Goal: Contribute content: Contribute content

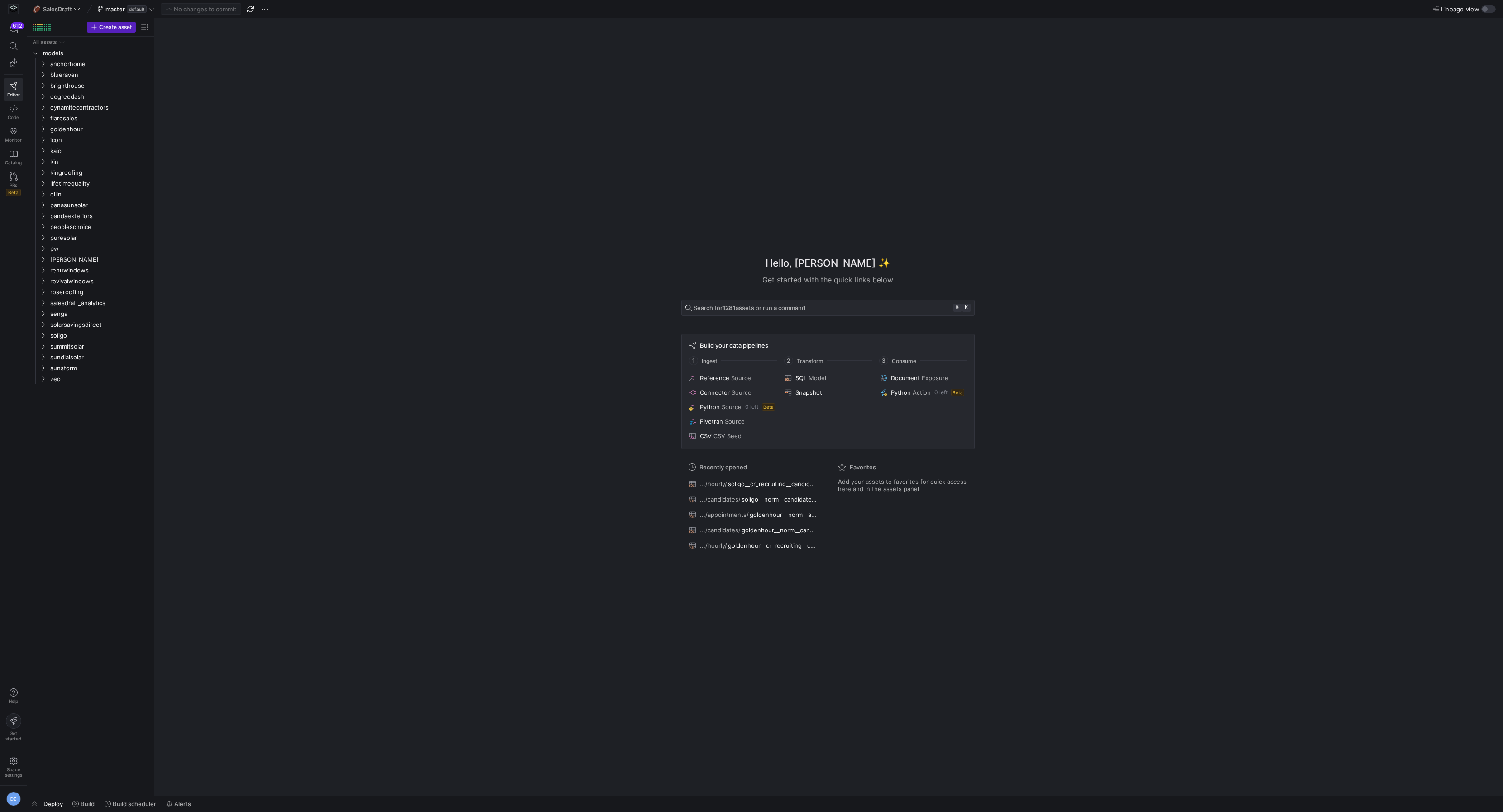
click at [291, 225] on div "Hello, [PERSON_NAME] ✨ Get started with the quick links below Search for 1281 a…" at bounding box center [828, 407] width 1340 height 778
click at [9, 114] on span "Code" at bounding box center [13, 117] width 11 height 5
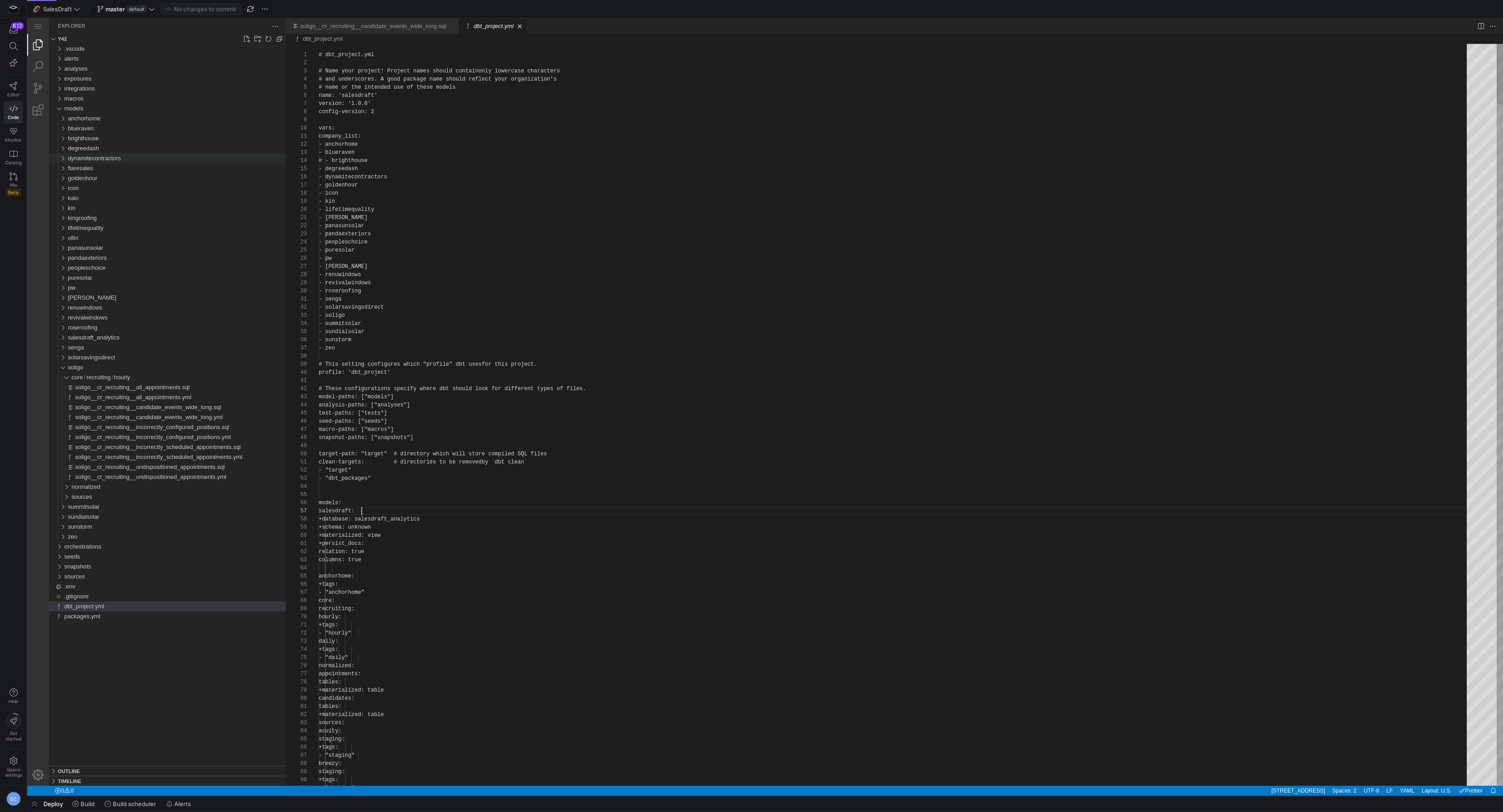
scroll to position [48, 42]
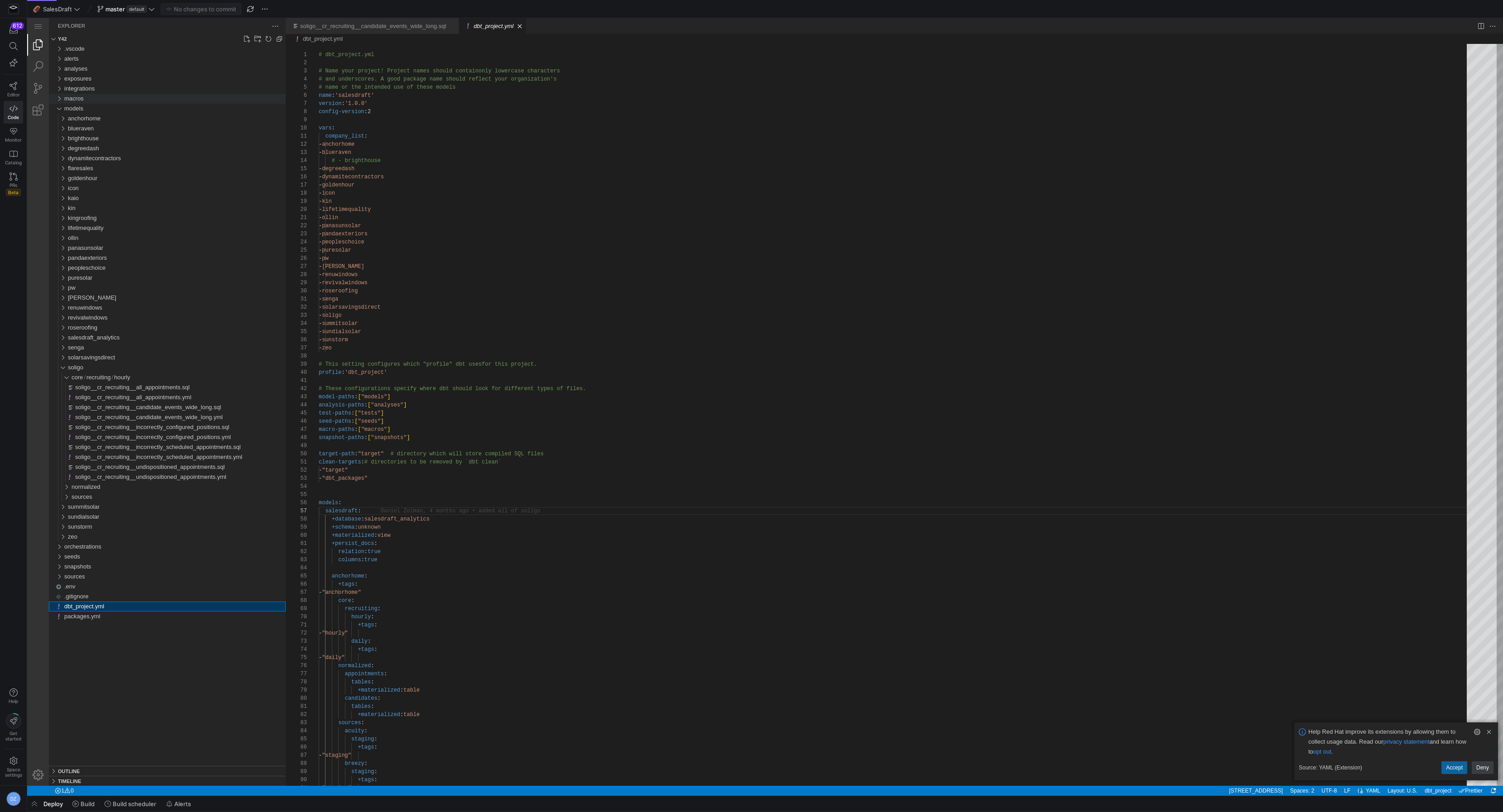
click at [86, 96] on div "macros" at bounding box center [174, 99] width 221 height 10
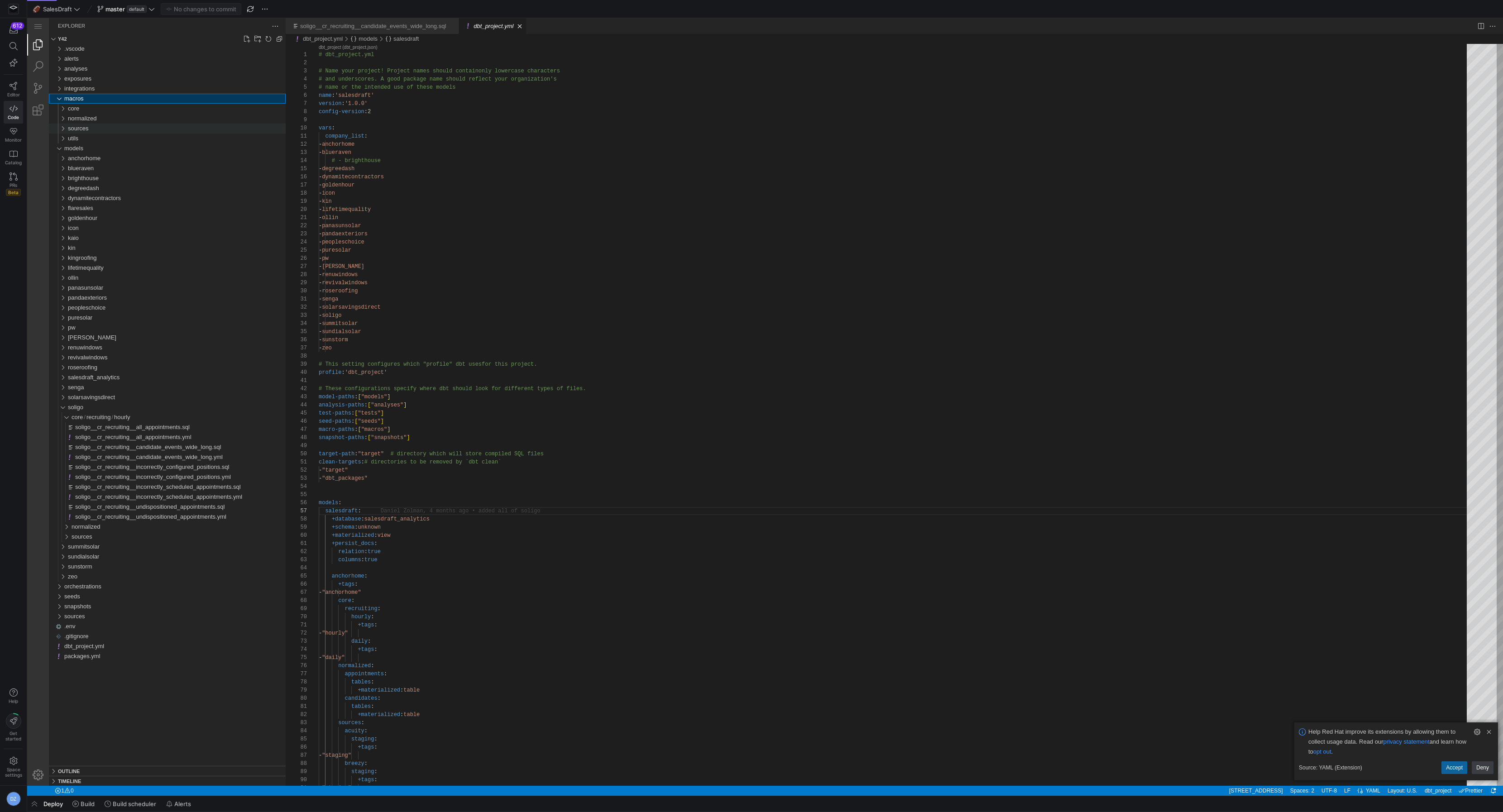
click at [92, 128] on div "sources" at bounding box center [176, 128] width 218 height 10
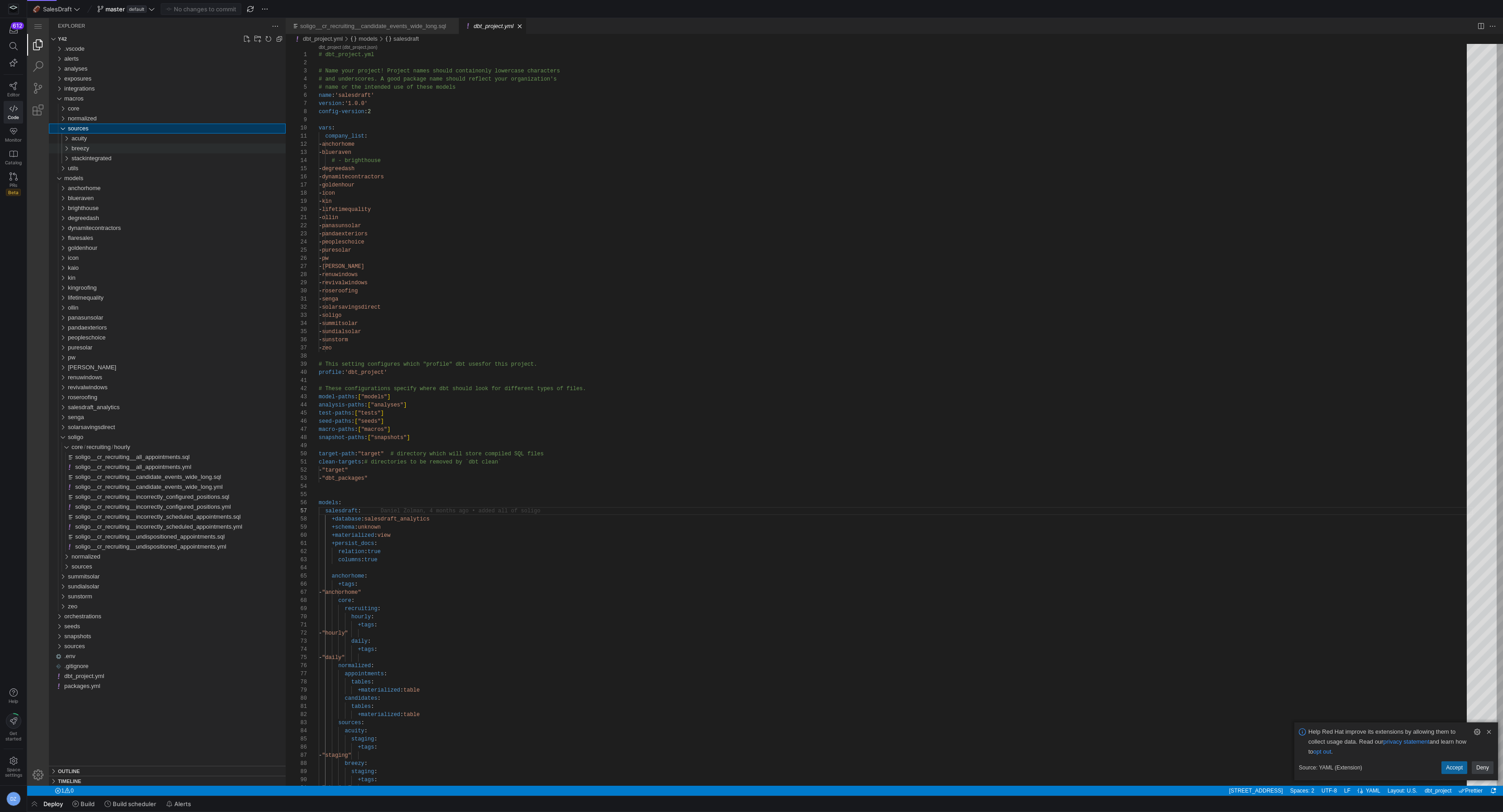
click at [100, 148] on div "breezy" at bounding box center [179, 148] width 214 height 10
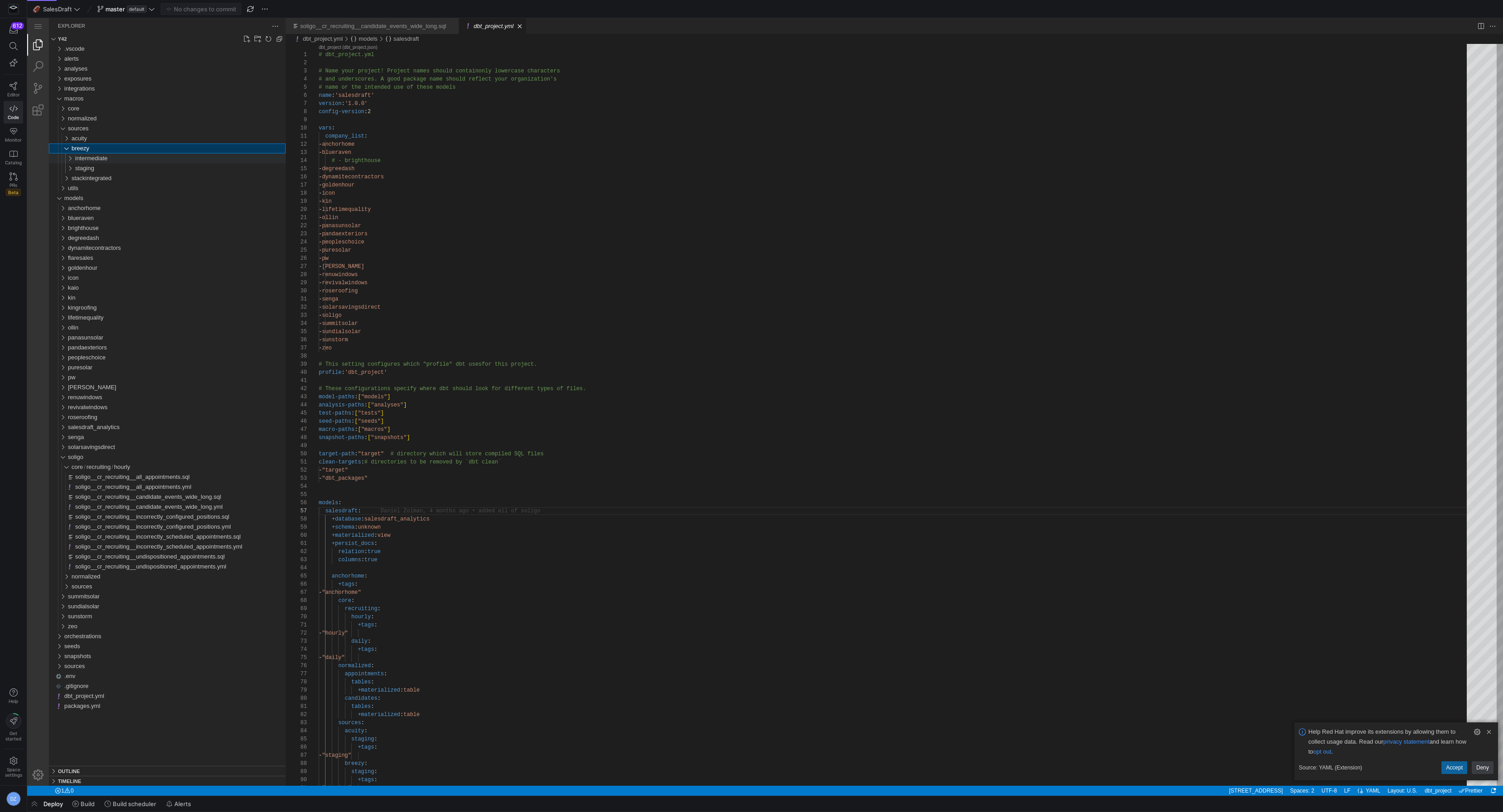
click at [102, 159] on span "intermediate" at bounding box center [92, 158] width 33 height 7
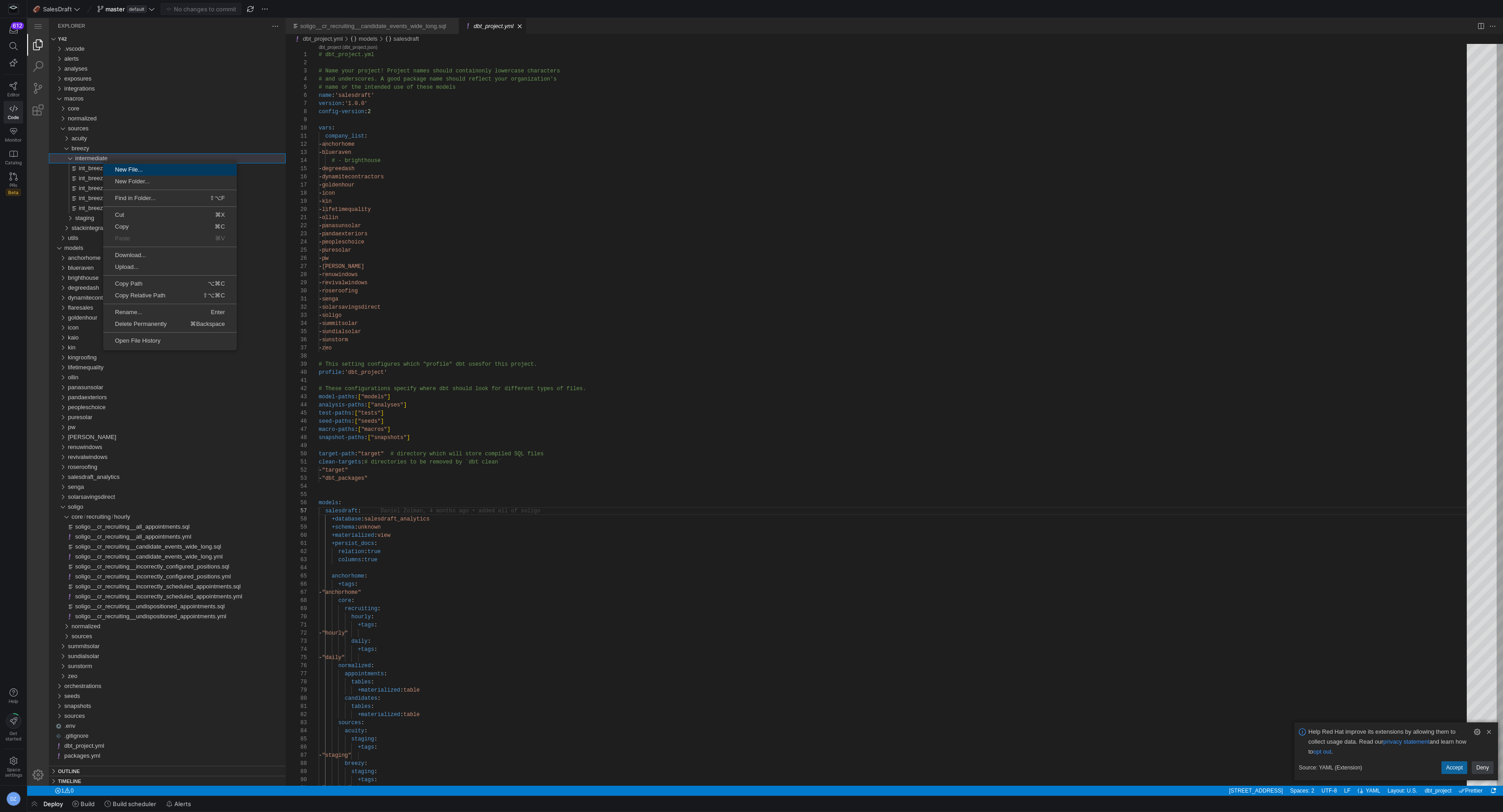
click at [148, 171] on span "New File..." at bounding box center [170, 170] width 134 height 6
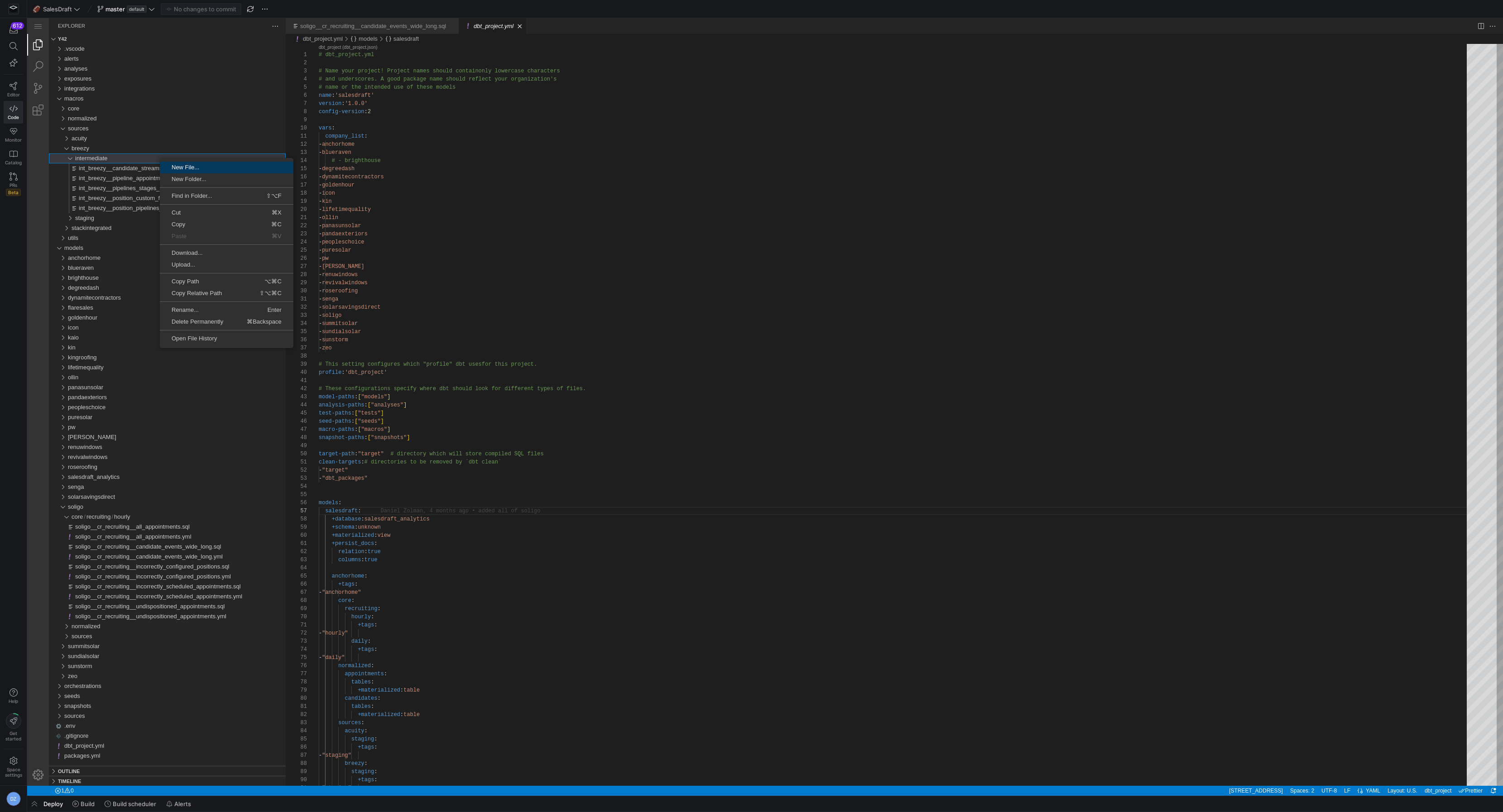
click at [185, 167] on span "New File..." at bounding box center [226, 167] width 134 height 6
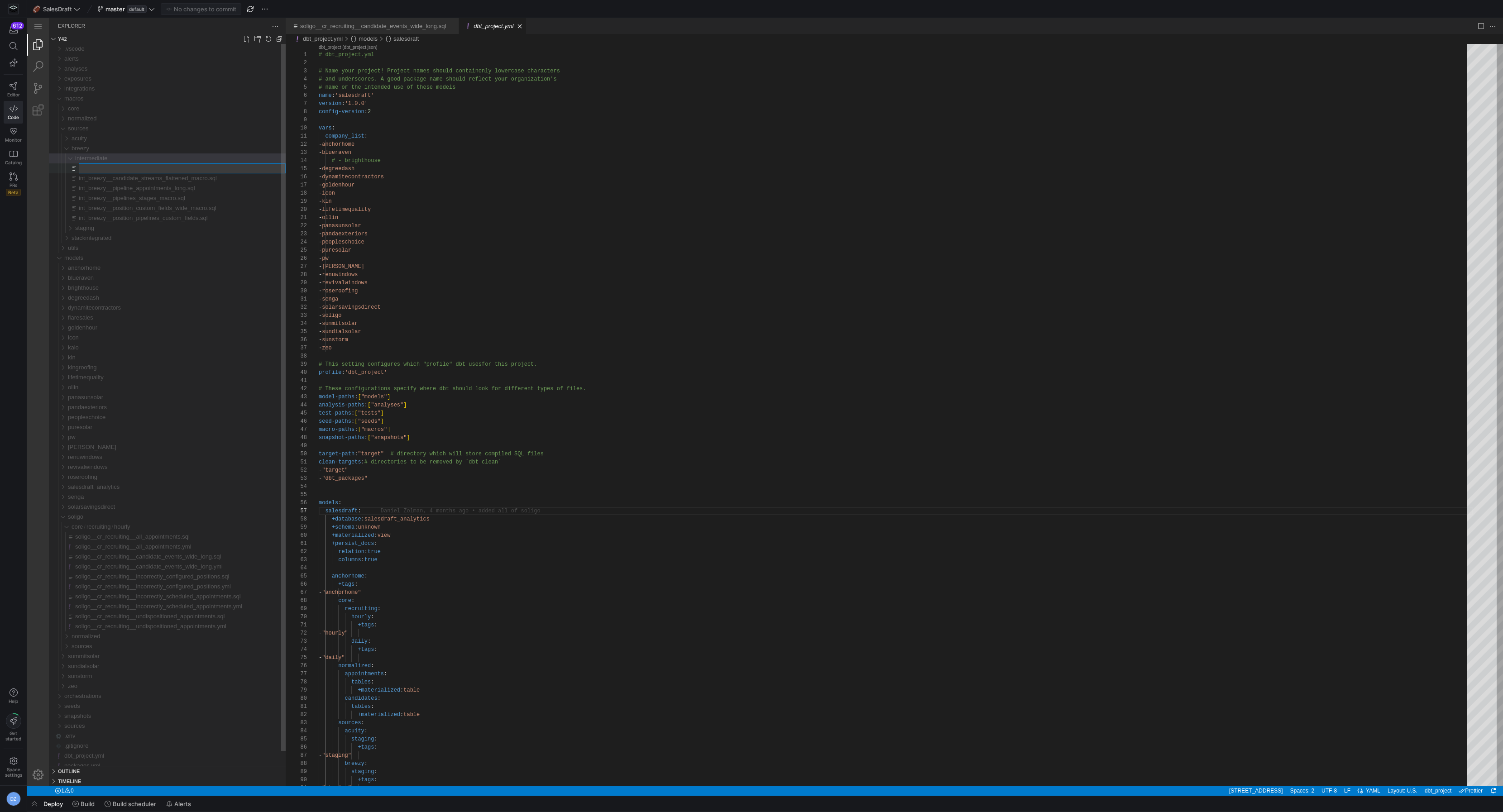
click at [156, 169] on input "Type file name. Press Enter to confirm or Escape to cancel." at bounding box center [182, 169] width 206 height 9
type input "int_breezy__position_pipeline_custom_fields_long_macro.sql"
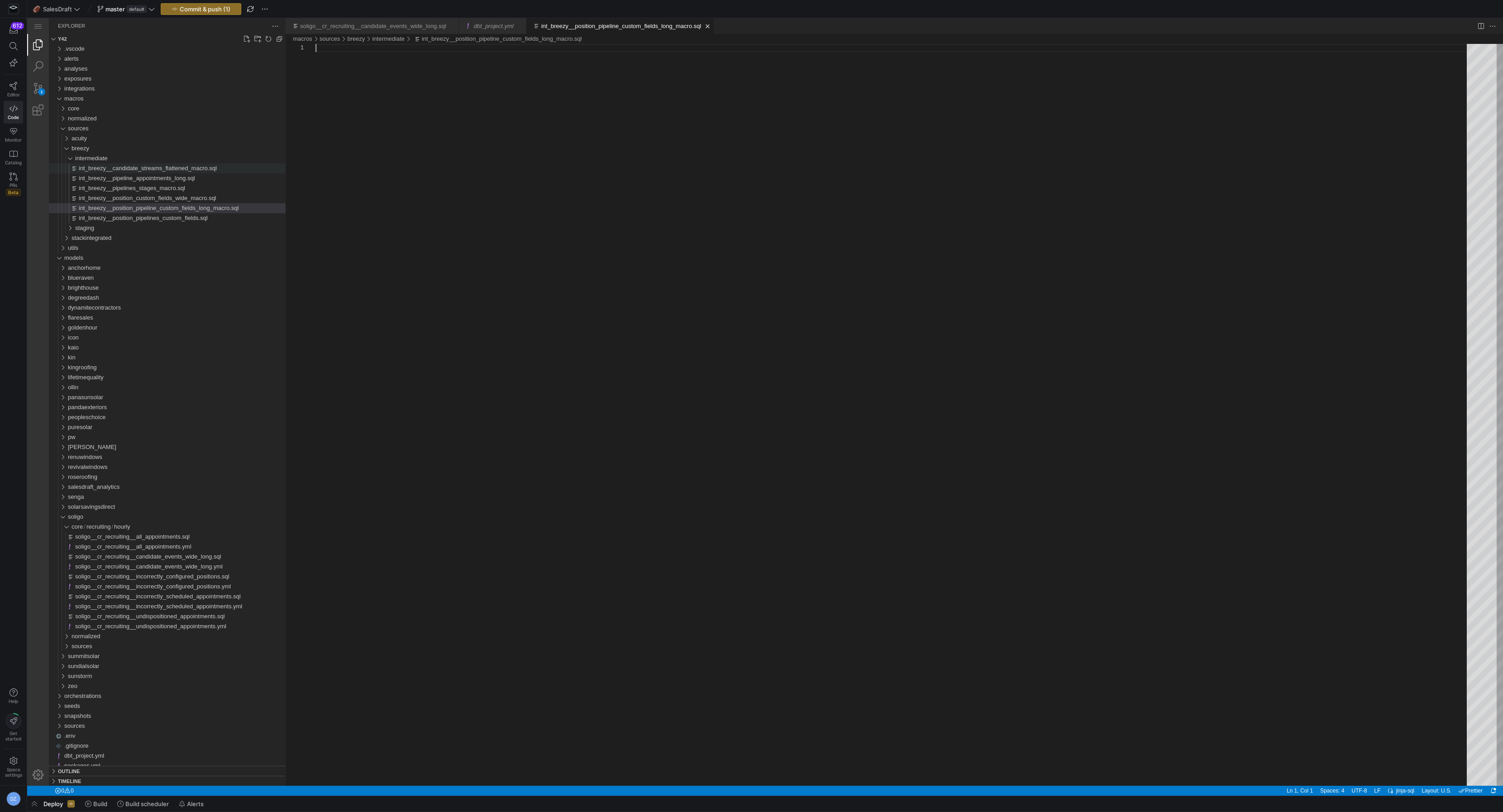
click at [498, 114] on div "int_breezy__position_pipeline_custom_fields_long_macro.sql" at bounding box center [894, 415] width 1158 height 742
paste textarea ") select * from final order by position_id, appointment_order"
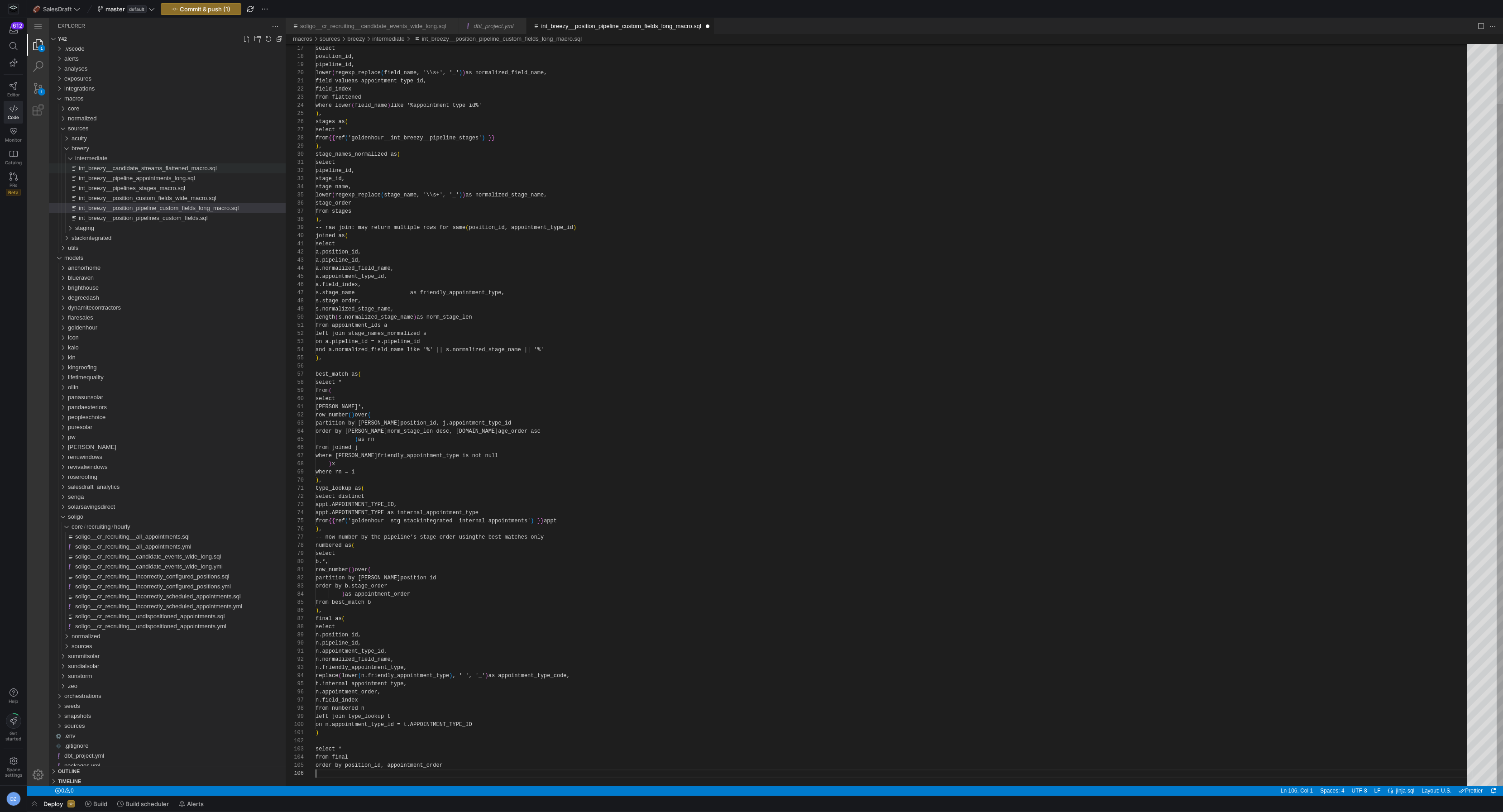
scroll to position [41, 0]
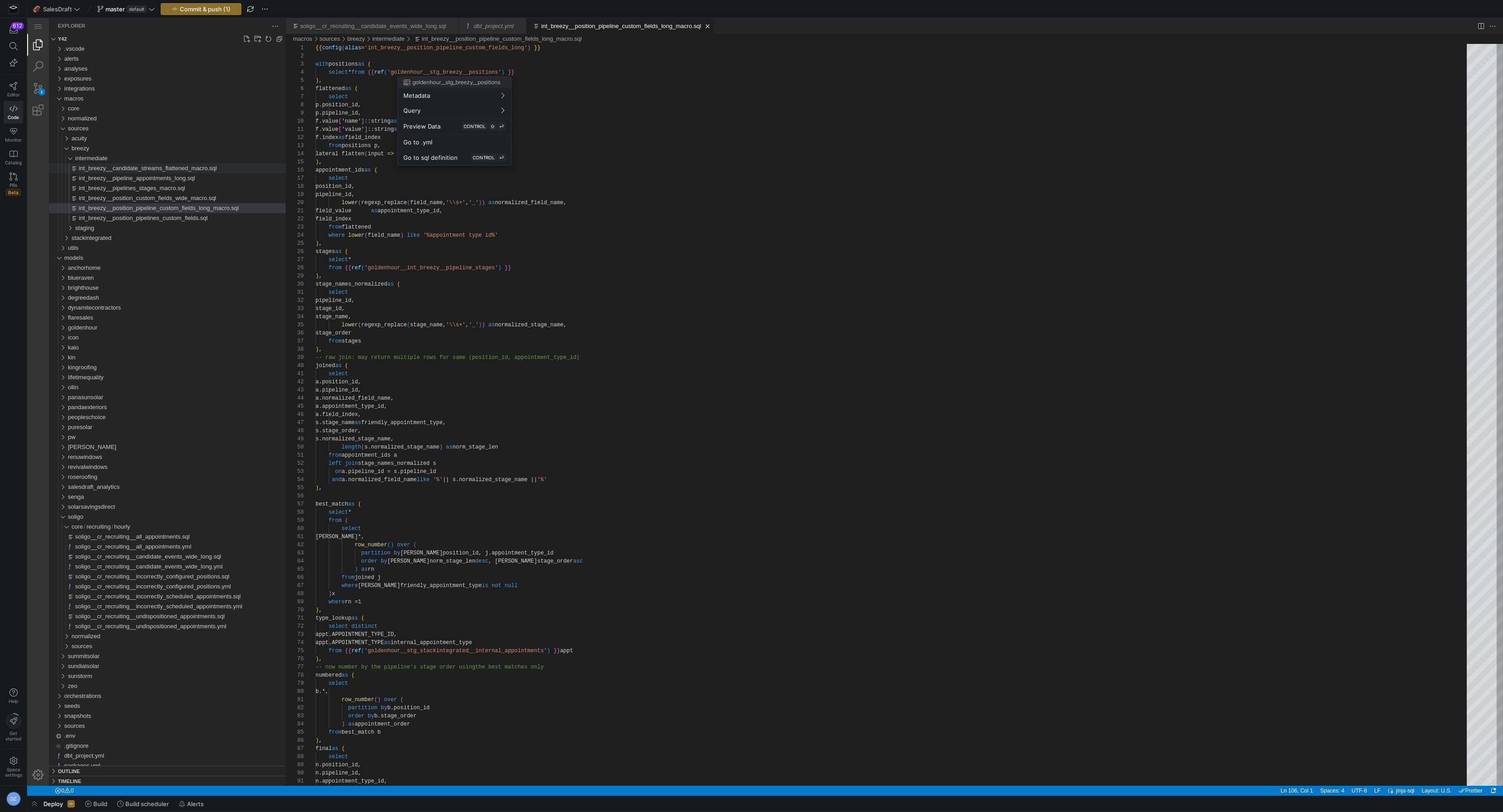
click at [432, 72] on div at bounding box center [752, 406] width 1503 height 812
type textarea "{{ config(alias='int_breezy__position_pipeline_custom_fields_long') }} with pos…"
click at [400, 69] on div at bounding box center [752, 406] width 1503 height 812
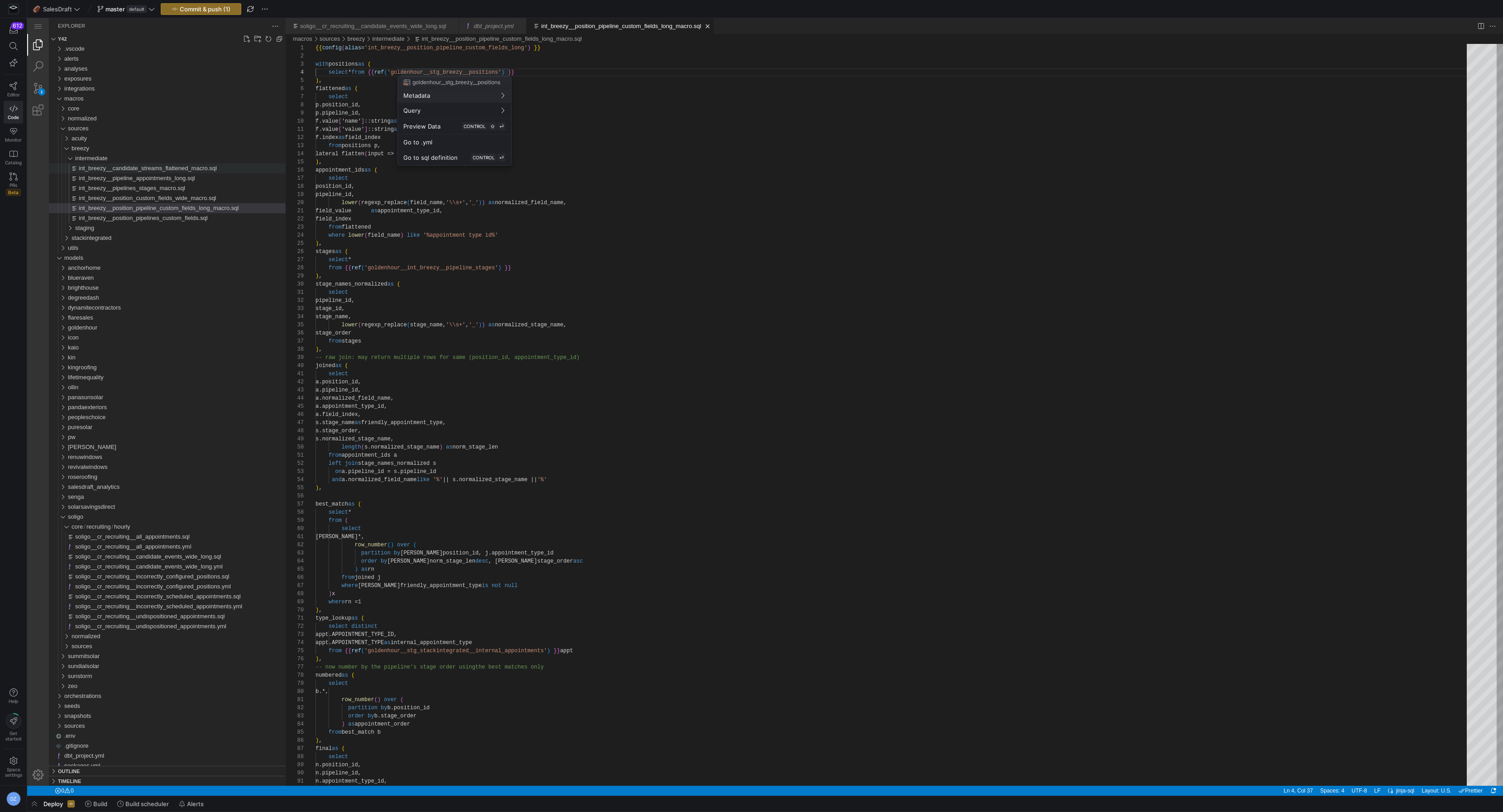
click at [401, 69] on div at bounding box center [752, 406] width 1503 height 812
click at [130, 201] on div "int_breezy__position_custom_fields_wide_macro.sql" at bounding box center [182, 198] width 207 height 10
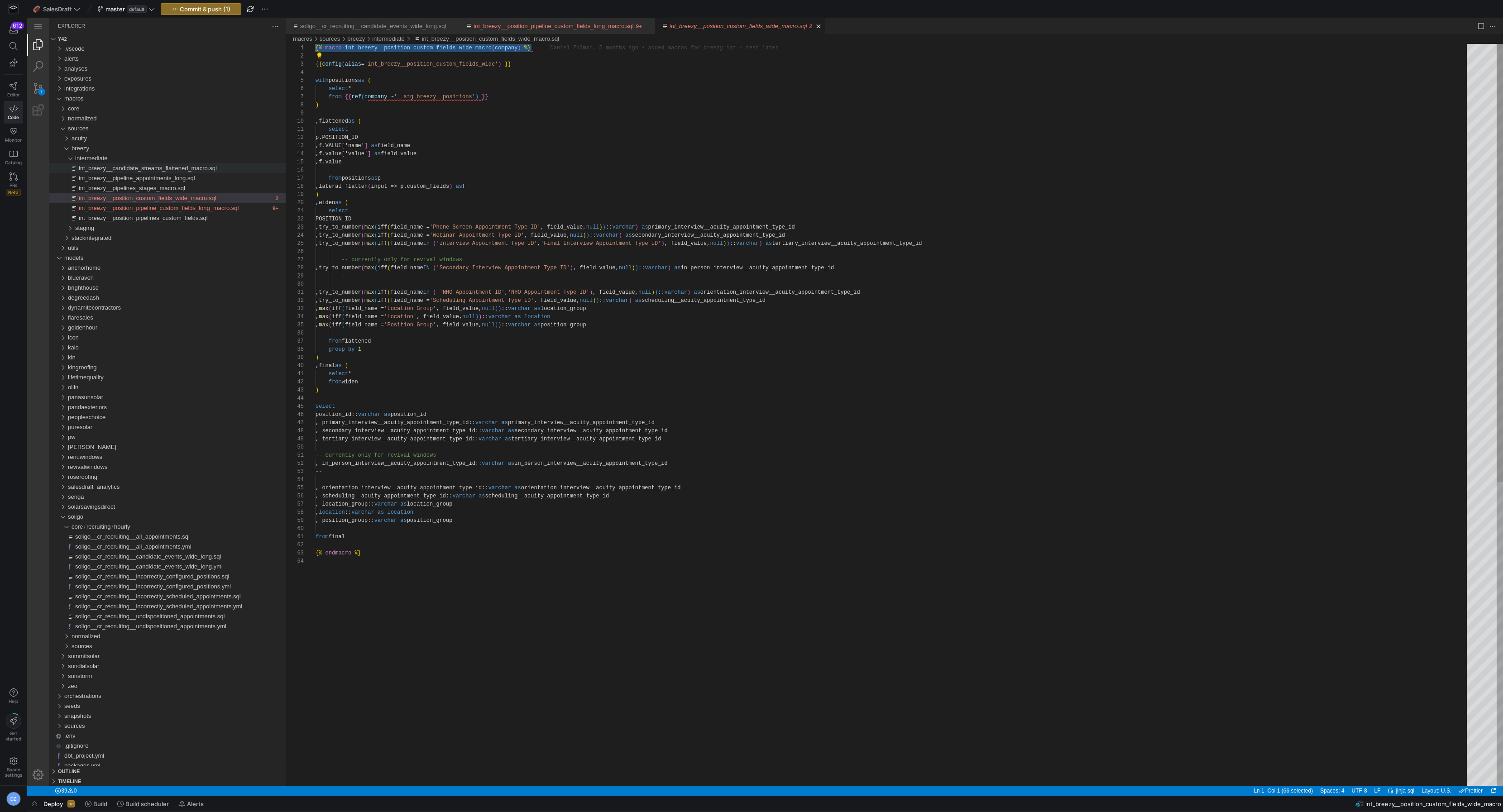
drag, startPoint x: 536, startPoint y: 48, endPoint x: 301, endPoint y: 51, distance: 235.0
click at [196, 211] on span "int_breezy__position_pipeline_custom_fields_long_macro.sql" at bounding box center [159, 208] width 160 height 7
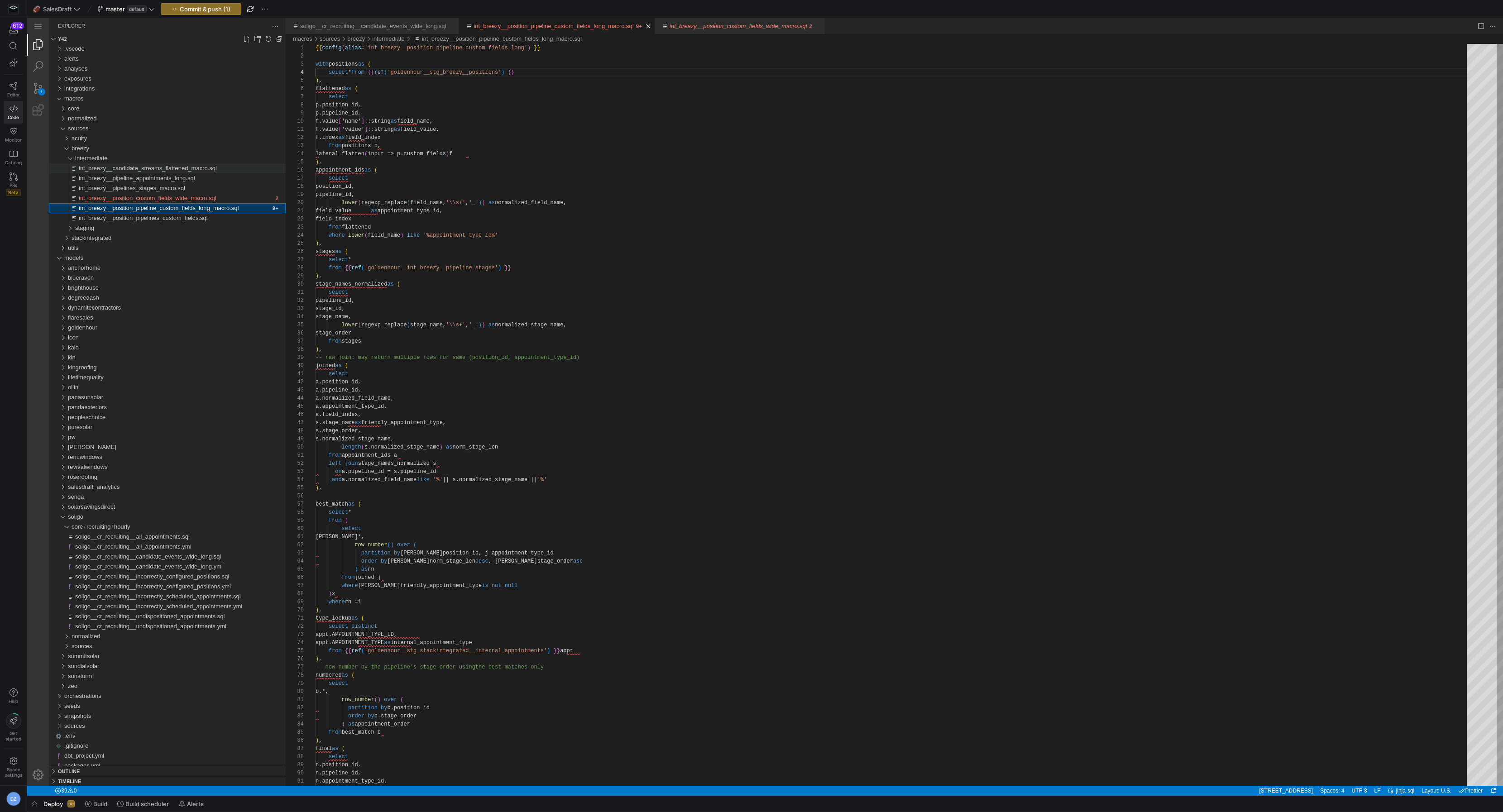
scroll to position [82, 114]
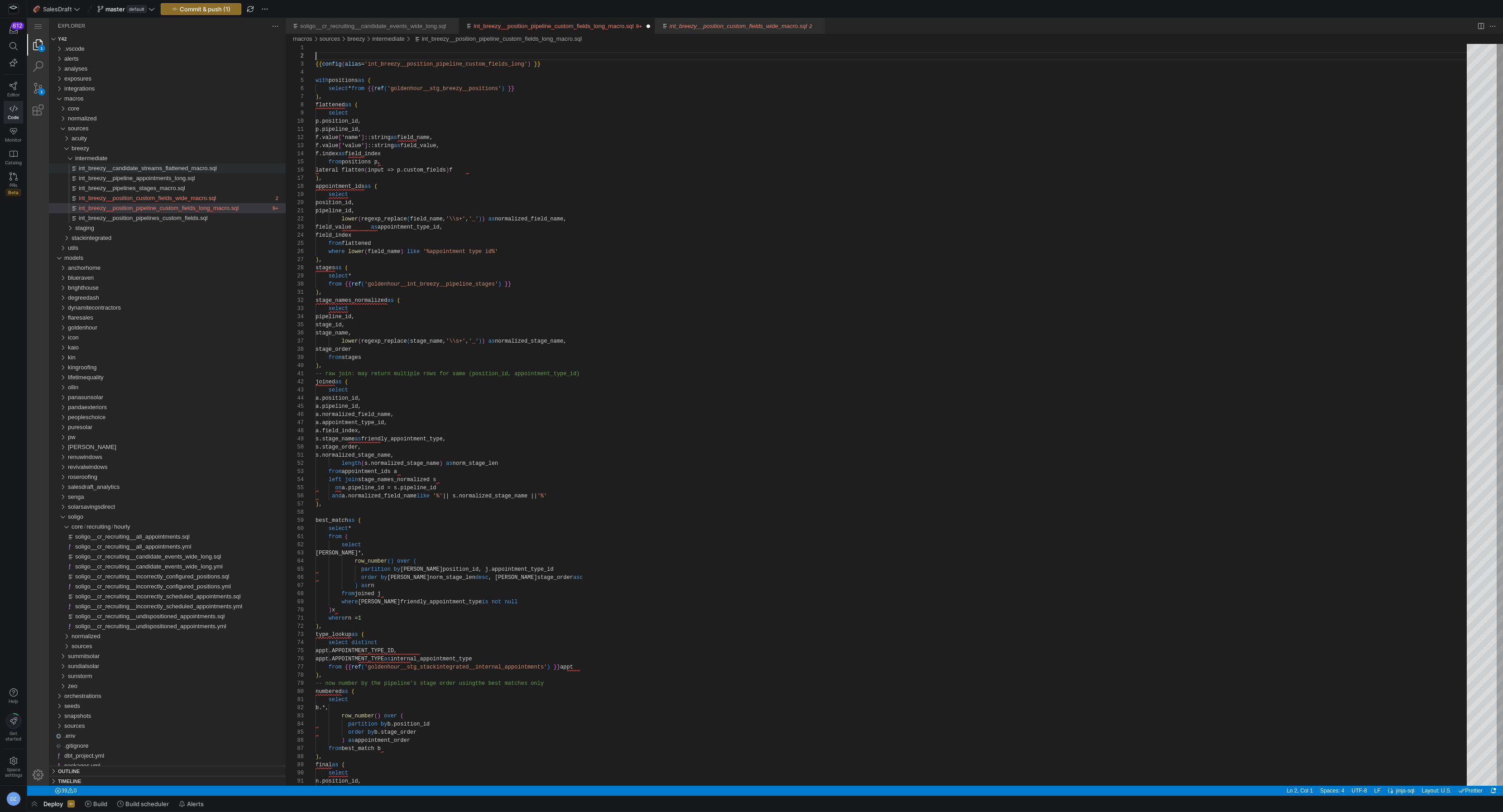
scroll to position [0, 0]
paste textarea "{% macro int_breezy__position_custom_fields_wide_macro(company) %}"
type textarea "{% macro int_breezy__position_custom_fields_wide_macro(company) %} {{ config(al…"
click at [201, 198] on span "int_breezy__position_custom_fields_wide_macro.sql" at bounding box center [148, 198] width 138 height 7
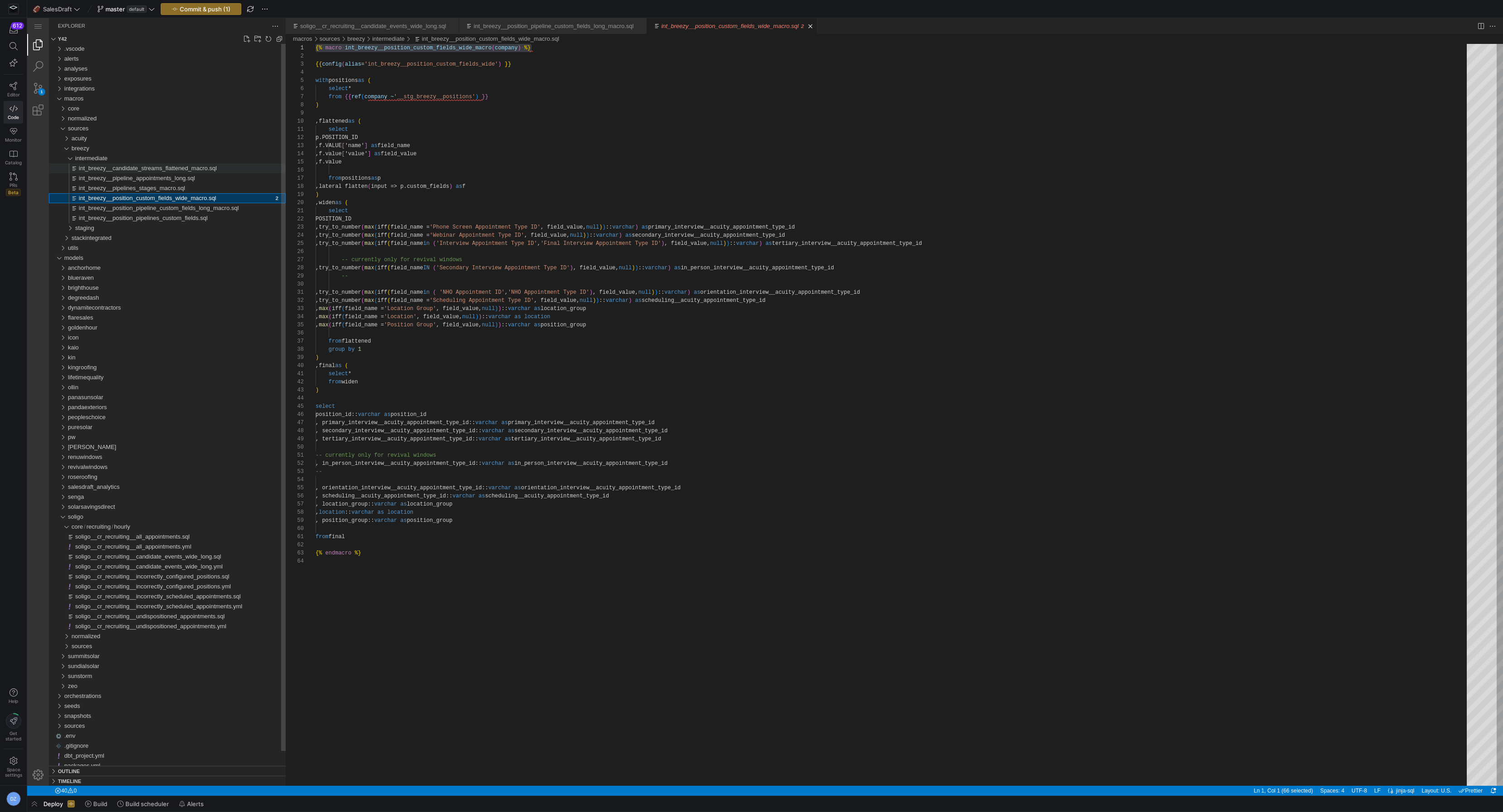
scroll to position [82, 0]
type textarea "from final {% endmacro %}"
drag, startPoint x: 367, startPoint y: 552, endPoint x: 296, endPoint y: 550, distance: 71.0
click at [193, 205] on span "int_breezy__position_pipeline_custom_fields_long_macro.sql" at bounding box center [159, 208] width 160 height 7
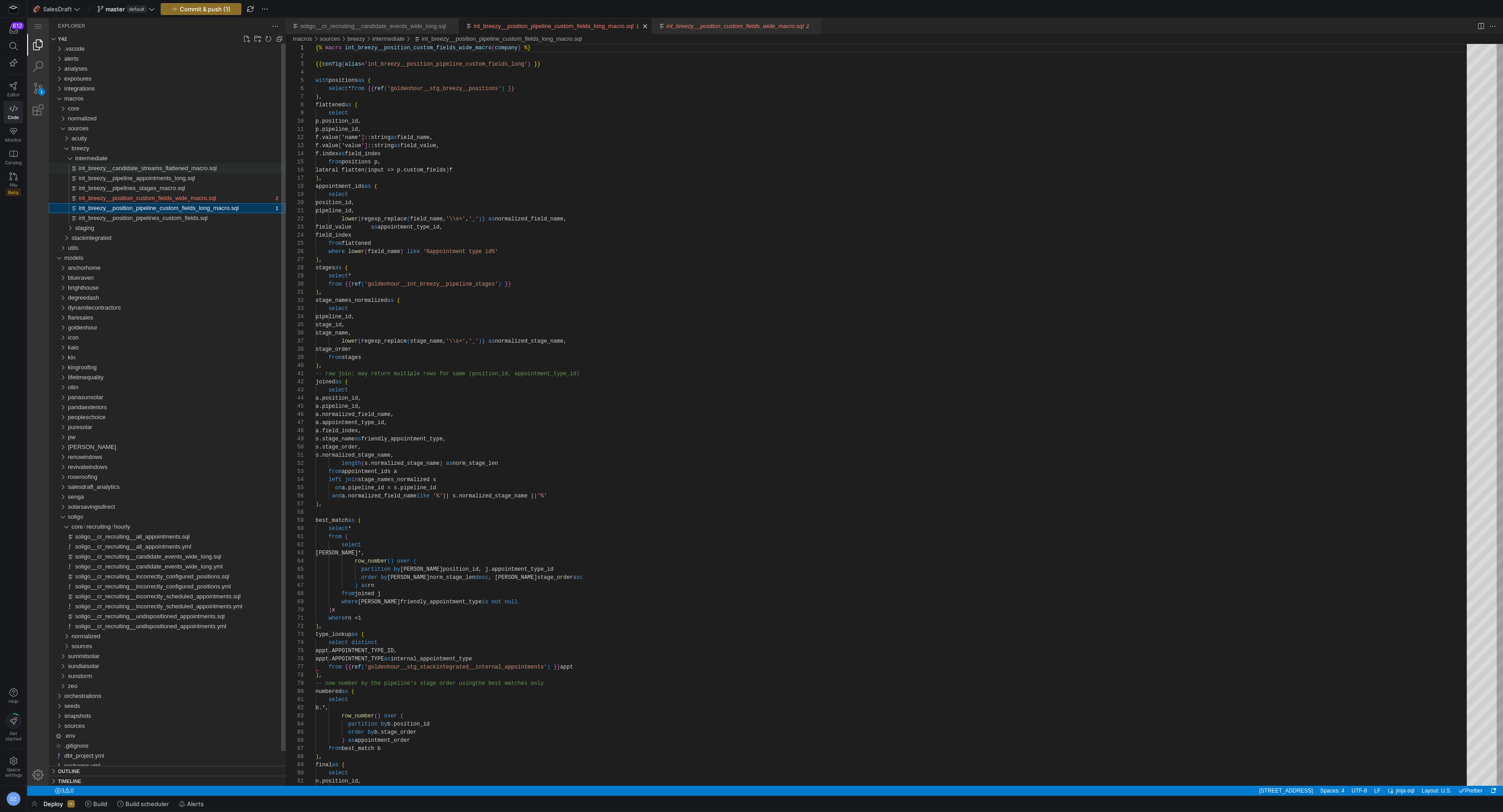
scroll to position [82, 216]
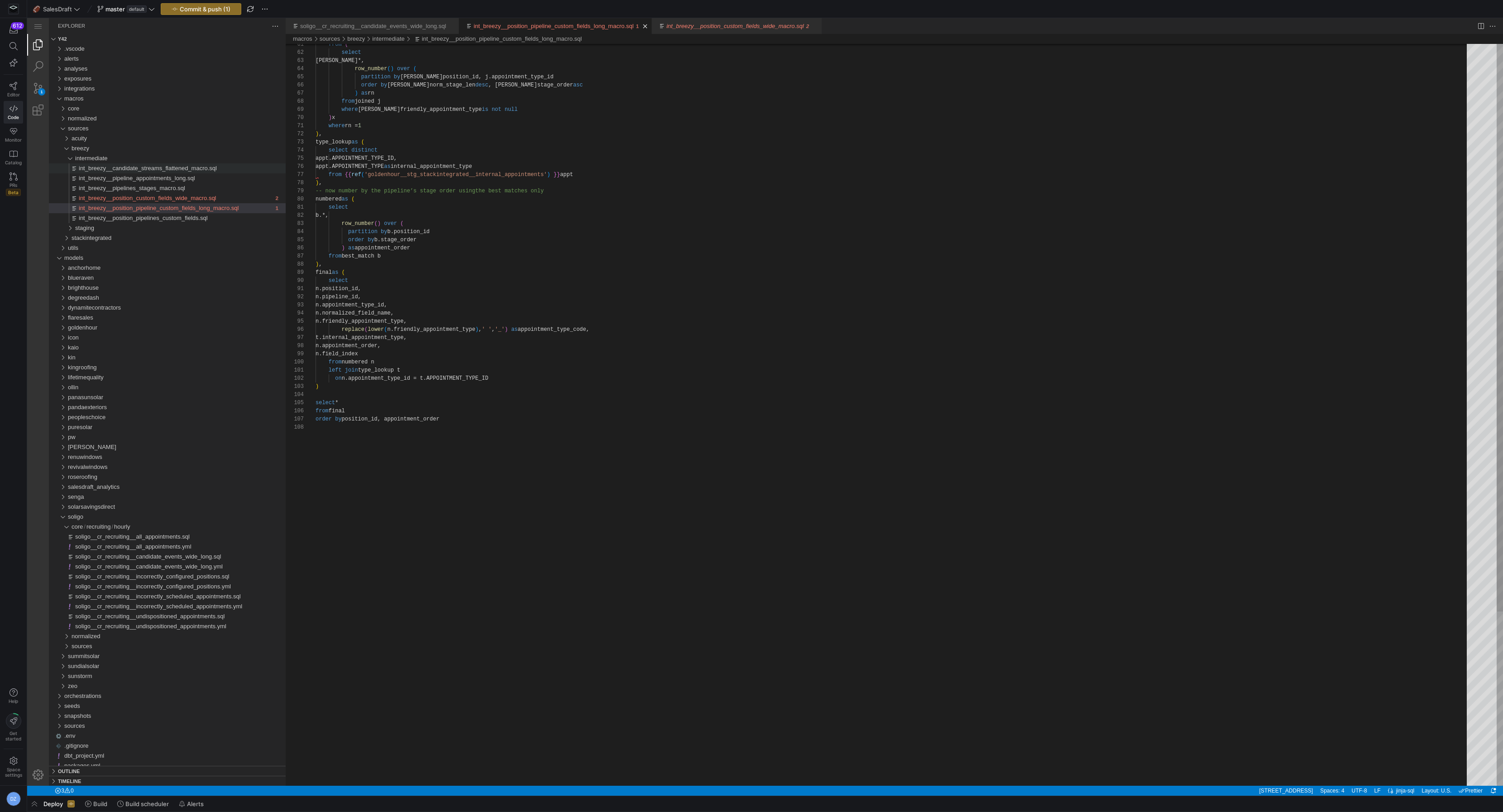
click at [375, 477] on div "order by position_id, appointment_order select * from final final as ( select n…" at bounding box center [894, 358] width 1158 height 1614
paste textarea "{% endmacro %}"
click at [452, 418] on div "{% endmacro %} order by position_id, appointment_order select * from final fina…" at bounding box center [894, 358] width 1158 height 1614
click at [442, 428] on div "order by position_id, appointment_order select * from final final as ( select n…" at bounding box center [894, 362] width 1158 height 1622
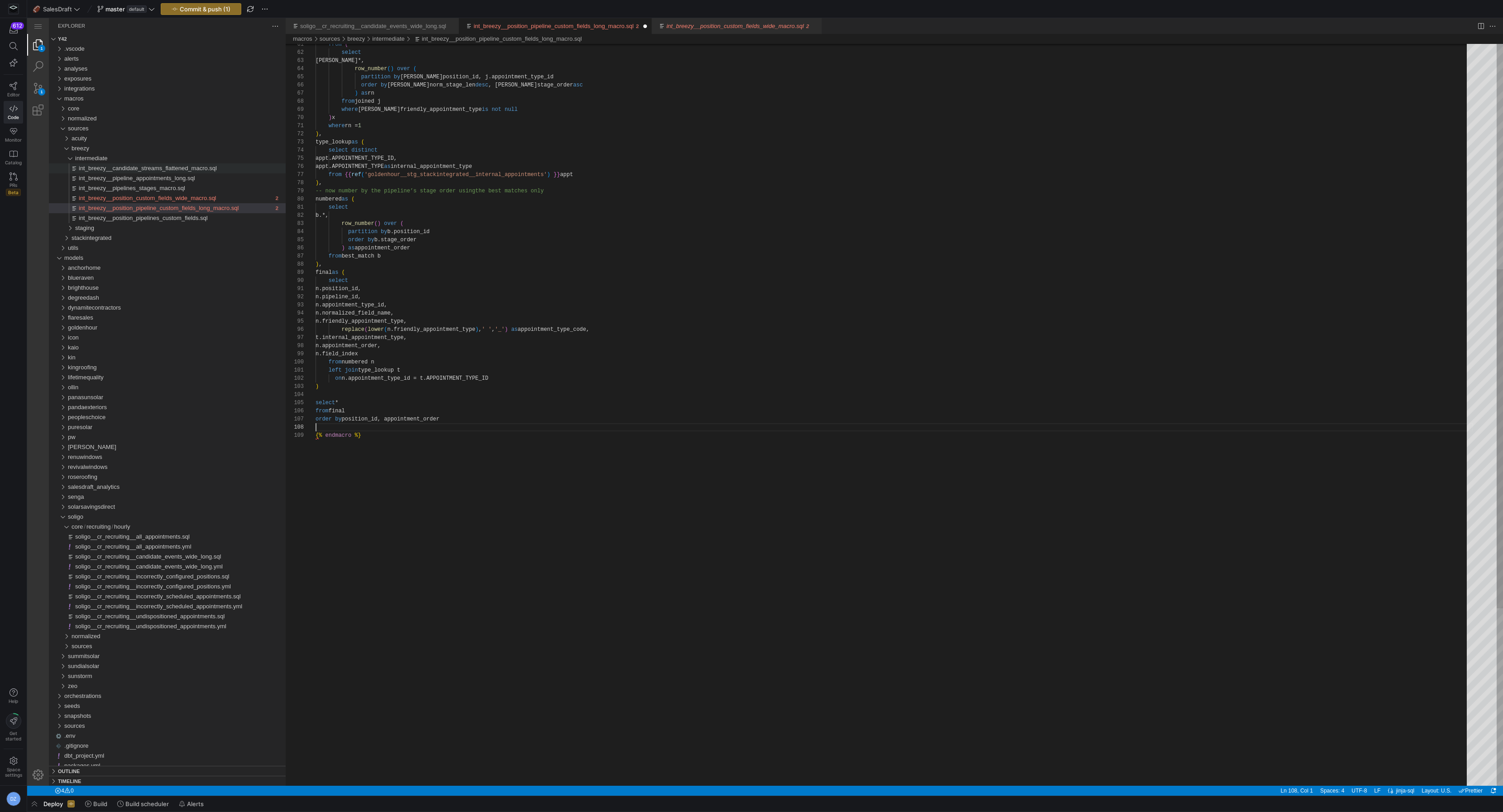
click at [431, 431] on div "order by position_id, appointment_order select * from final final as ( select n…" at bounding box center [894, 362] width 1158 height 1622
click at [428, 436] on div "order by position_id, appointment_order select * from final final as ( select n…" at bounding box center [894, 362] width 1158 height 1622
click at [213, 211] on span "int_breezy__position_pipeline_custom_fields_long_macro.sql" at bounding box center [159, 208] width 160 height 7
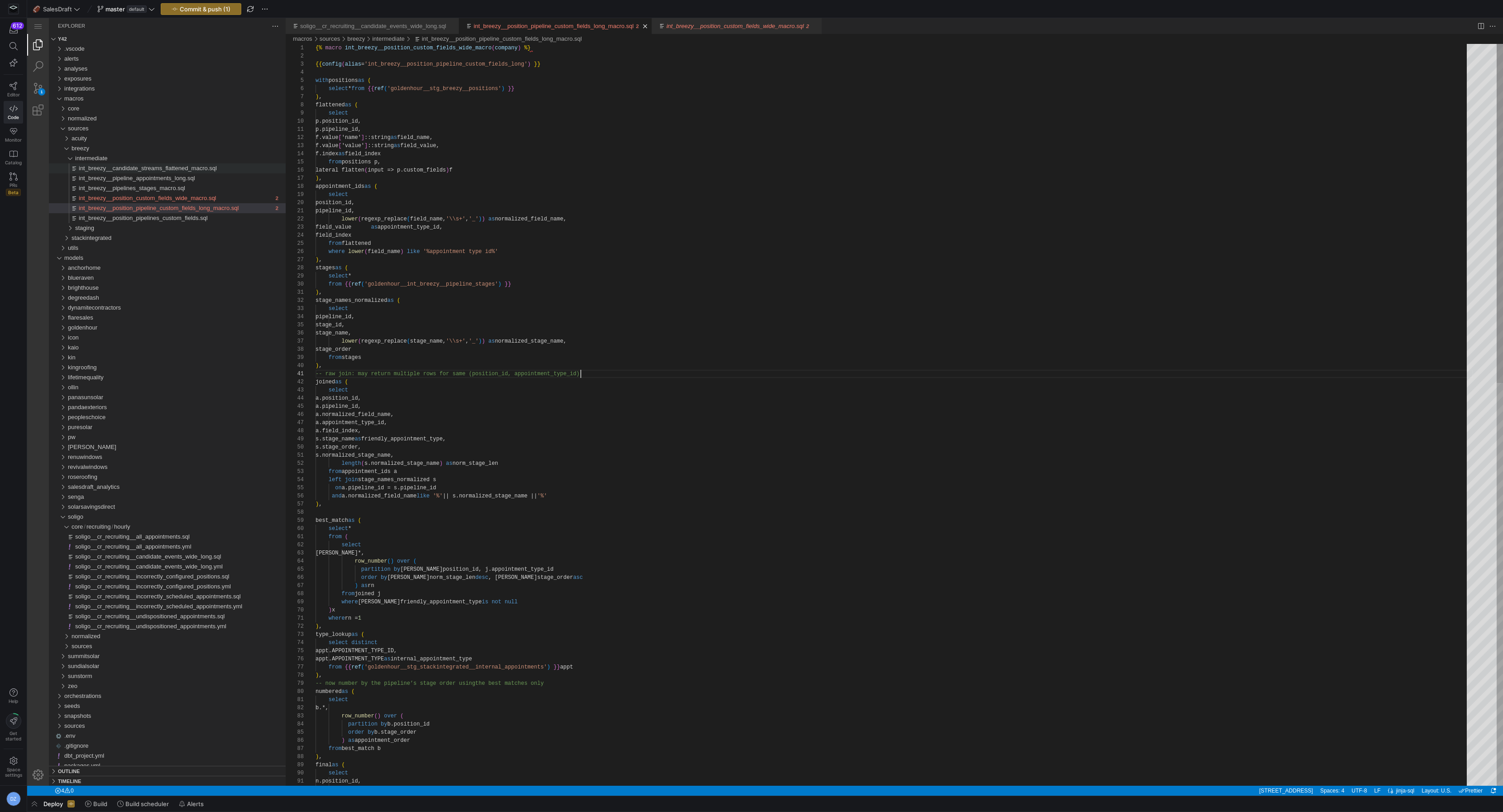
scroll to position [0, 264]
drag, startPoint x: 565, startPoint y: 683, endPoint x: 540, endPoint y: 682, distance: 25.0
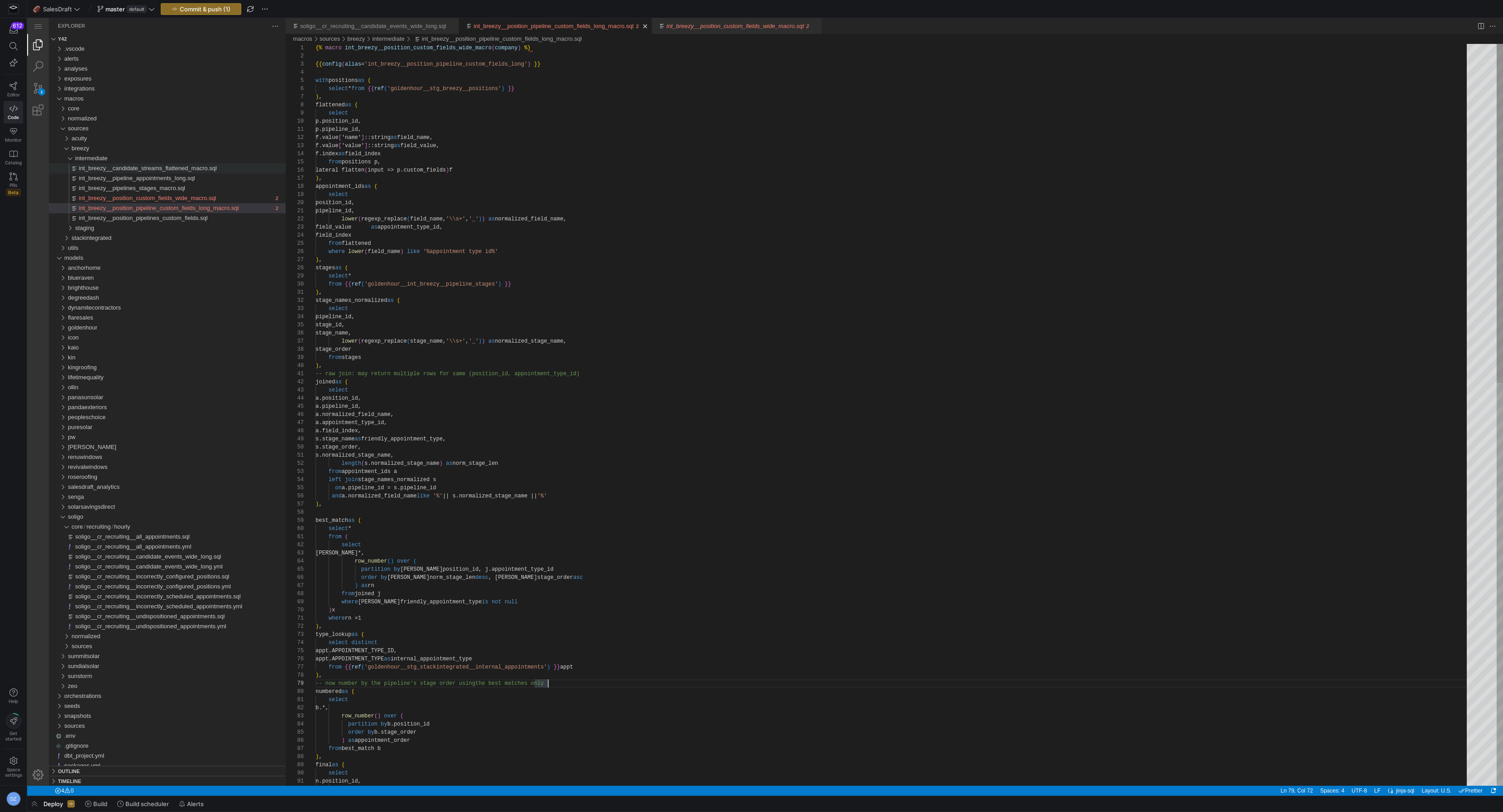
type textarea "p.pipeline_id, f.value['name']::string as field_name, f.value['value']::string …"
click at [432, 89] on div at bounding box center [752, 406] width 1503 height 812
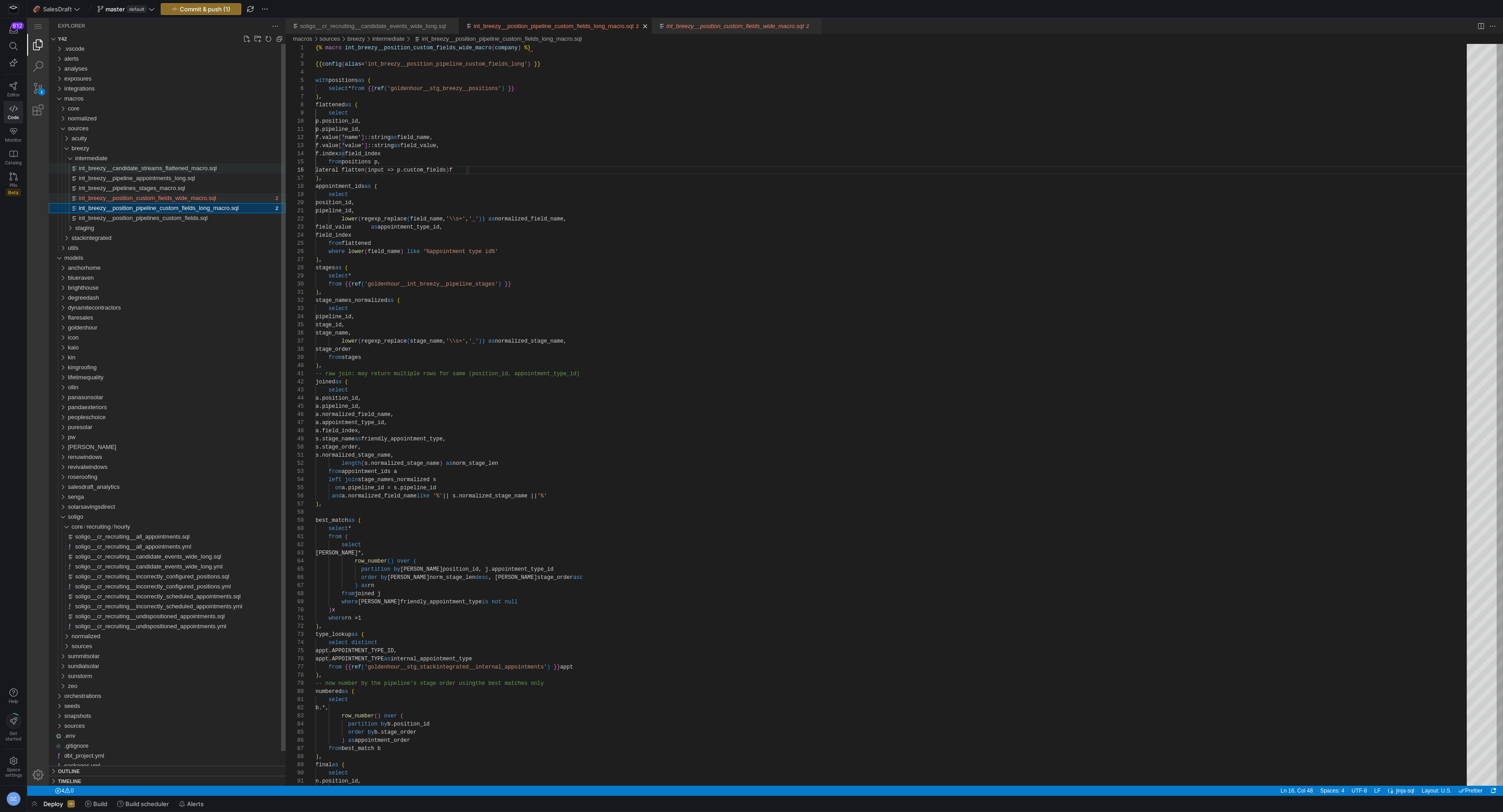
click at [157, 195] on span "int_breezy__position_custom_fields_wide_macro.sql" at bounding box center [148, 198] width 138 height 7
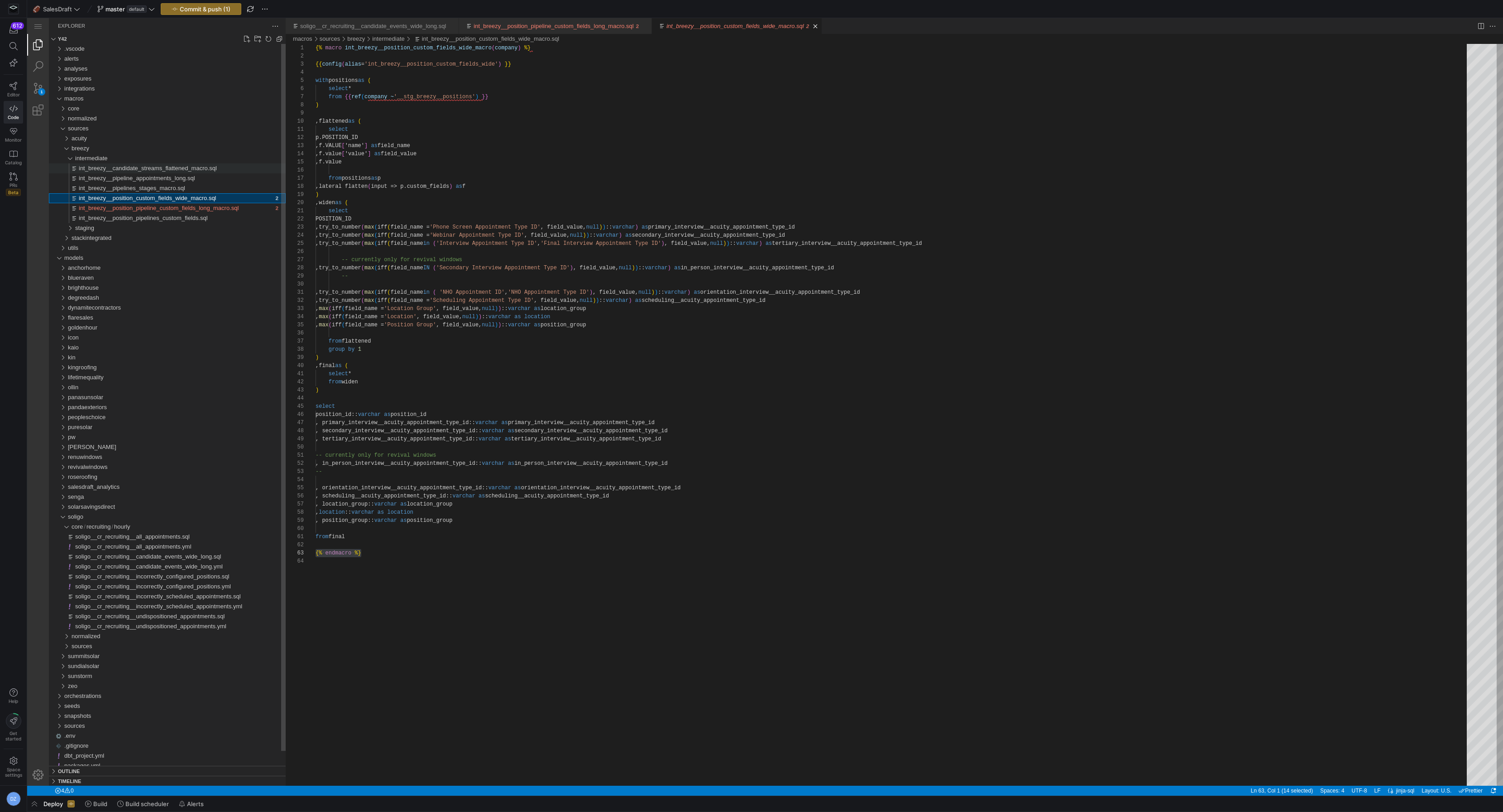
scroll to position [24, 0]
type textarea "{% macro int_breezy__position_custom_fields_wide_macro(company) %} {{ config(al…"
drag, startPoint x: 404, startPoint y: 96, endPoint x: 368, endPoint y: 97, distance: 36.0
click at [239, 205] on span "int_breezy__position_pipeline_custom_fields_long_macro.sql" at bounding box center [159, 208] width 160 height 7
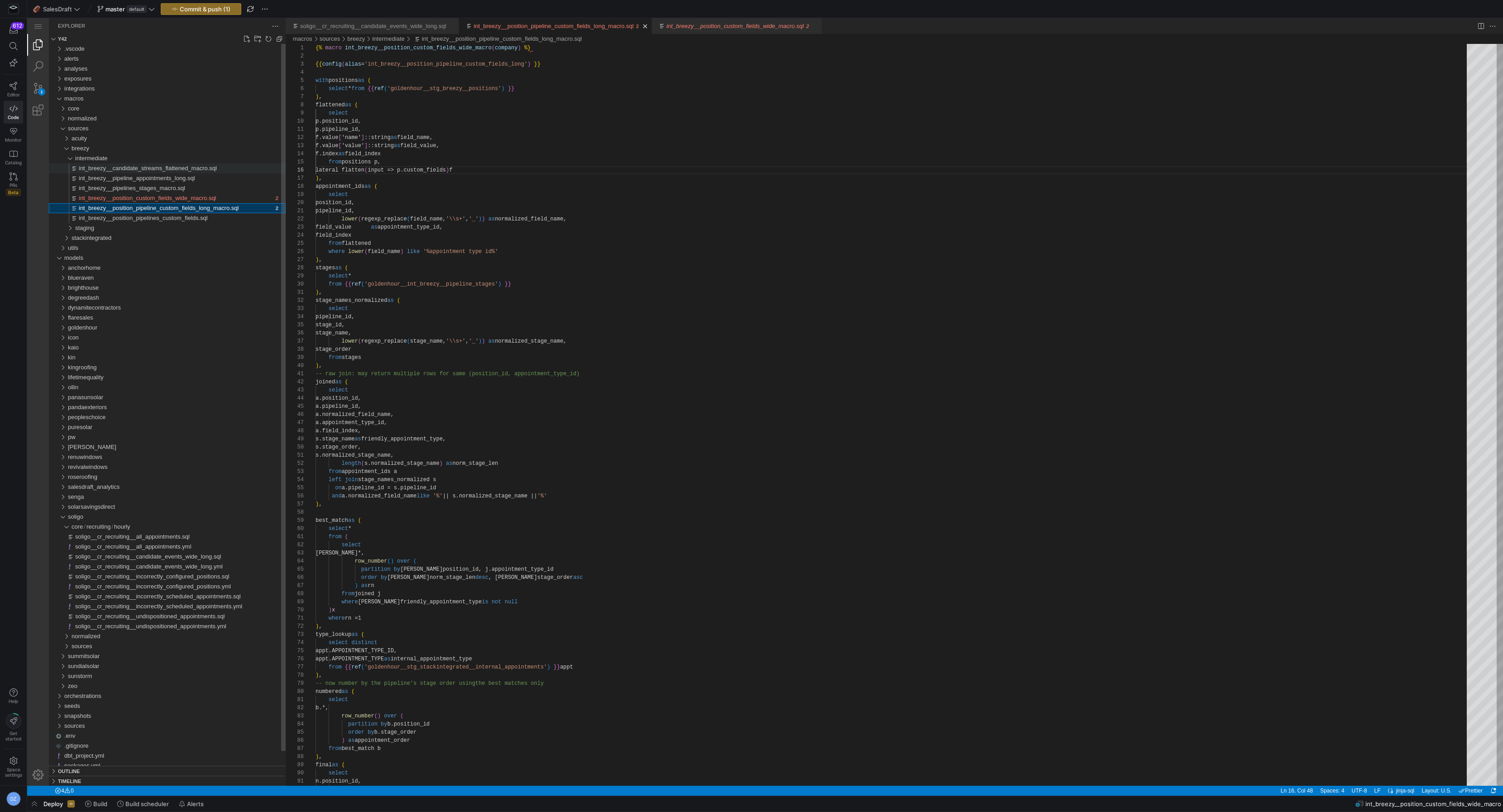
scroll to position [82, 153]
click at [430, 90] on div at bounding box center [752, 406] width 1503 height 812
click at [418, 88] on div at bounding box center [752, 406] width 1503 height 812
type textarea "{% macro int_breezy__position_custom_fields_wide_macro(company) %} {{ config(al…"
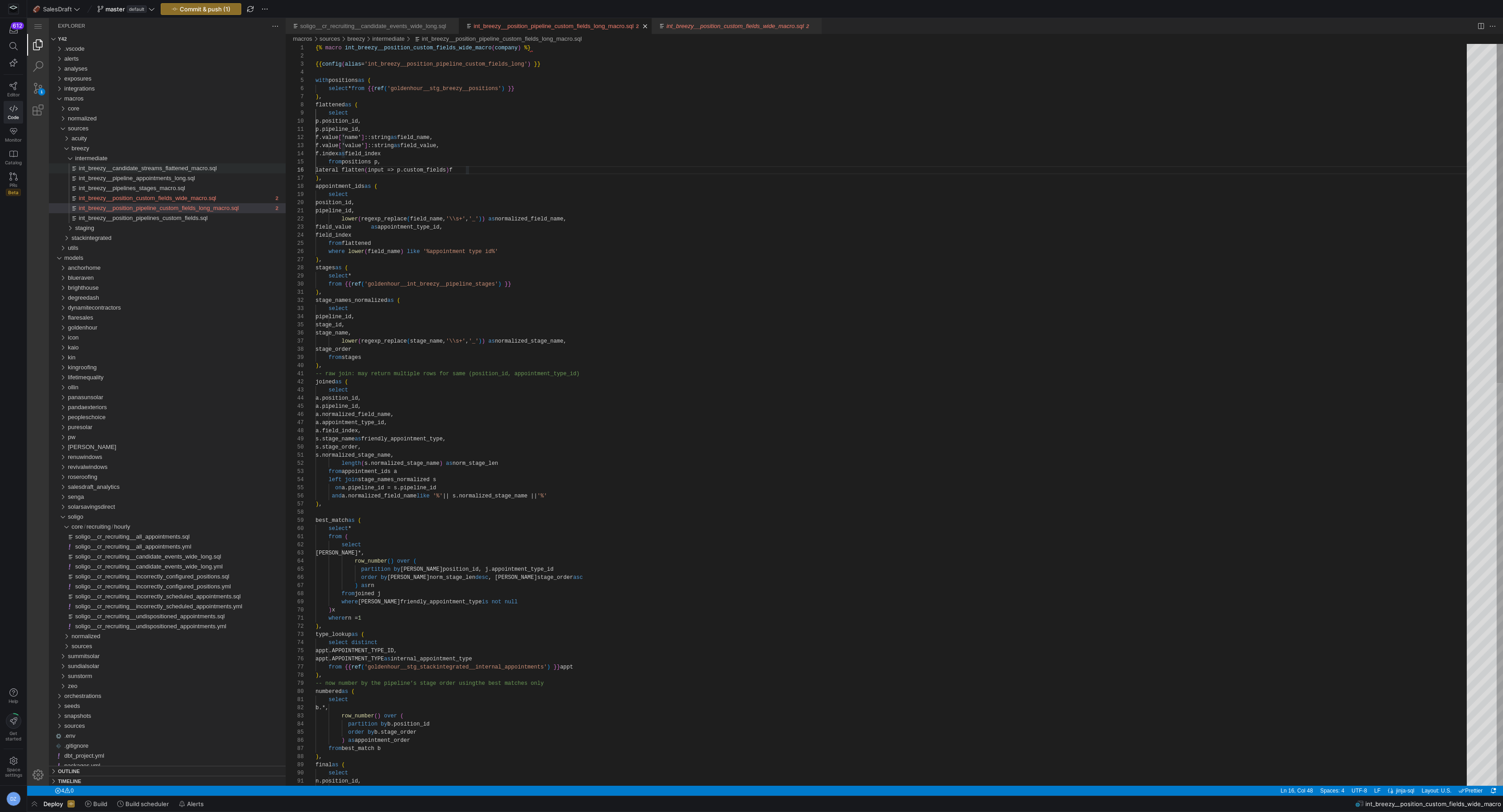
click at [432, 86] on div at bounding box center [752, 406] width 1503 height 812
click at [433, 88] on div at bounding box center [752, 406] width 1503 height 812
click at [435, 89] on div at bounding box center [752, 406] width 1503 height 812
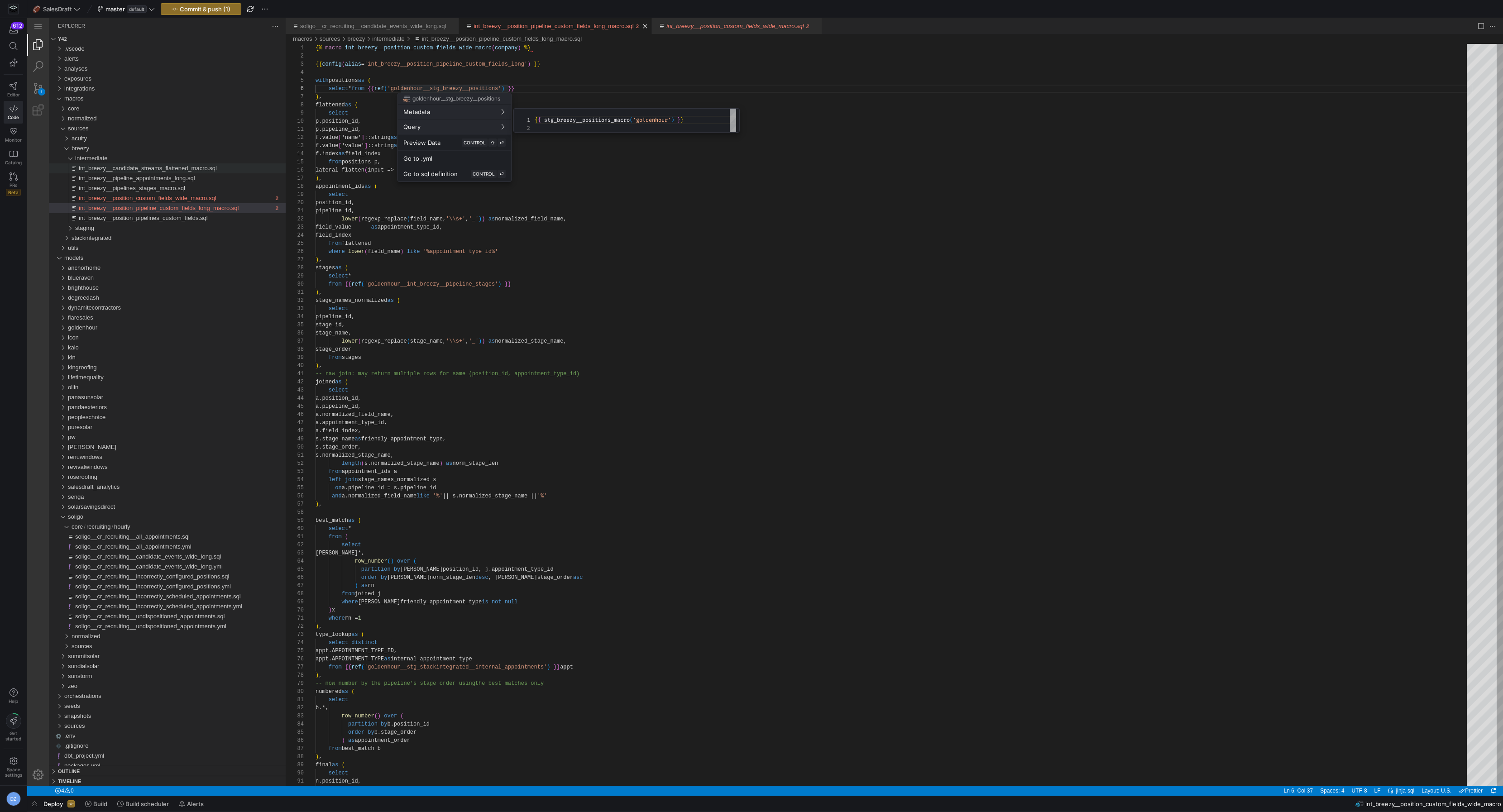
scroll to position [8, 0]
click at [1019, 165] on div at bounding box center [752, 406] width 1503 height 812
click at [426, 89] on div at bounding box center [752, 406] width 1503 height 812
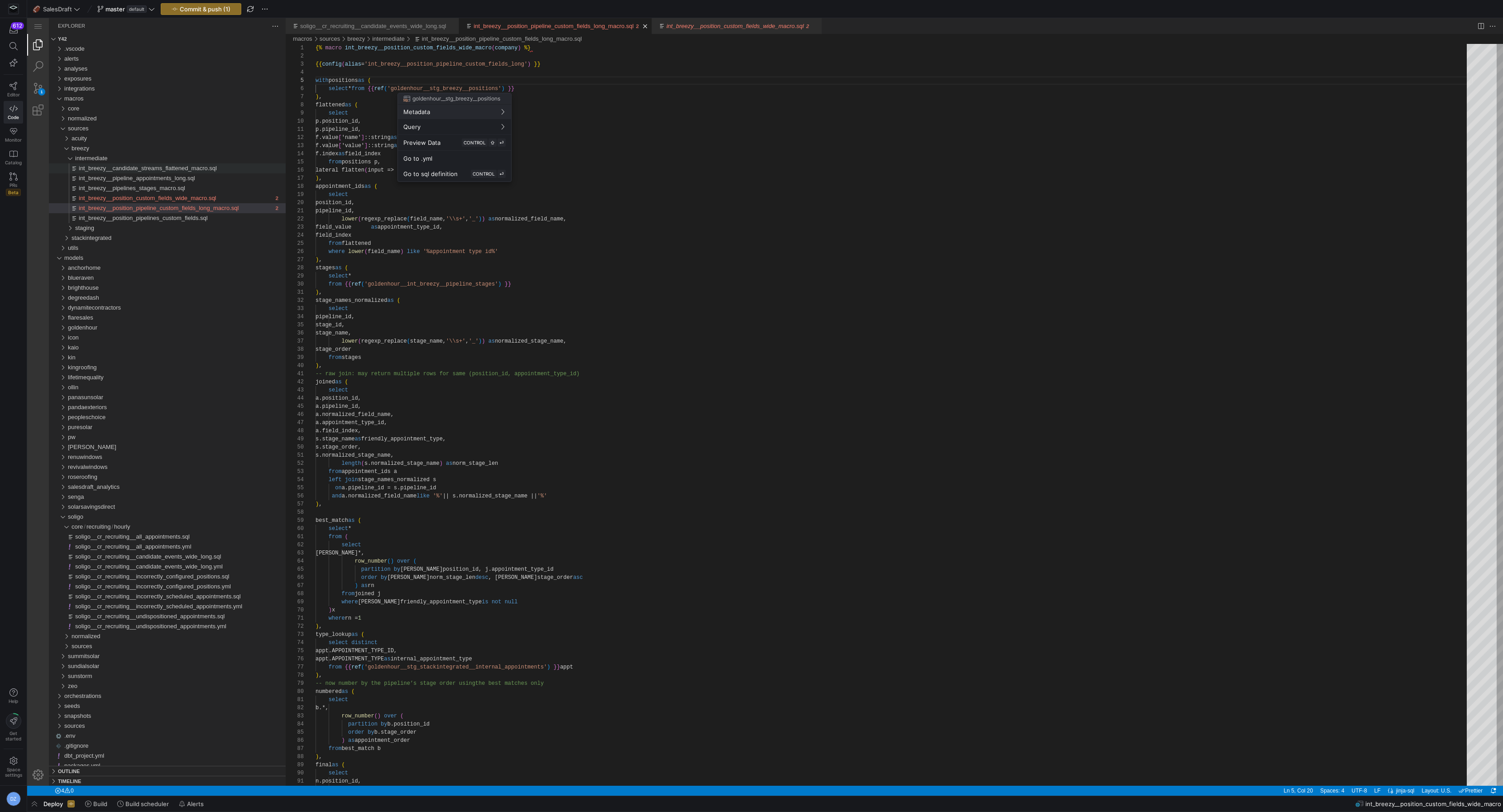
click at [432, 80] on div at bounding box center [752, 406] width 1503 height 812
click at [1275, 55] on div "Toggle Replace" at bounding box center [1276, 51] width 8 height 15
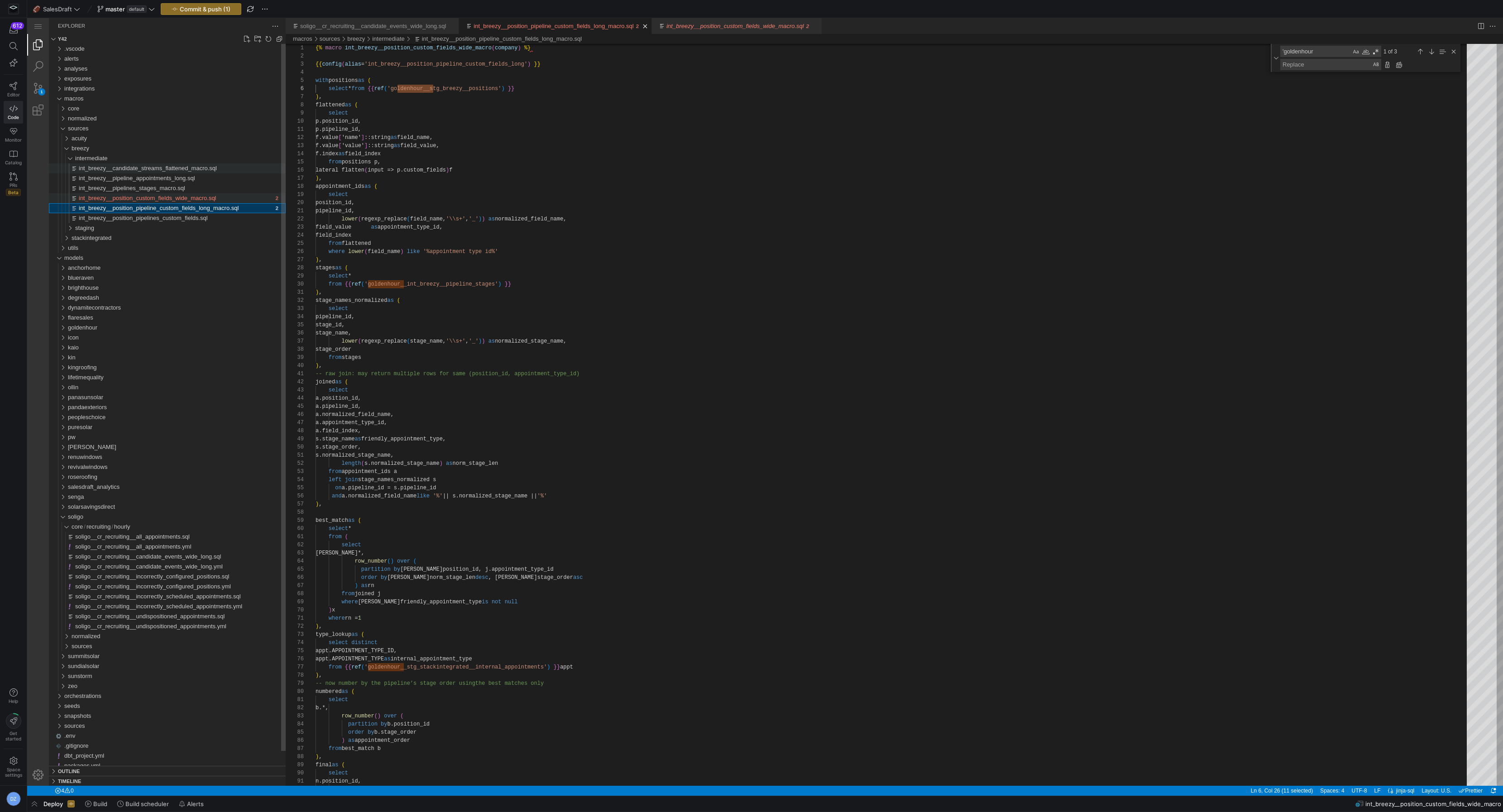
click at [154, 196] on span "int_breezy__position_custom_fields_wide_macro.sql" at bounding box center [148, 198] width 138 height 7
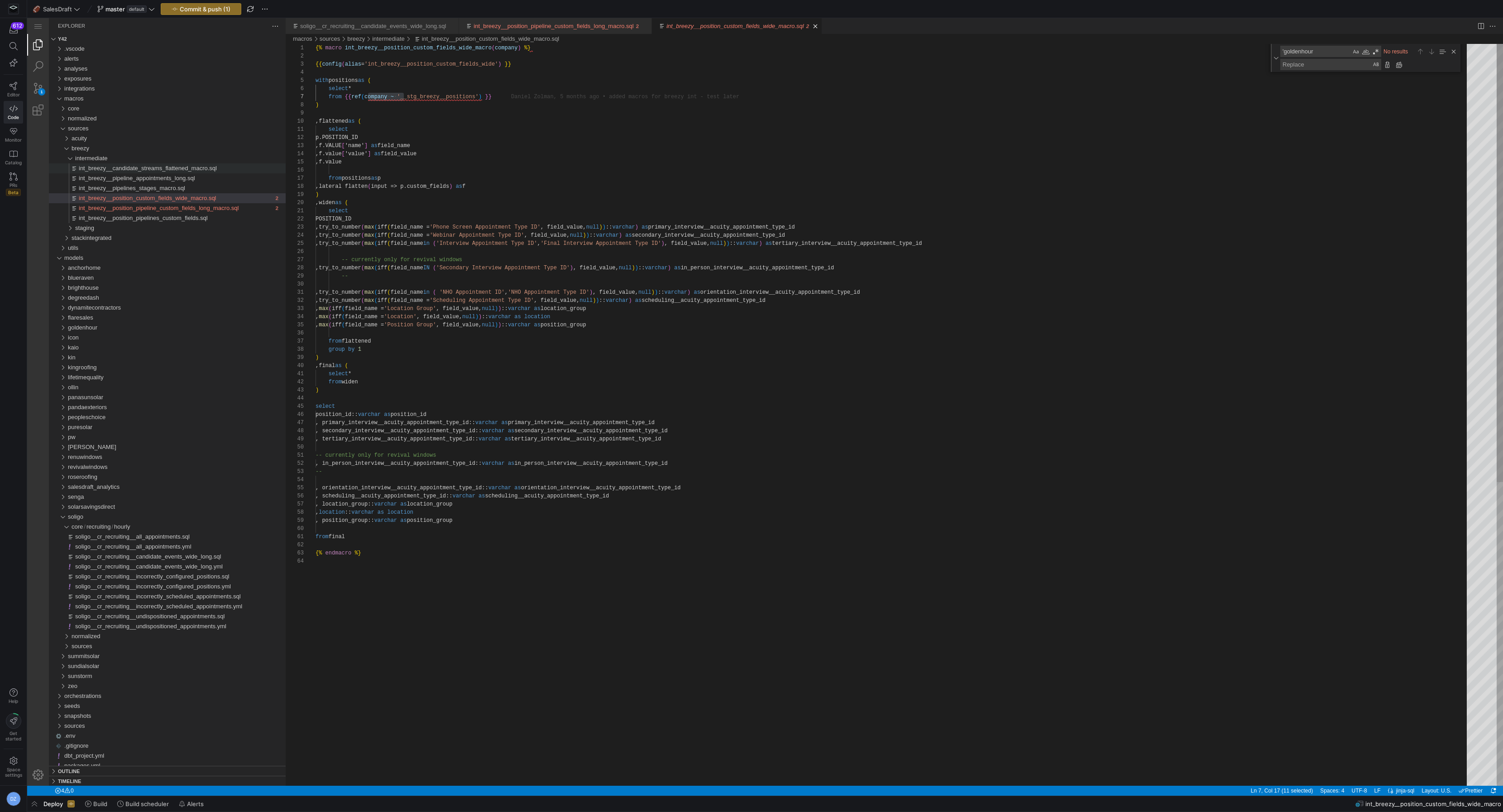
scroll to position [48, 53]
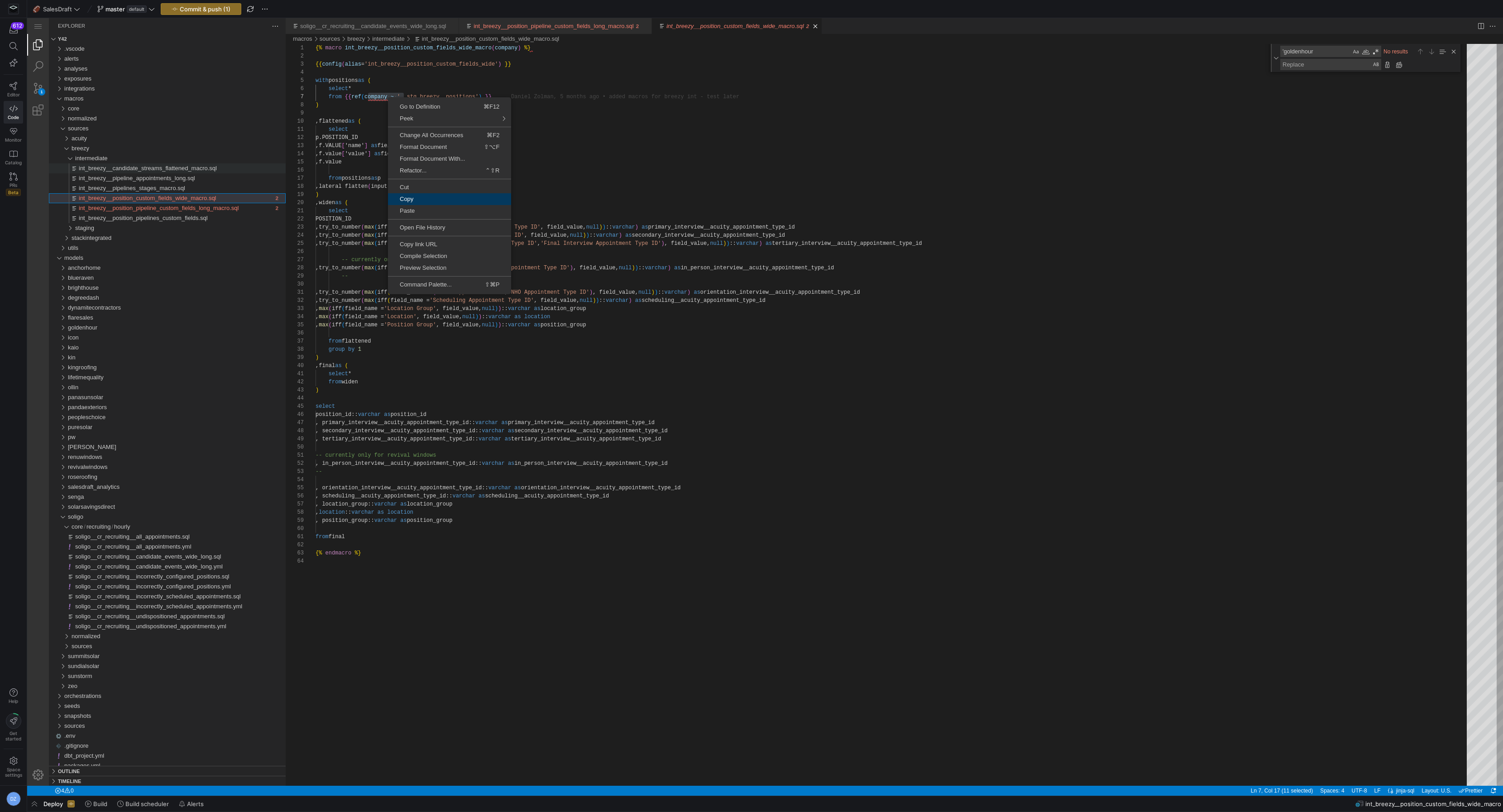
click at [414, 201] on span "Copy" at bounding box center [449, 199] width 123 height 6
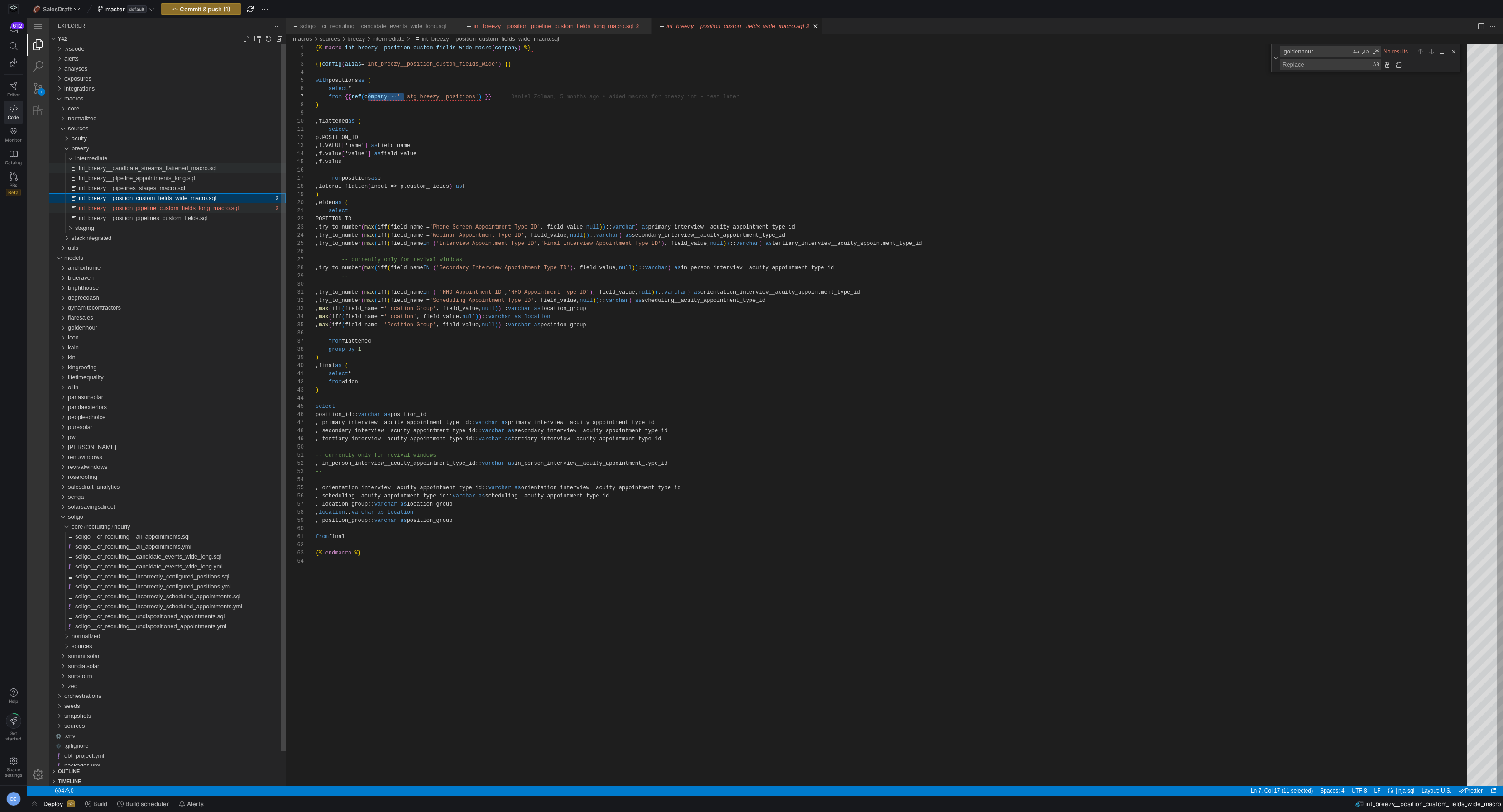
click at [205, 207] on span "int_breezy__position_pipeline_custom_fields_long_macro.sql" at bounding box center [159, 208] width 160 height 7
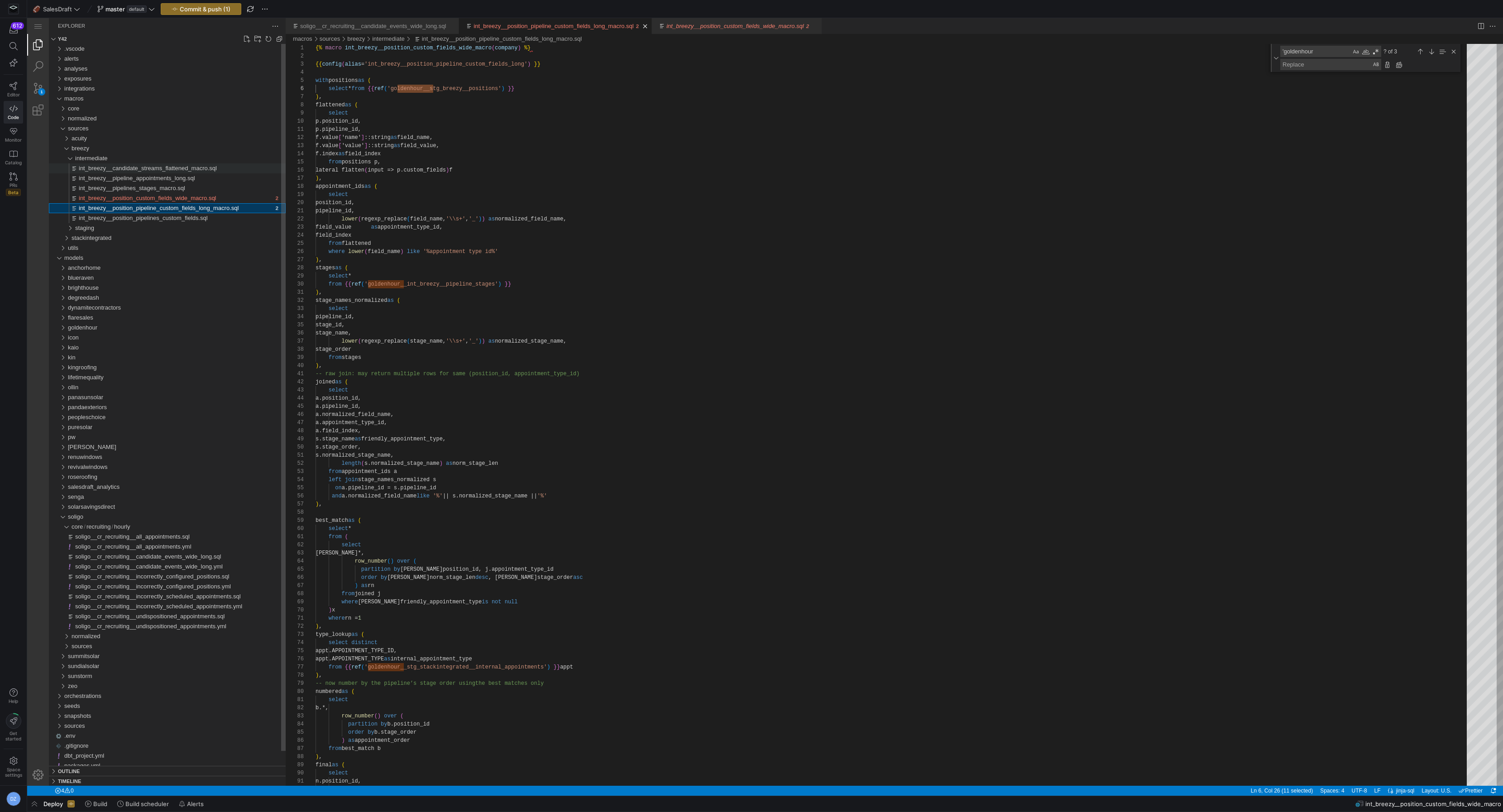
scroll to position [82, 82]
click at [1332, 66] on textarea "Replace" at bounding box center [1326, 65] width 91 height 10
paste textarea "company ~ '"
type textarea "company ~ '"
click at [1399, 64] on div "Replace All (⌥⌘Enter)" at bounding box center [1399, 64] width 10 height 10
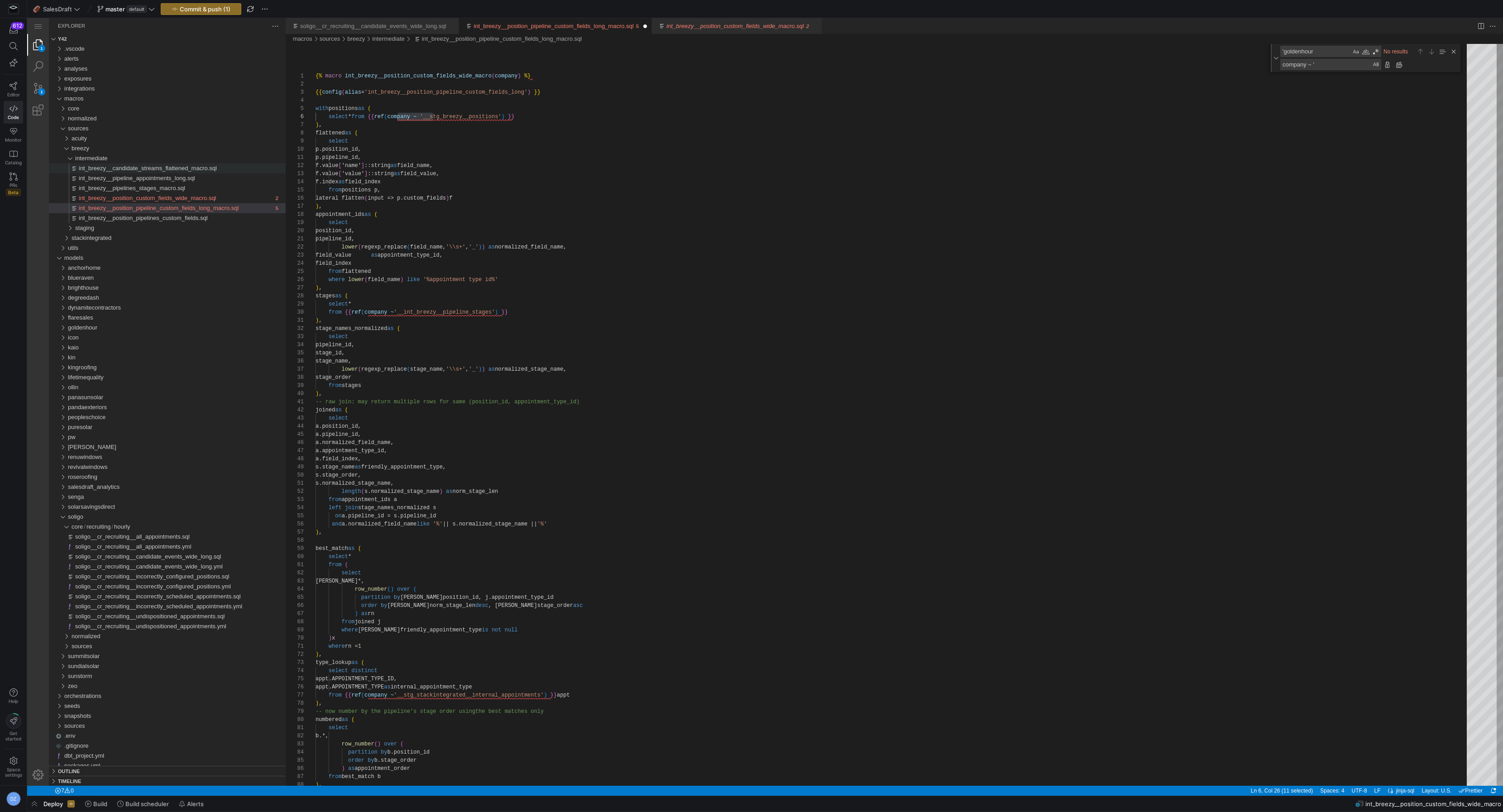
type textarea "pipeline_id, lower(regexp_replace(field_name, '\\s+', '_')) as normalized_field…"
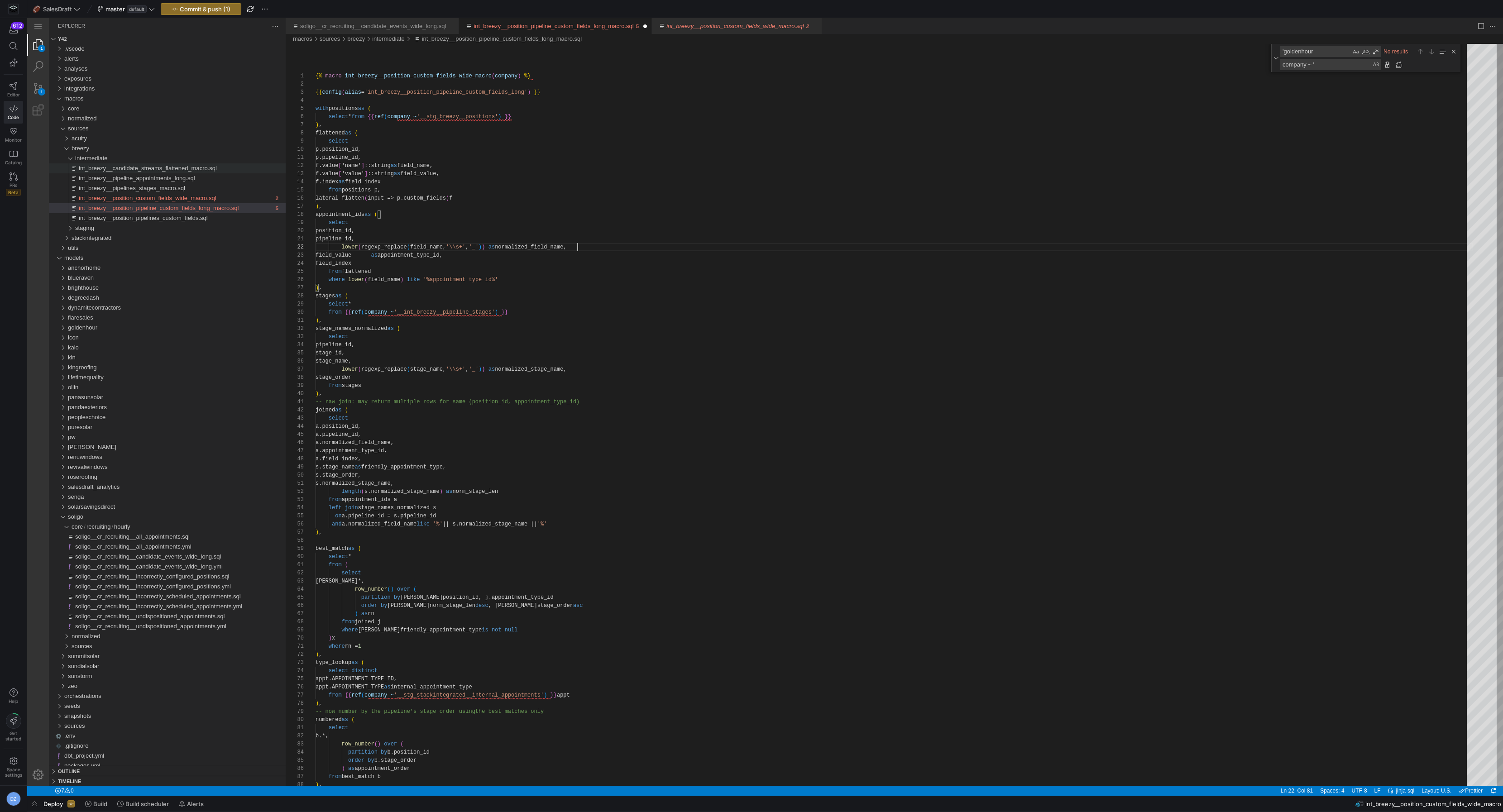
click at [1346, 66] on textarea "company ~ '" at bounding box center [1326, 65] width 91 height 10
click at [1308, 49] on textarea "'goldenhour" at bounding box center [1316, 51] width 70 height 10
drag, startPoint x: 1308, startPoint y: 49, endPoint x: 1306, endPoint y: 55, distance: 6.3
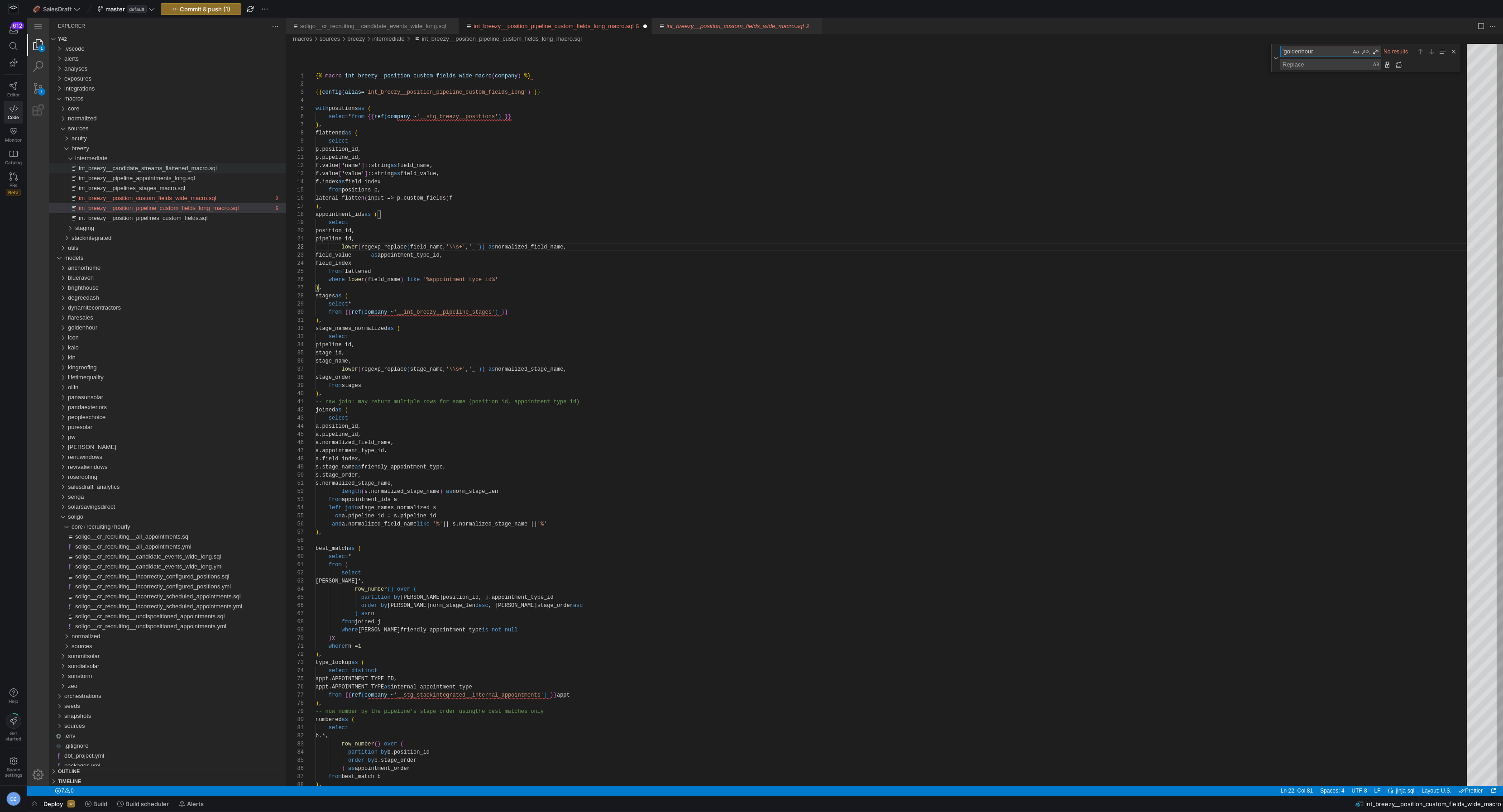
click at [1306, 55] on textarea "'goldenhour" at bounding box center [1316, 51] width 70 height 10
type textarea "'"
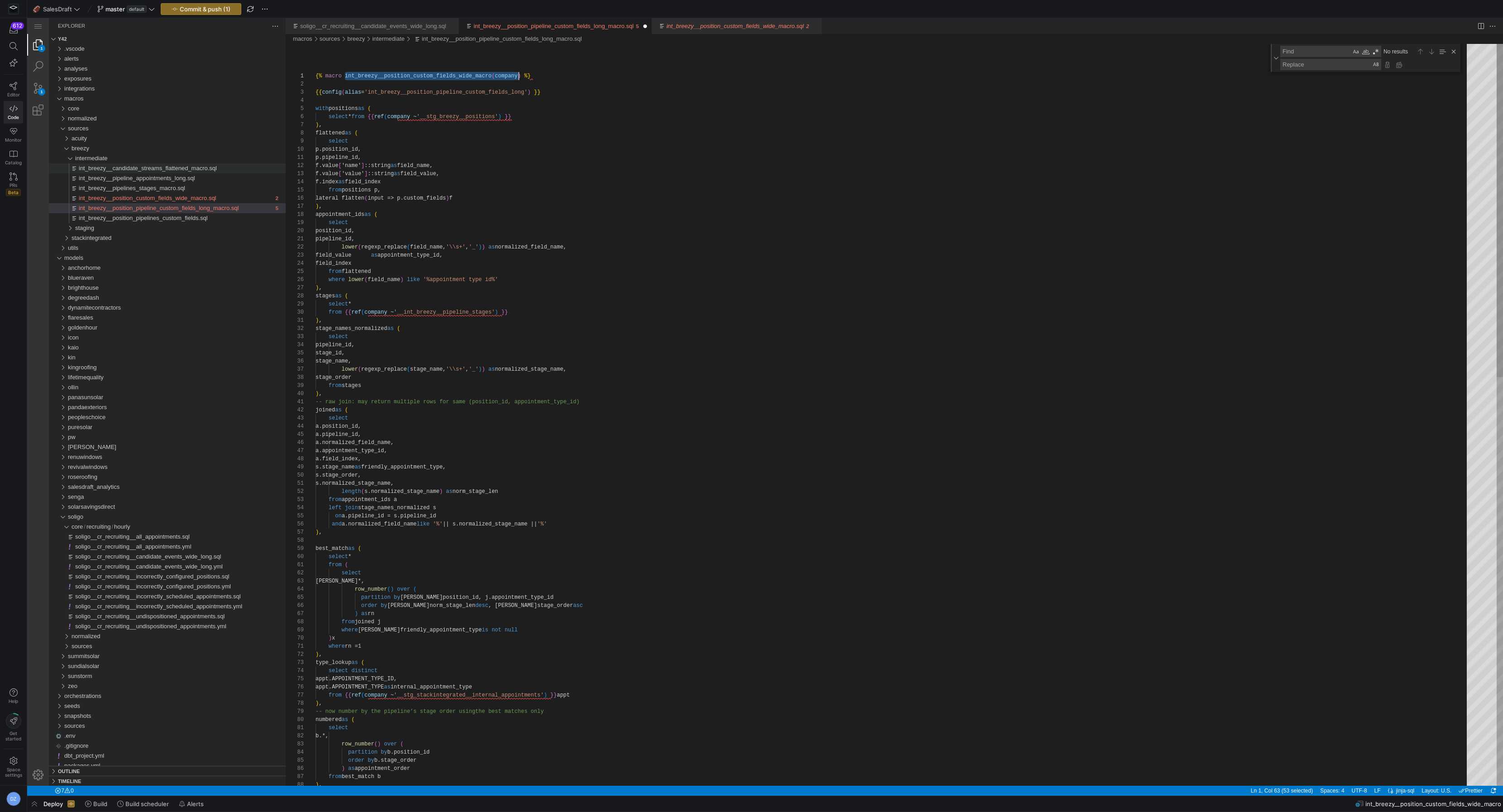
scroll to position [0, 206]
drag, startPoint x: 345, startPoint y: 76, endPoint x: 521, endPoint y: 74, distance: 176.0
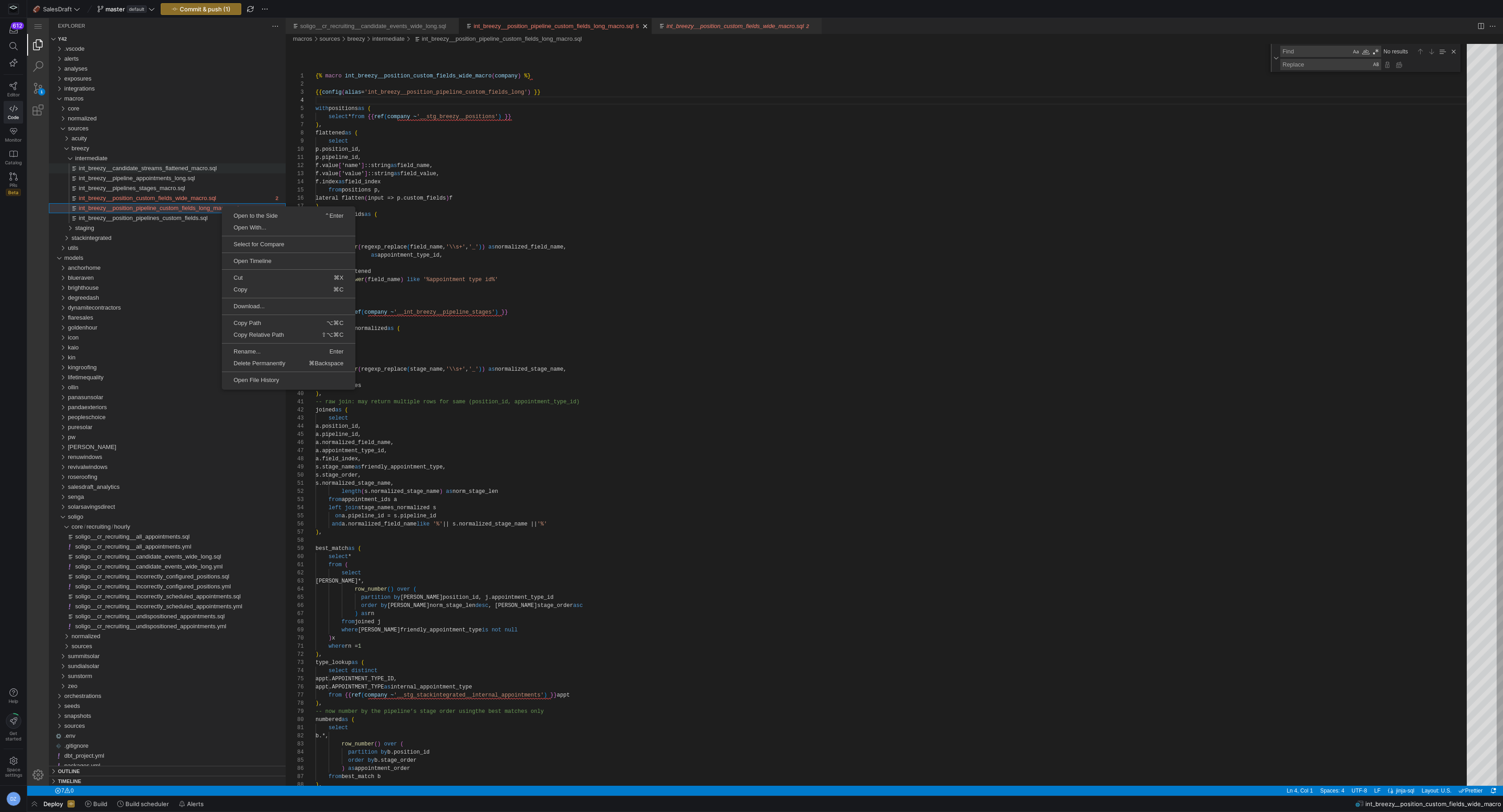
click at [257, 348] on span "Rename..." at bounding box center [254, 351] width 66 height 6
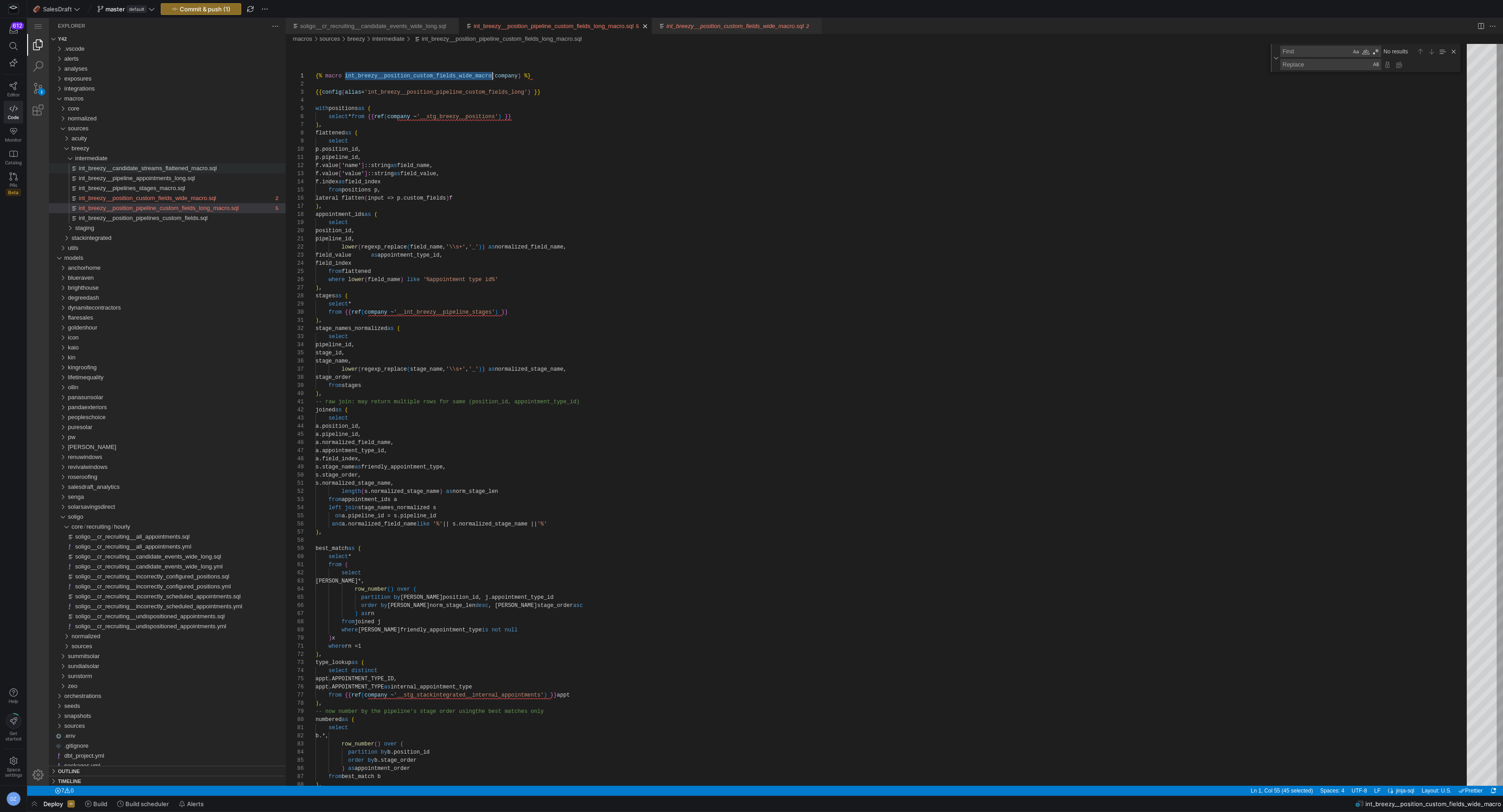
paste textarea "pipeline_custom_fields_long"
type textarea "{% macro int_breezy__position_pipeline_custom_fields_long_macro(company) %} {{ …"
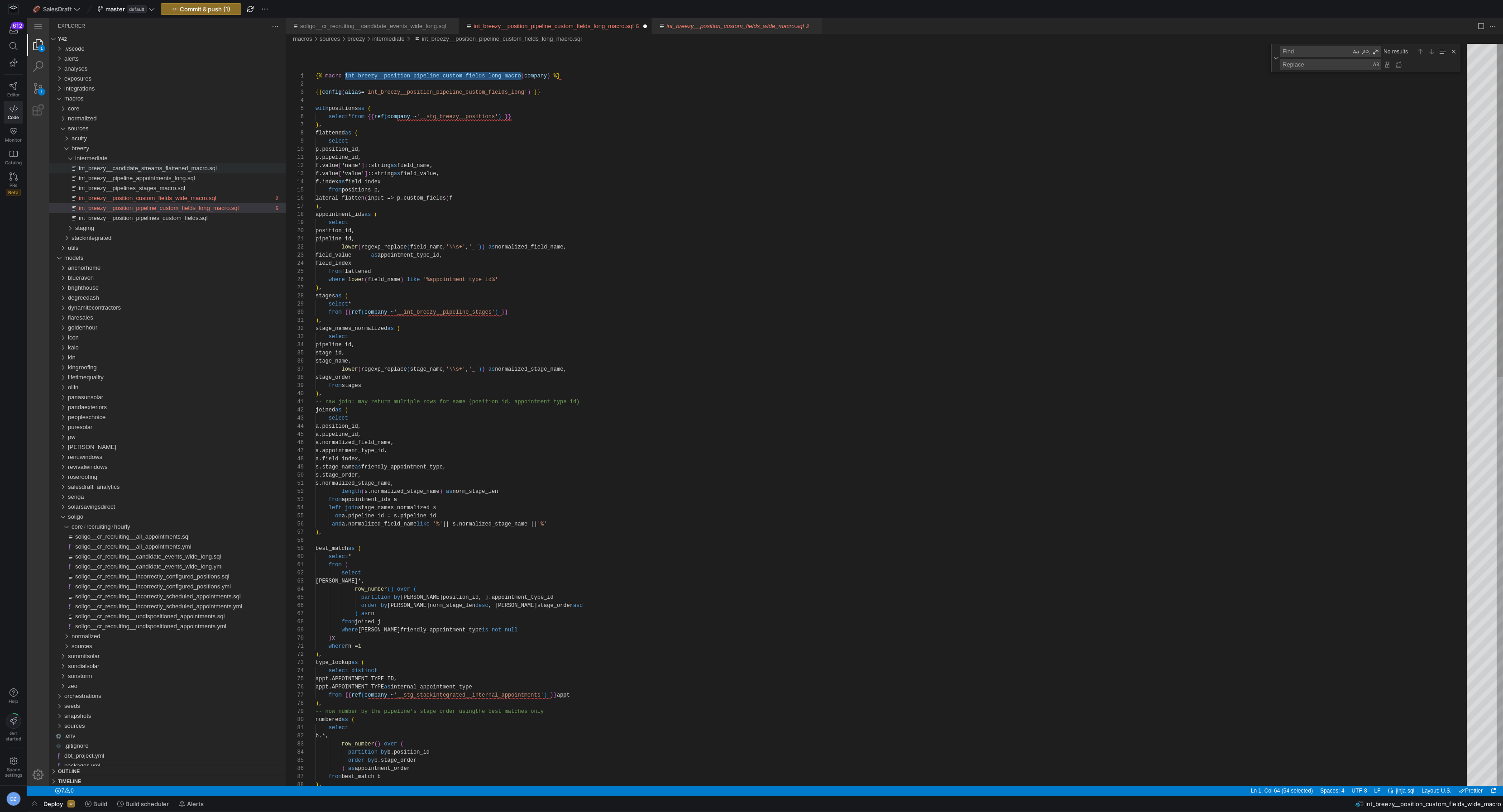
scroll to position [0, 235]
click at [191, 10] on span "Commit & push (1)" at bounding box center [205, 9] width 51 height 7
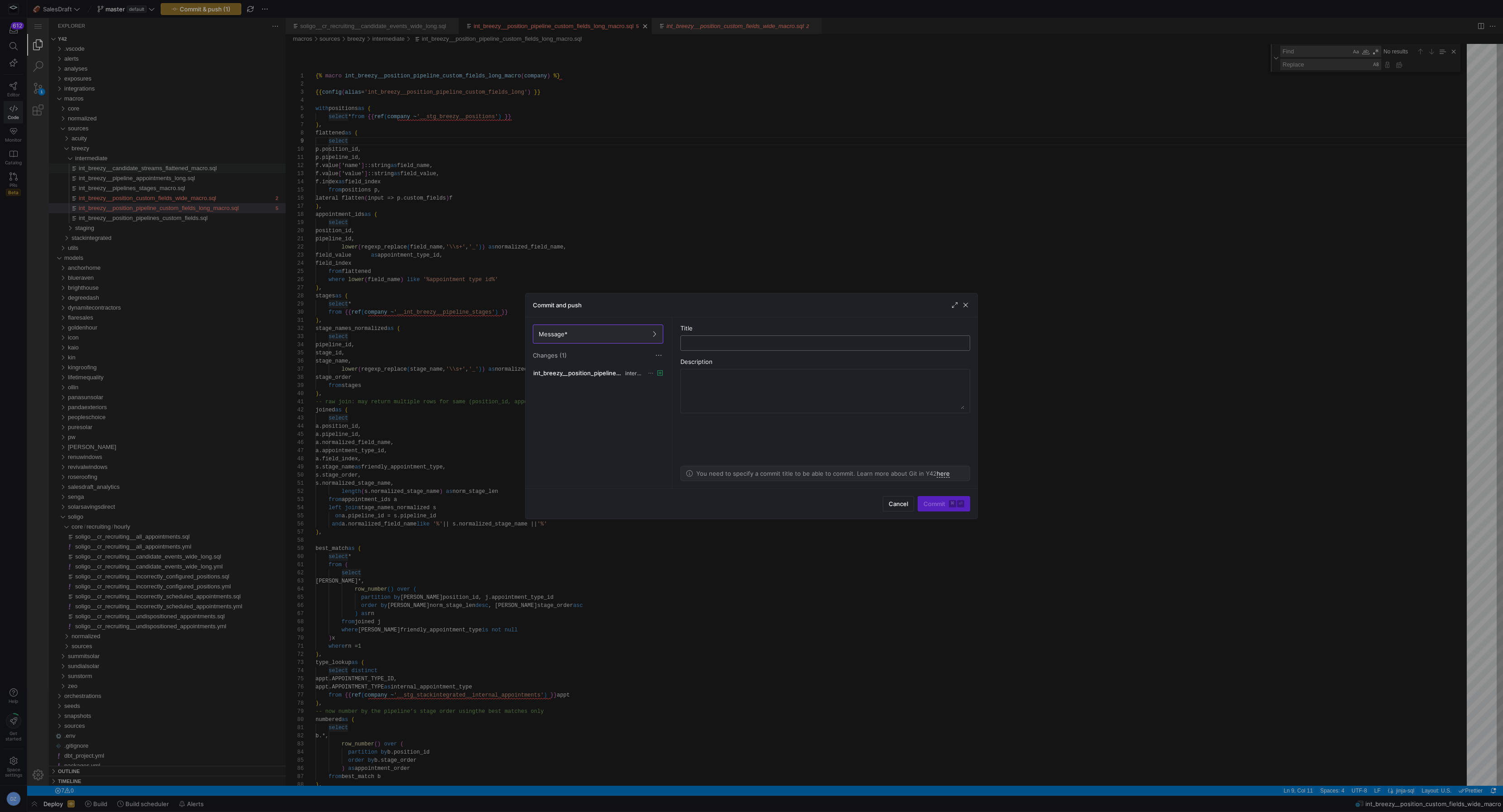
click at [803, 340] on input "text" at bounding box center [825, 343] width 274 height 7
type input "checkpoint"
click at [936, 508] on span "submit" at bounding box center [944, 503] width 51 height 15
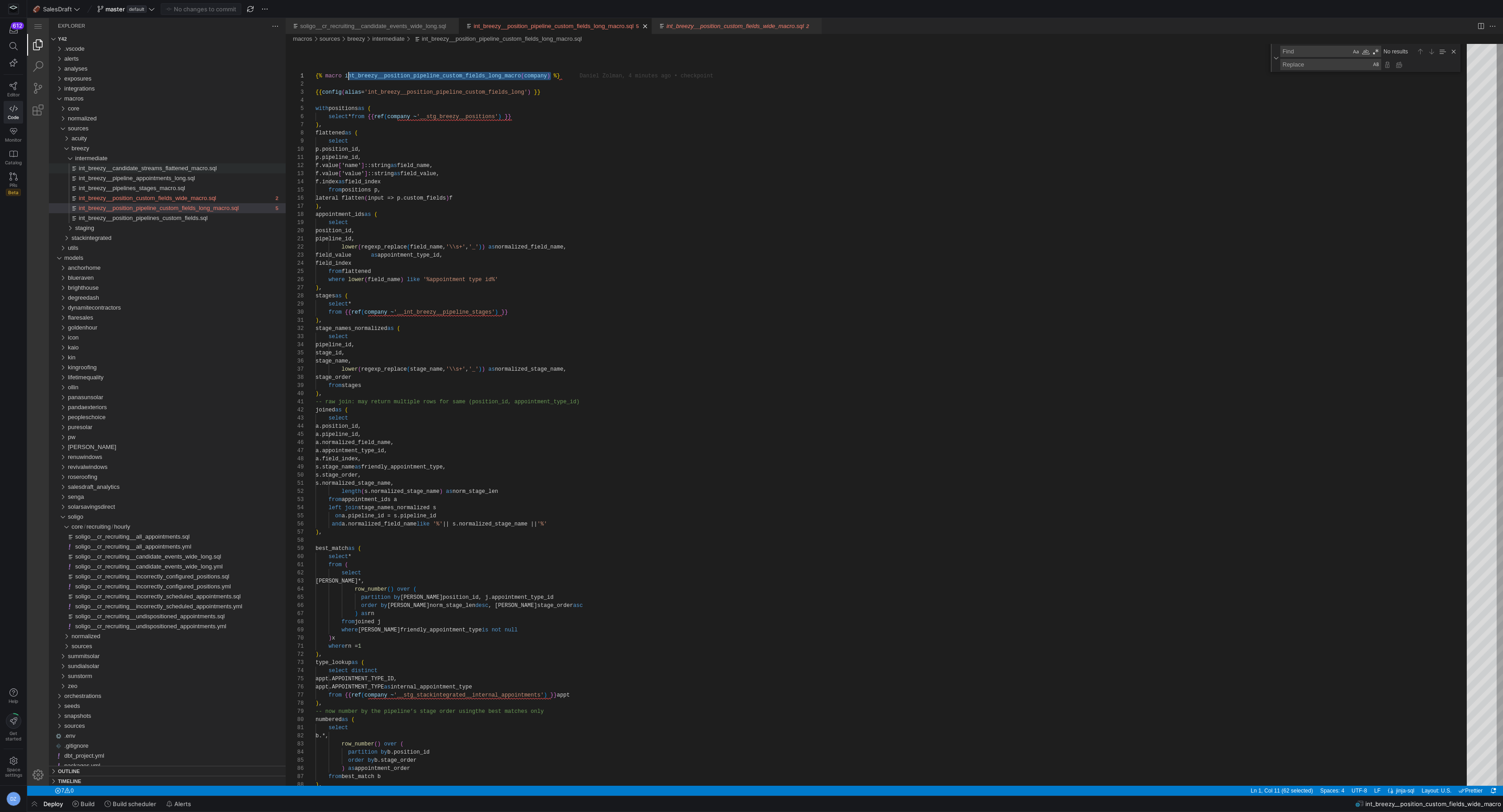
scroll to position [0, 29]
drag, startPoint x: 551, startPoint y: 76, endPoint x: 345, endPoint y: 79, distance: 206.0
click at [61, 516] on div "soligo" at bounding box center [60, 517] width 17 height 10
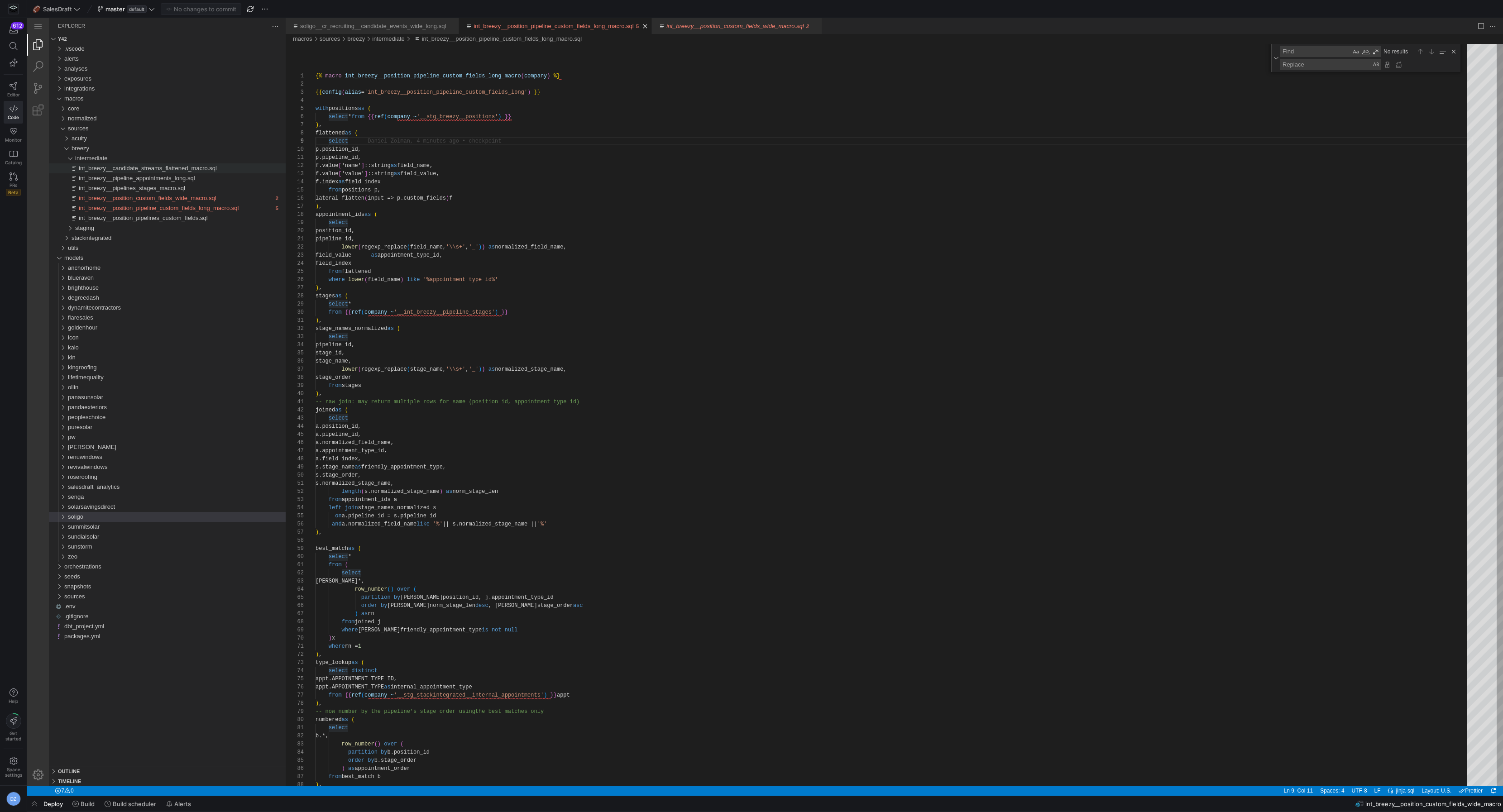
type textarea "-- raw join: may return multiple rows for same (position_id, appointment_type_i…"
click at [126, 367] on div "kingroofing" at bounding box center [176, 367] width 218 height 10
click at [118, 393] on div "sources" at bounding box center [179, 397] width 214 height 10
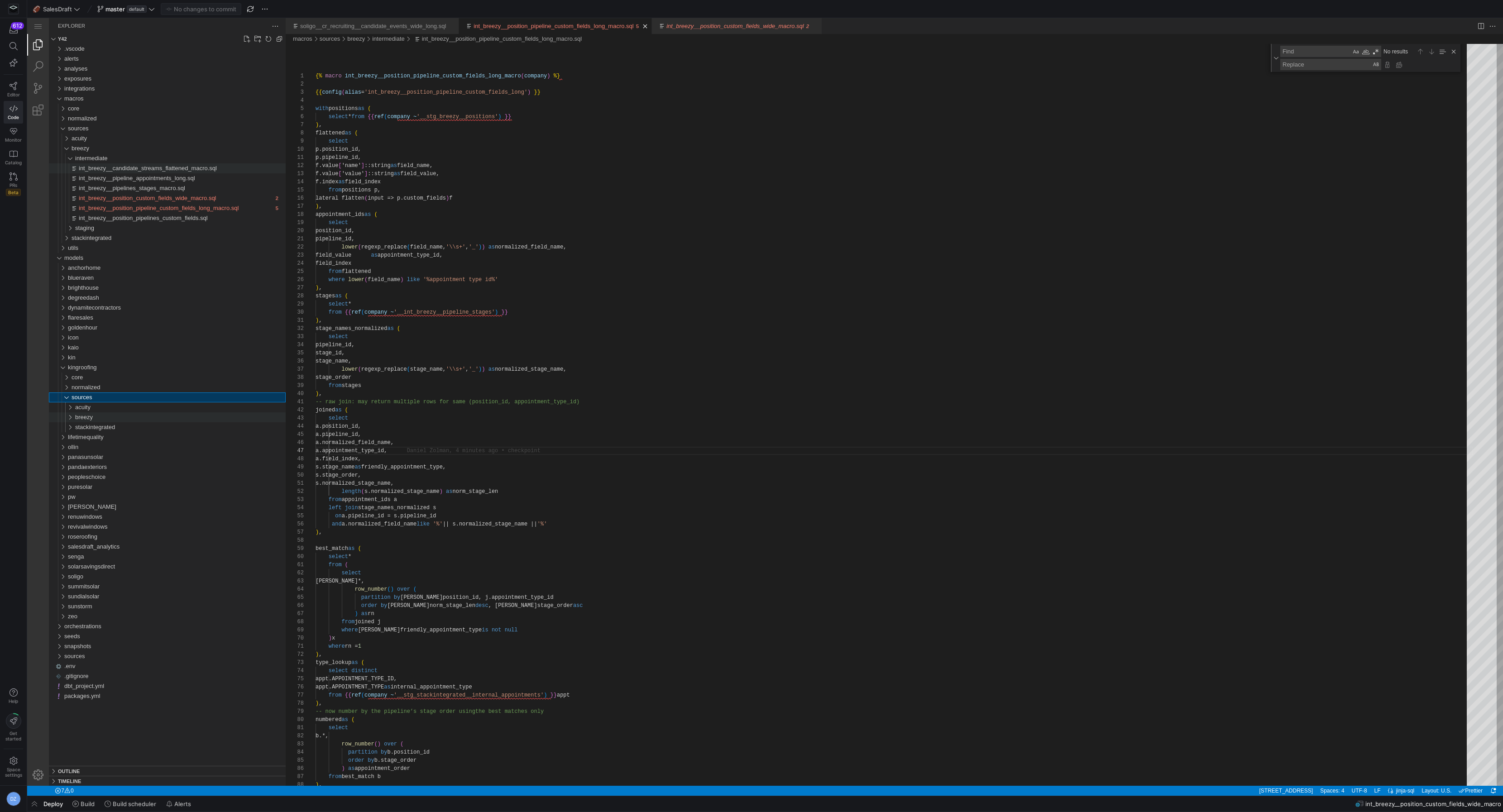
click at [111, 417] on div "breezy" at bounding box center [180, 417] width 211 height 10
click at [114, 425] on div "intermediate" at bounding box center [182, 427] width 207 height 10
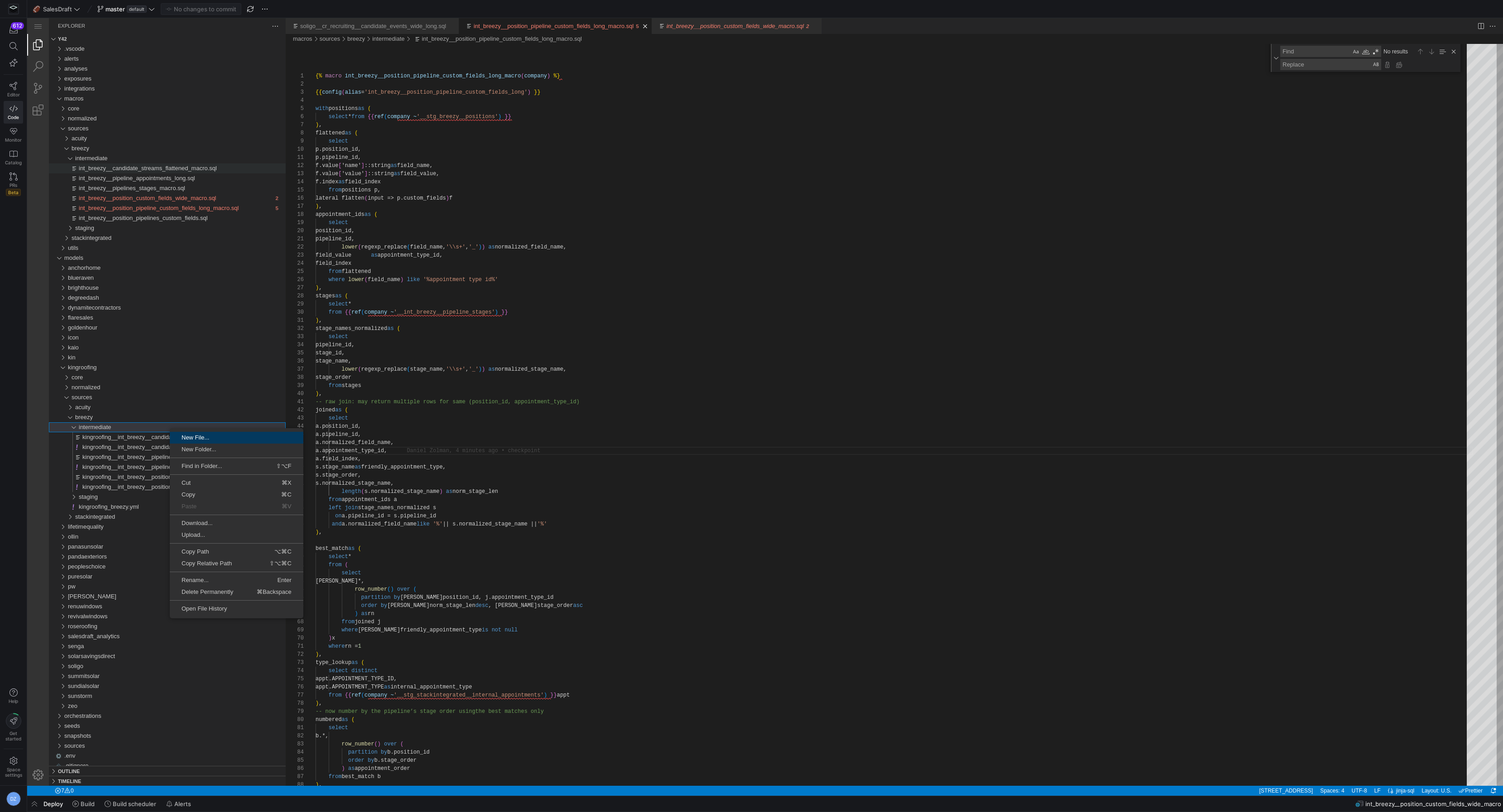
click at [212, 439] on span "New File..." at bounding box center [236, 438] width 134 height 6
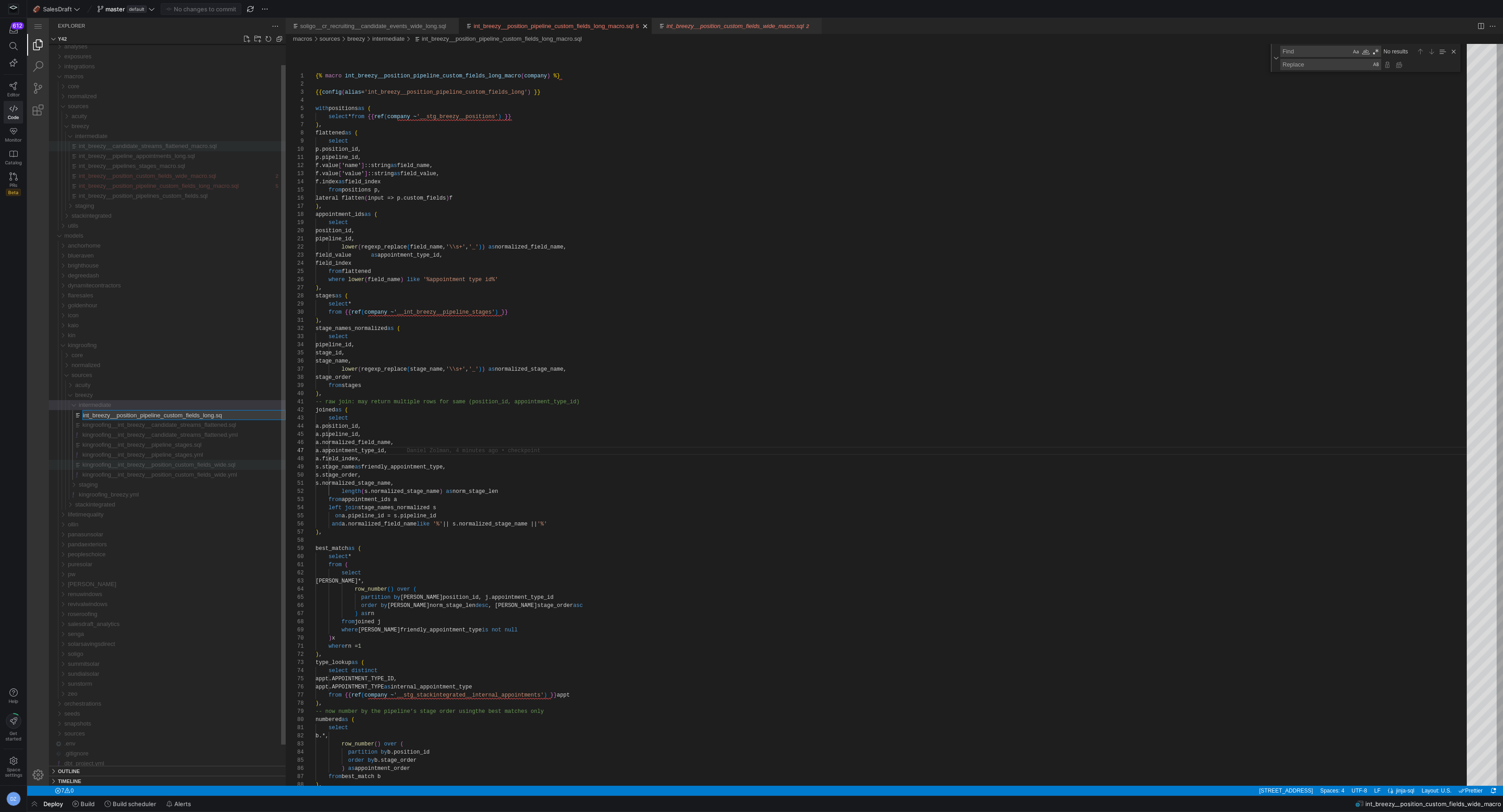
type input "int_breezy__position_pipeline_custom_fields_long.sql"
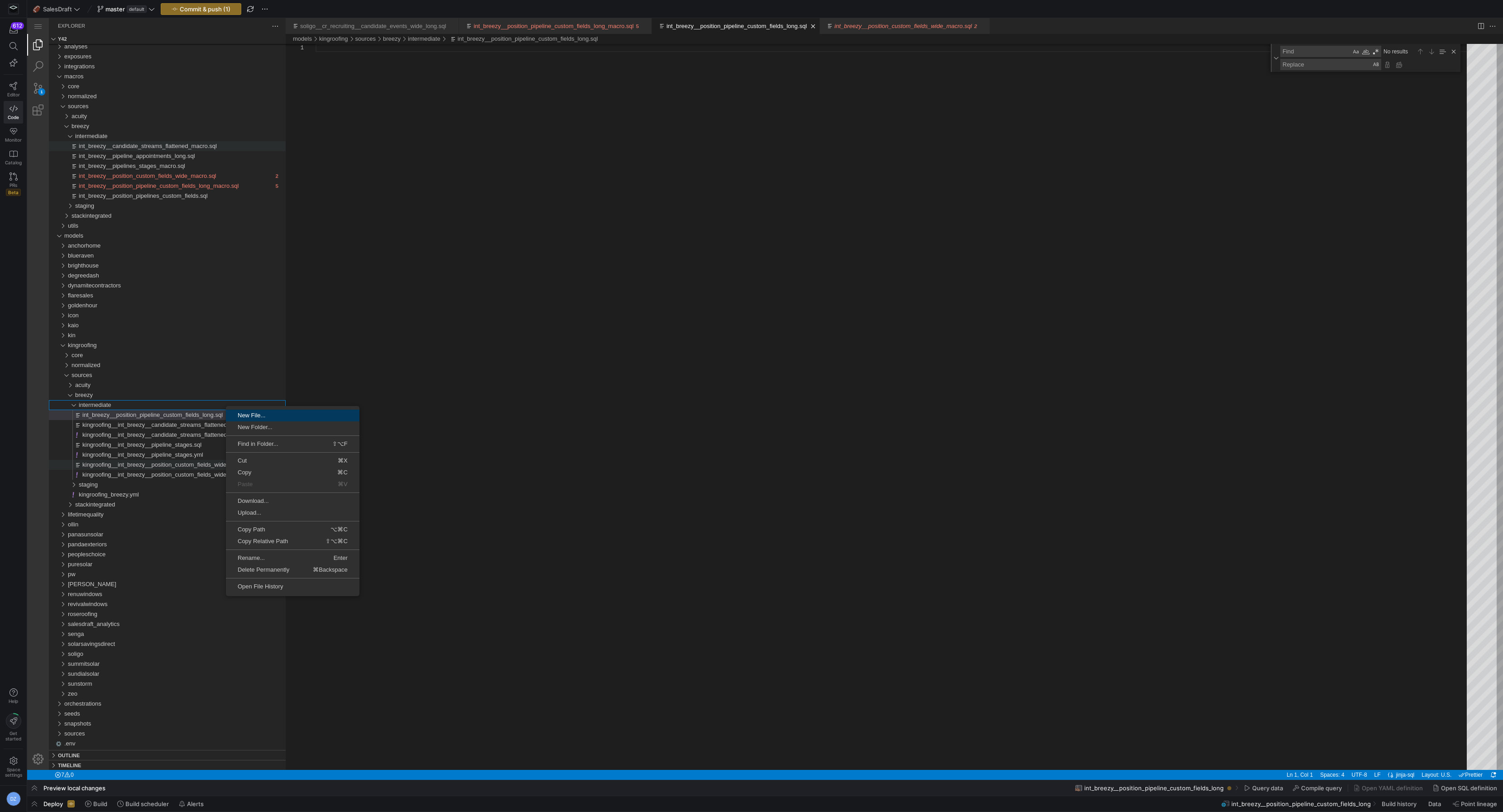
click at [274, 418] on span "New File..." at bounding box center [292, 415] width 134 height 6
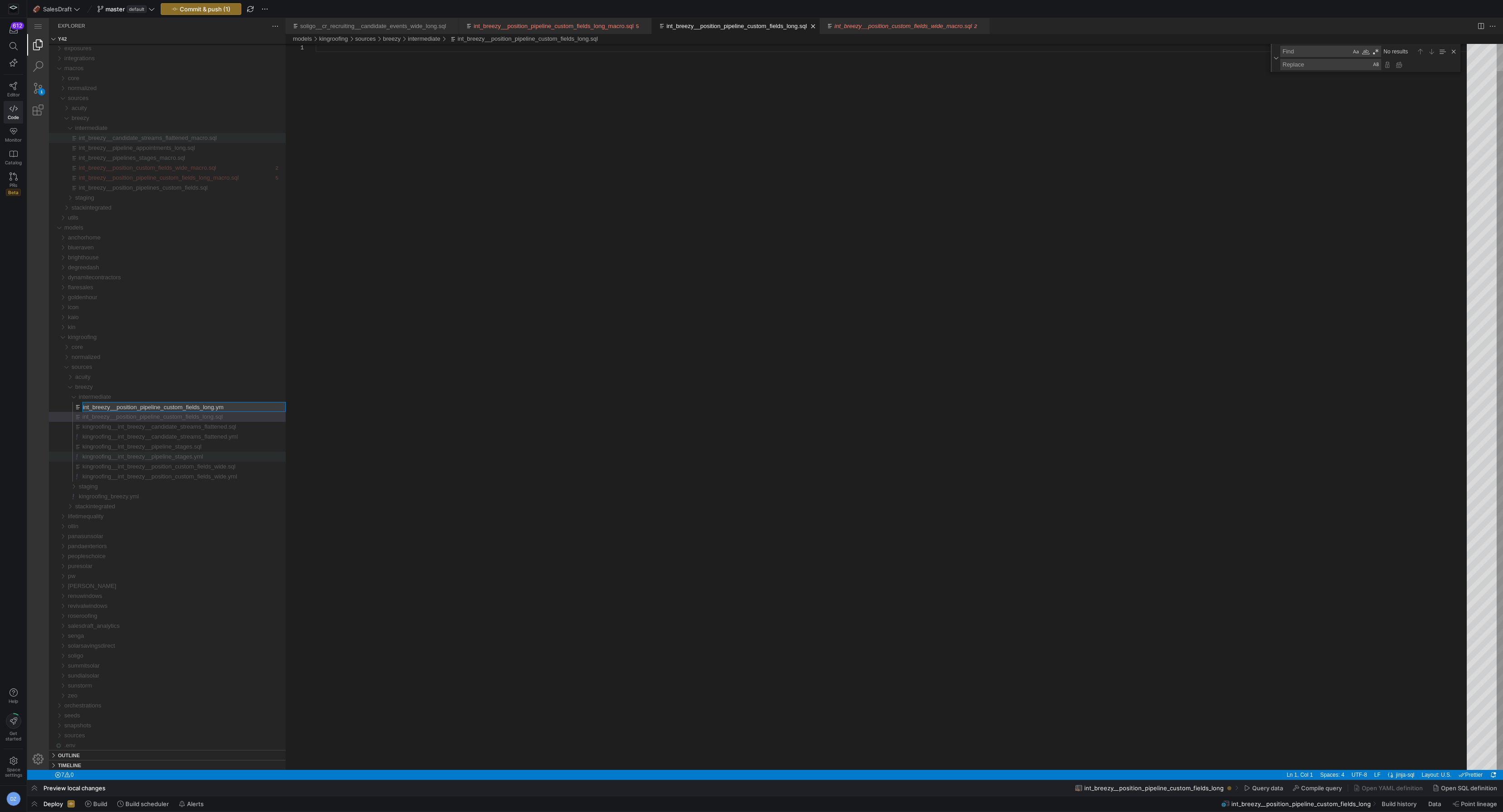
type input "int_breezy__position_pipeline_custom_fields_long.yml"
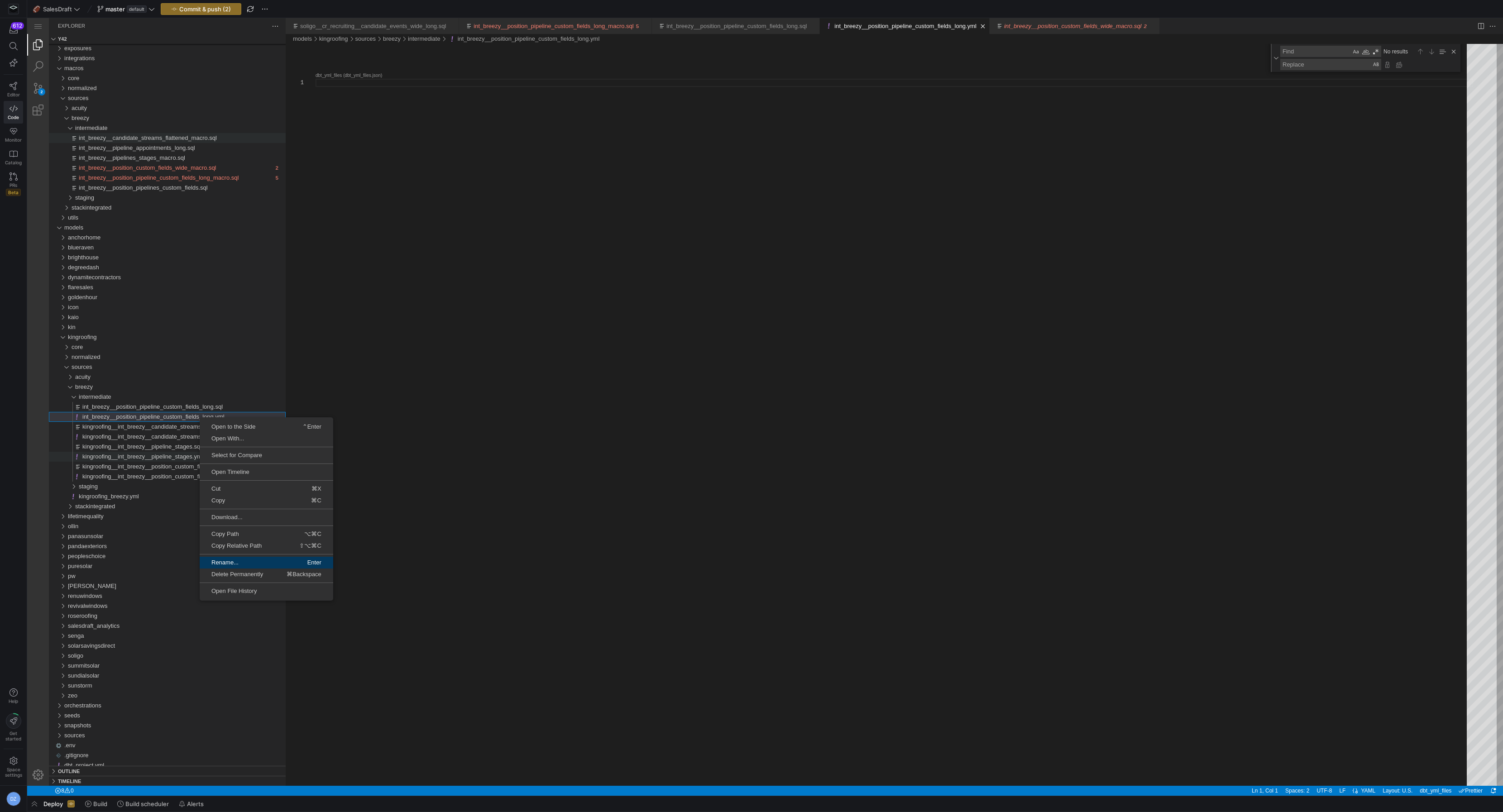
click at [256, 561] on span "Rename..." at bounding box center [232, 562] width 66 height 6
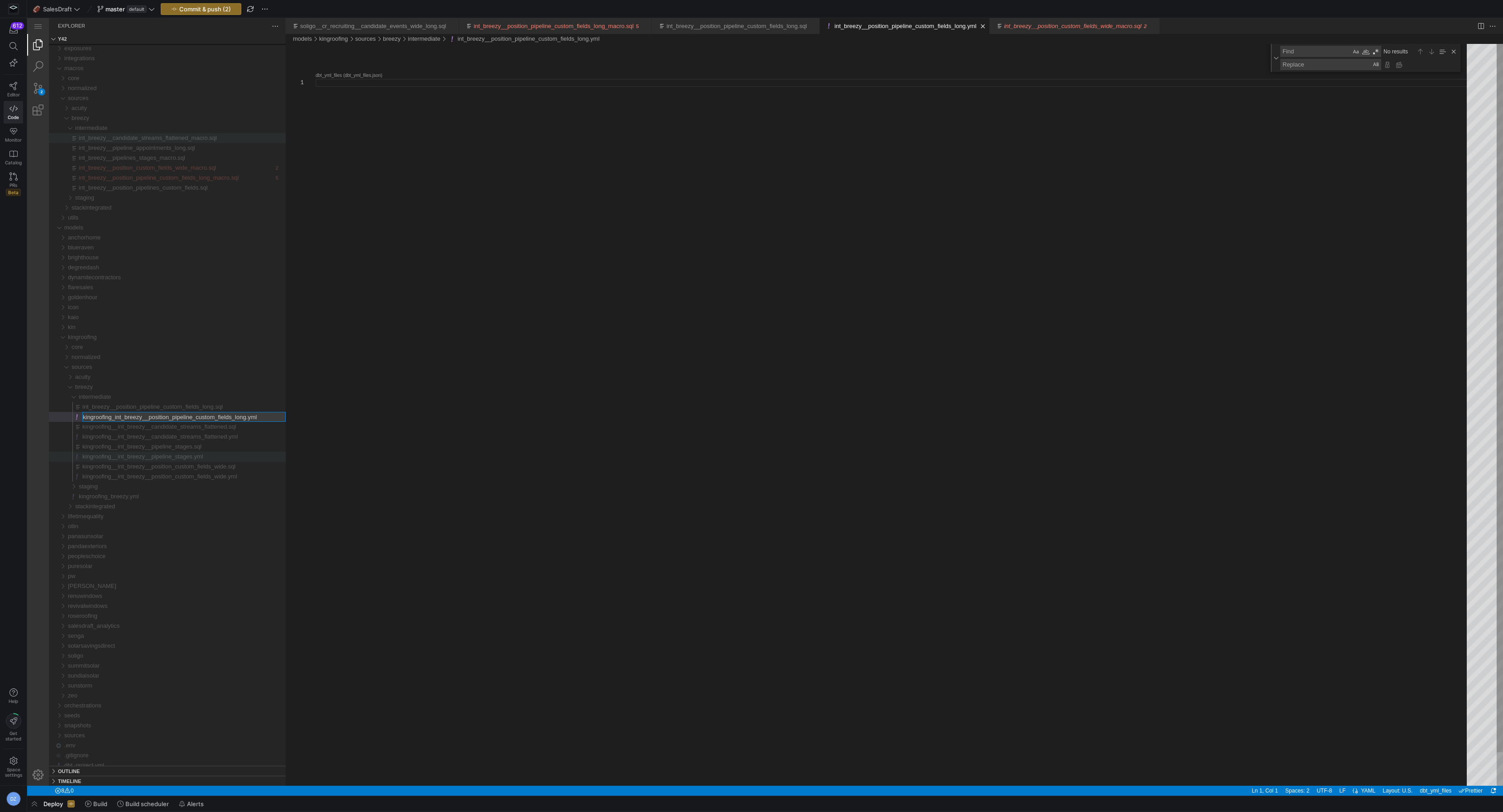
type input "kingroofing__int_breezy__position_pipeline_custom_fields_long.yml"
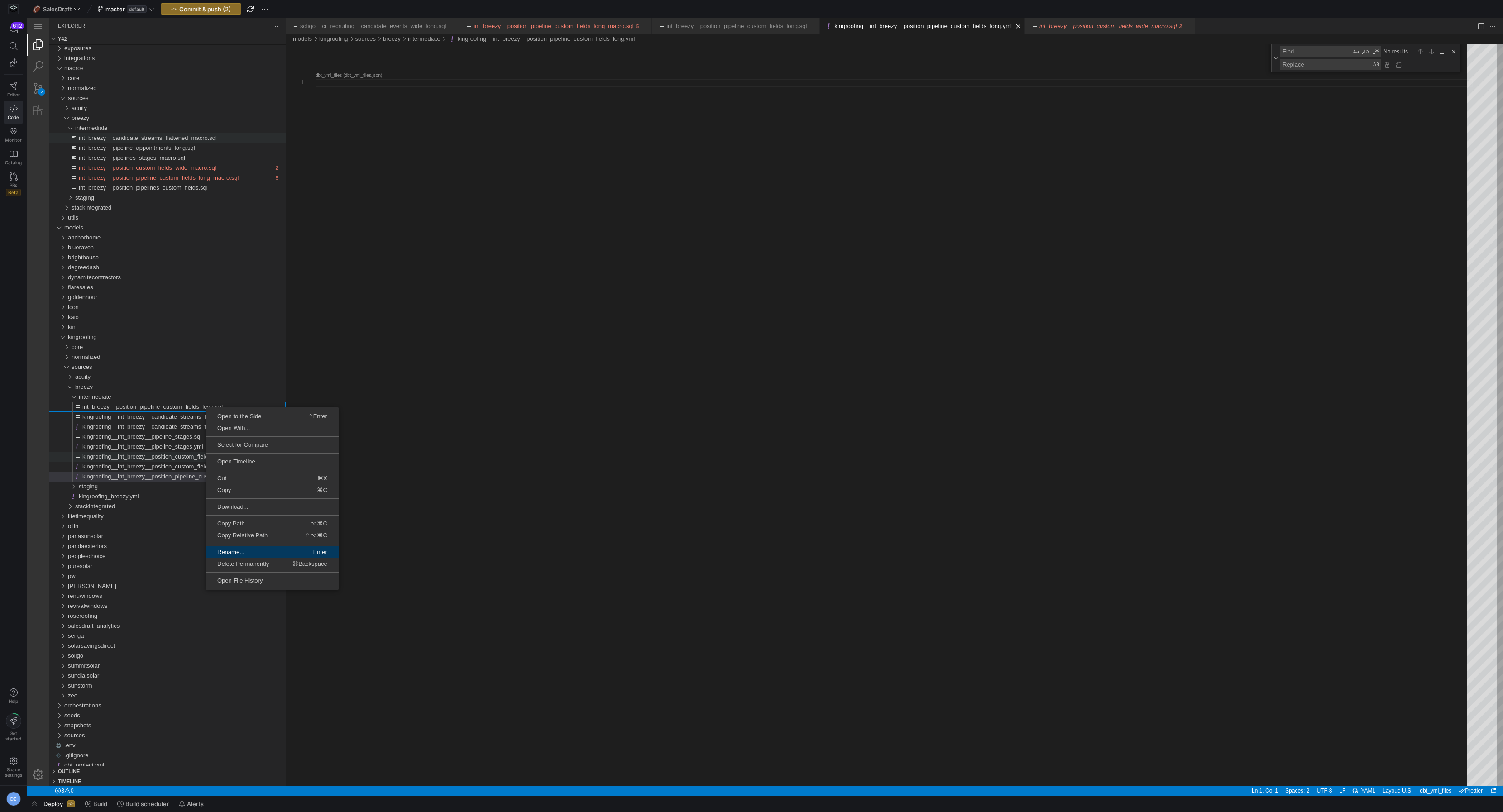
click at [251, 550] on span "Rename..." at bounding box center [238, 552] width 66 height 6
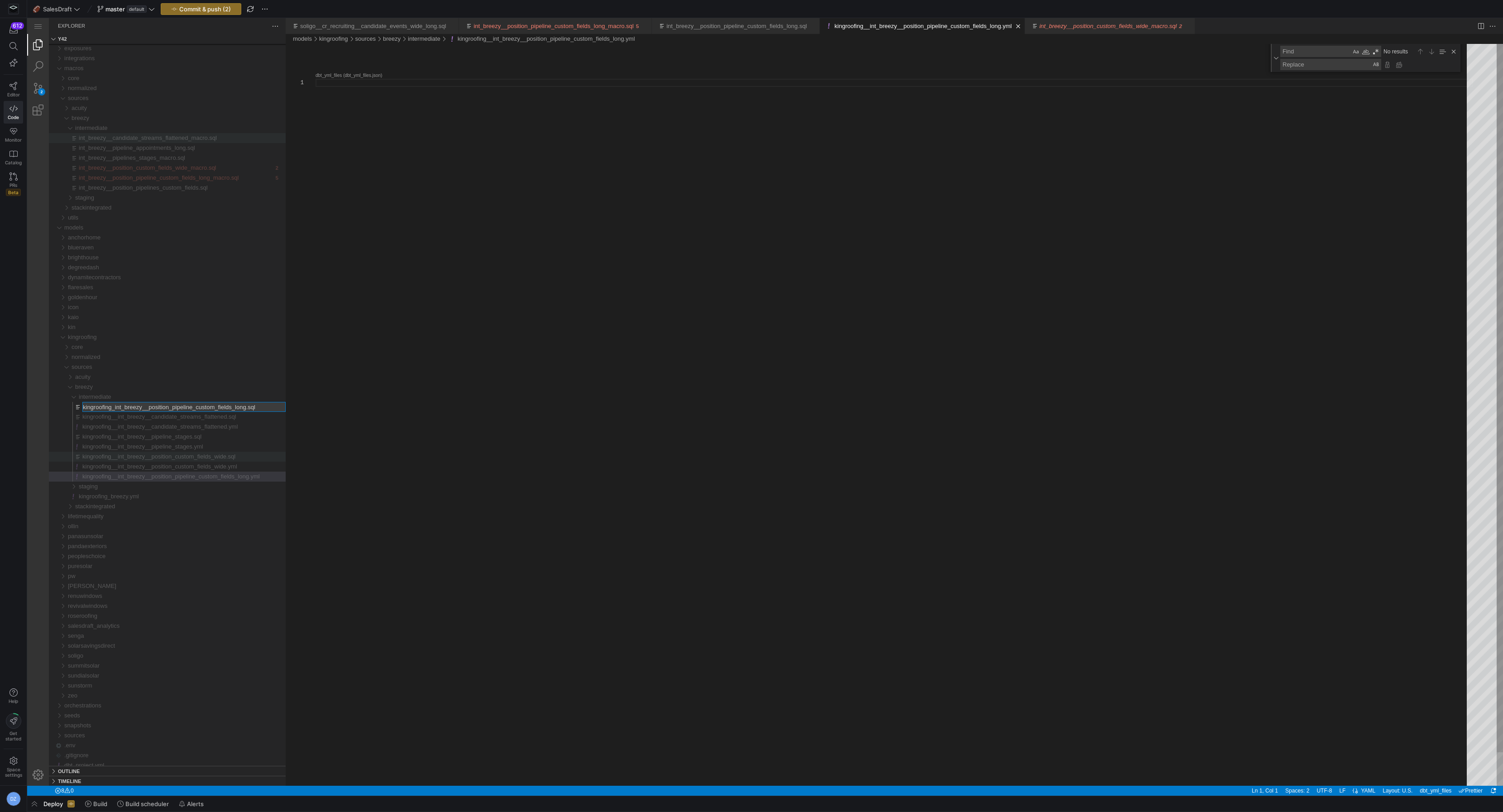
type input "kingroofing__int_breezy__position_pipeline_custom_fields_long.sql"
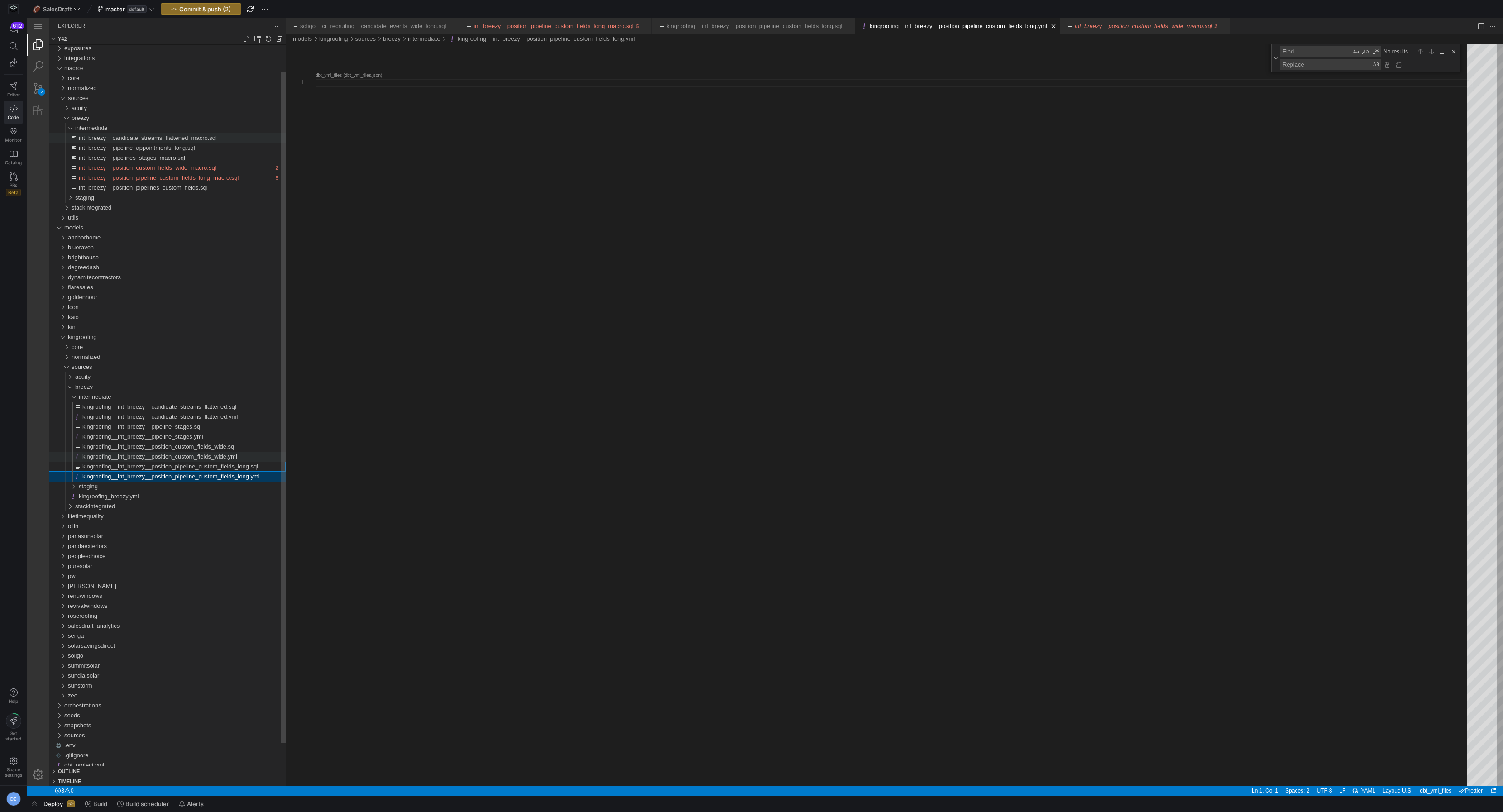
click at [228, 464] on span "kingroofing__int_breezy__position_pipeline_custom_fields_long.sql" at bounding box center [170, 467] width 176 height 7
click at [232, 477] on span "kingroofing__int_breezy__position_pipeline_custom_fields_long.yml" at bounding box center [171, 477] width 177 height 7
click at [237, 469] on span "kingroofing__int_breezy__position_pipeline_custom_fields_long.sql" at bounding box center [170, 467] width 176 height 7
click at [550, 205] on div "kingroofing__int_breezy__position_pipeline_custom_fields_long.sql" at bounding box center [894, 415] width 1158 height 742
paste textarea "int_breezy__position_pipeline_custom_fields_long_macro(company)"
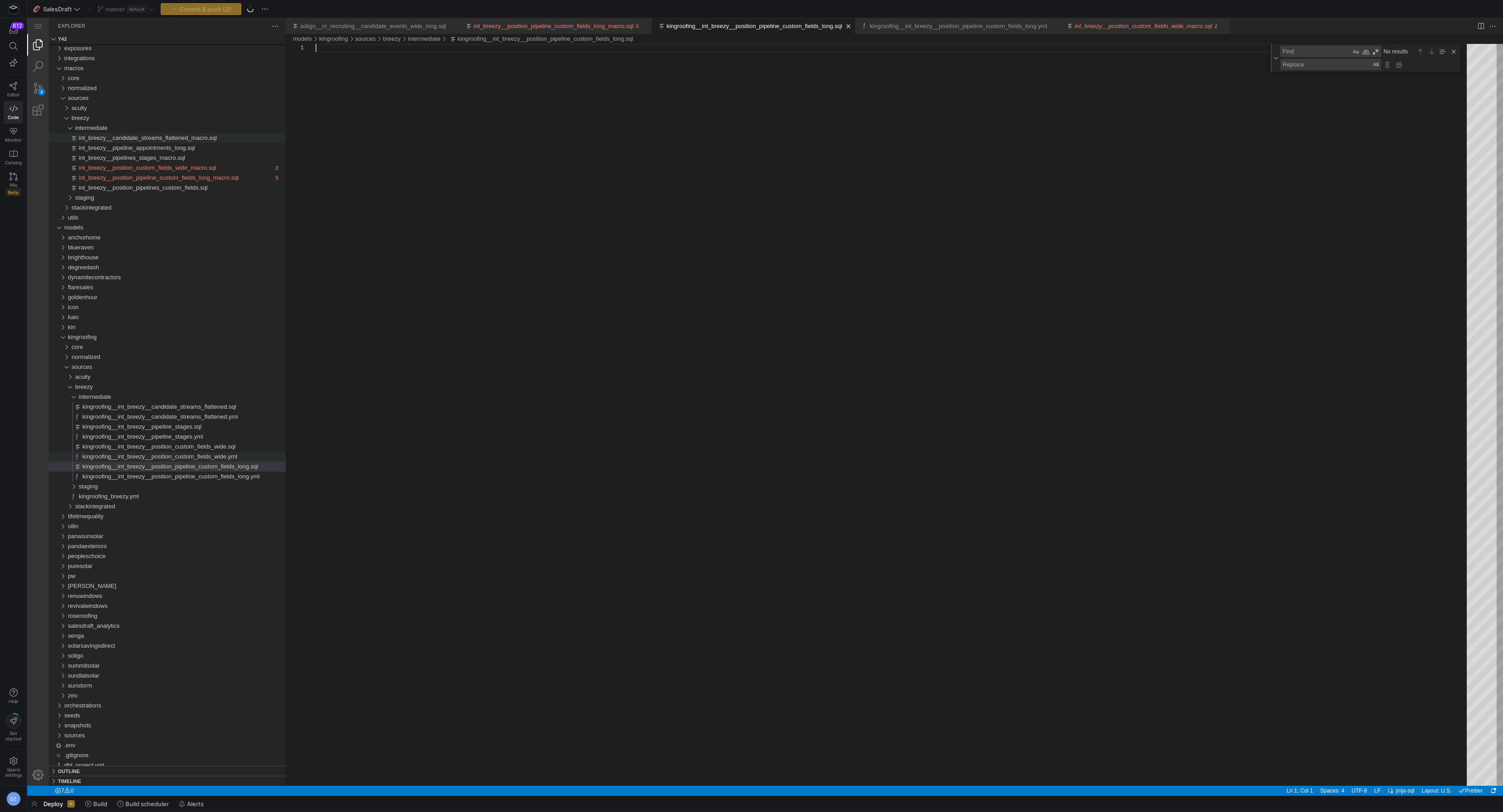
type textarea "int_breezy__position_pipeline_custom_fields_long_macro(company)"
click at [204, 446] on span "kingroofing__int_breezy__position_custom_fields_wide.sql" at bounding box center [159, 447] width 153 height 7
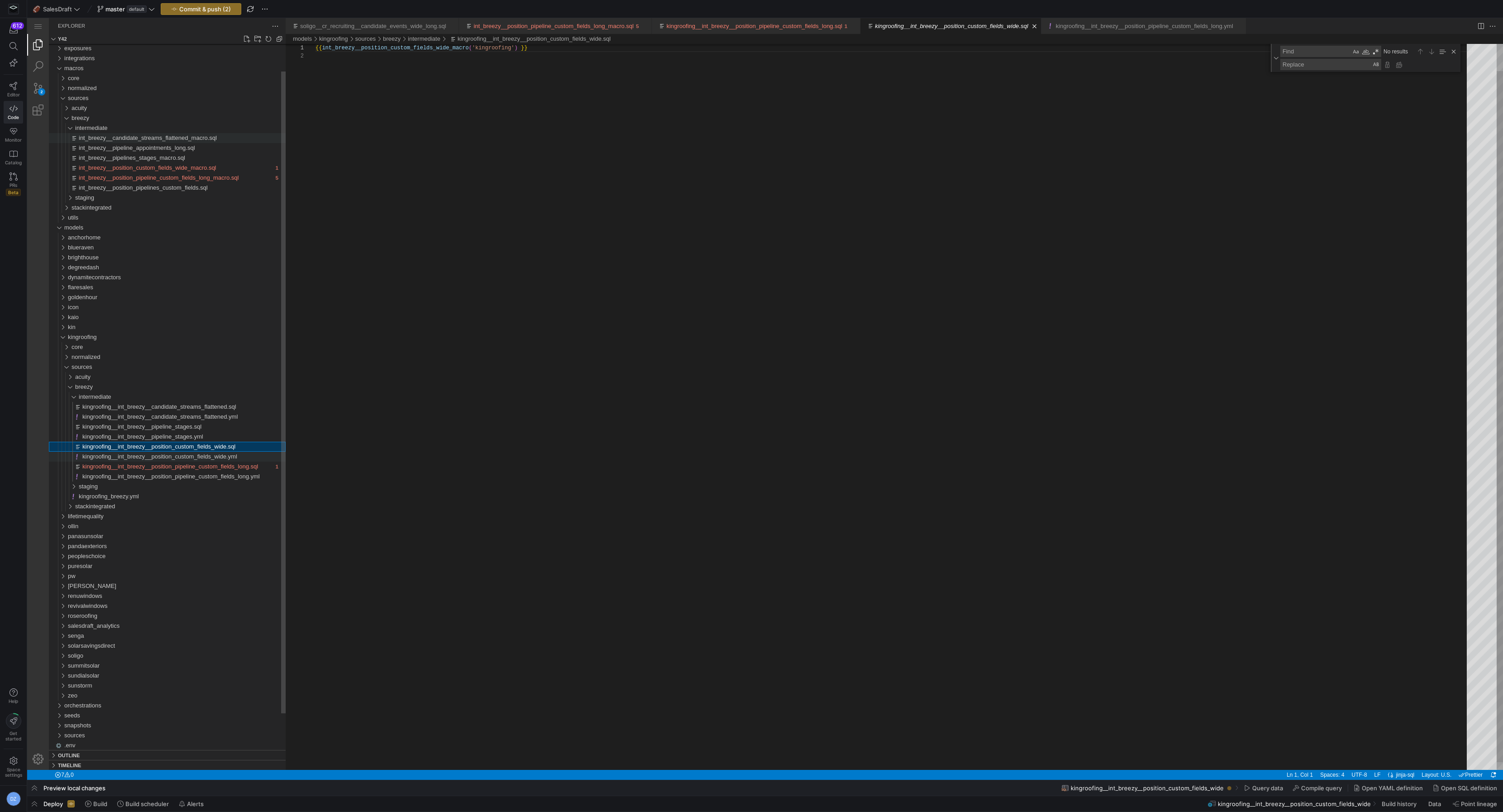
scroll to position [8, 0]
click at [206, 466] on span "kingroofing__int_breezy__position_pipeline_custom_fields_long.sql" at bounding box center [170, 467] width 176 height 7
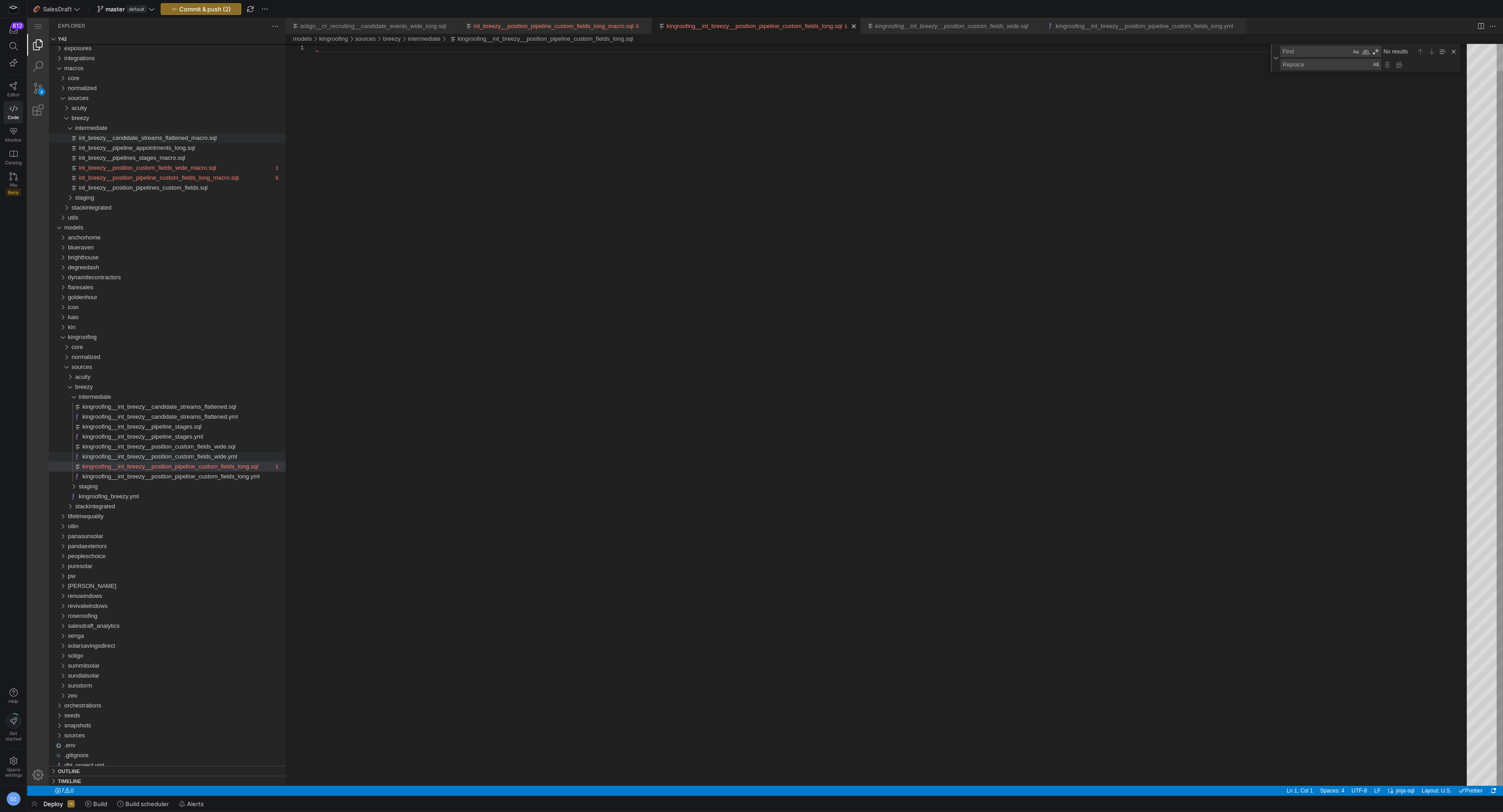
click at [498, 324] on div "kingroofing__int_breezy__position_pipeline_custom_fields_long.sql" at bounding box center [894, 401] width 1158 height 770
paste textarea "int_breezy__position_pipeline_custom_fields_long_macro(company)"
click at [505, 314] on div "{{ int_breezy__position_pipeline_custom_fields_long_ macro ( company ) }}" at bounding box center [894, 401] width 1158 height 770
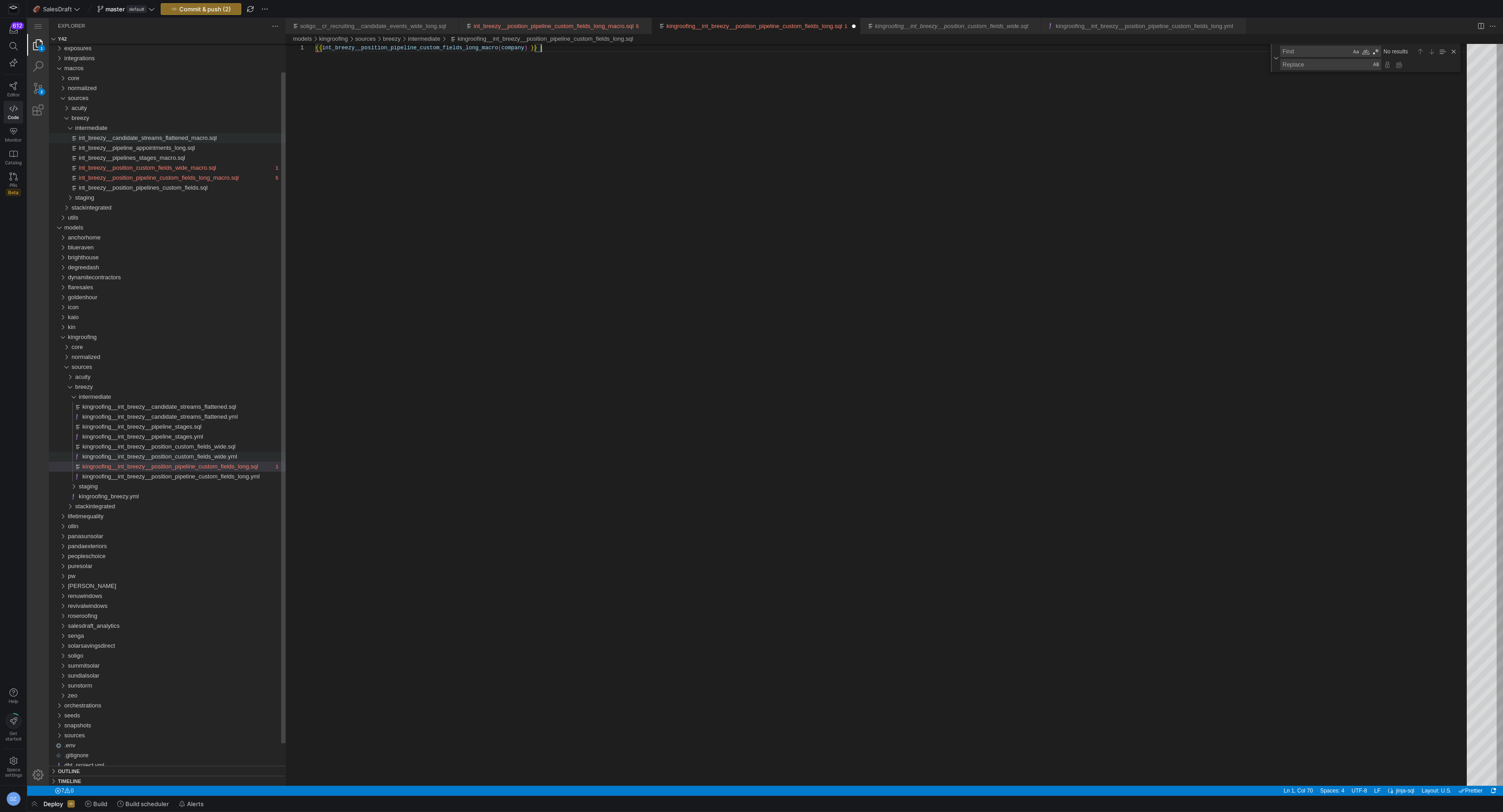
type textarea "{{ int_breezy__position_pipeline_custom_fields_long_macro(company) }}"
click at [237, 457] on span "kingroofing__int_breezy__position_custom_fields_wide.yml" at bounding box center [159, 457] width 155 height 7
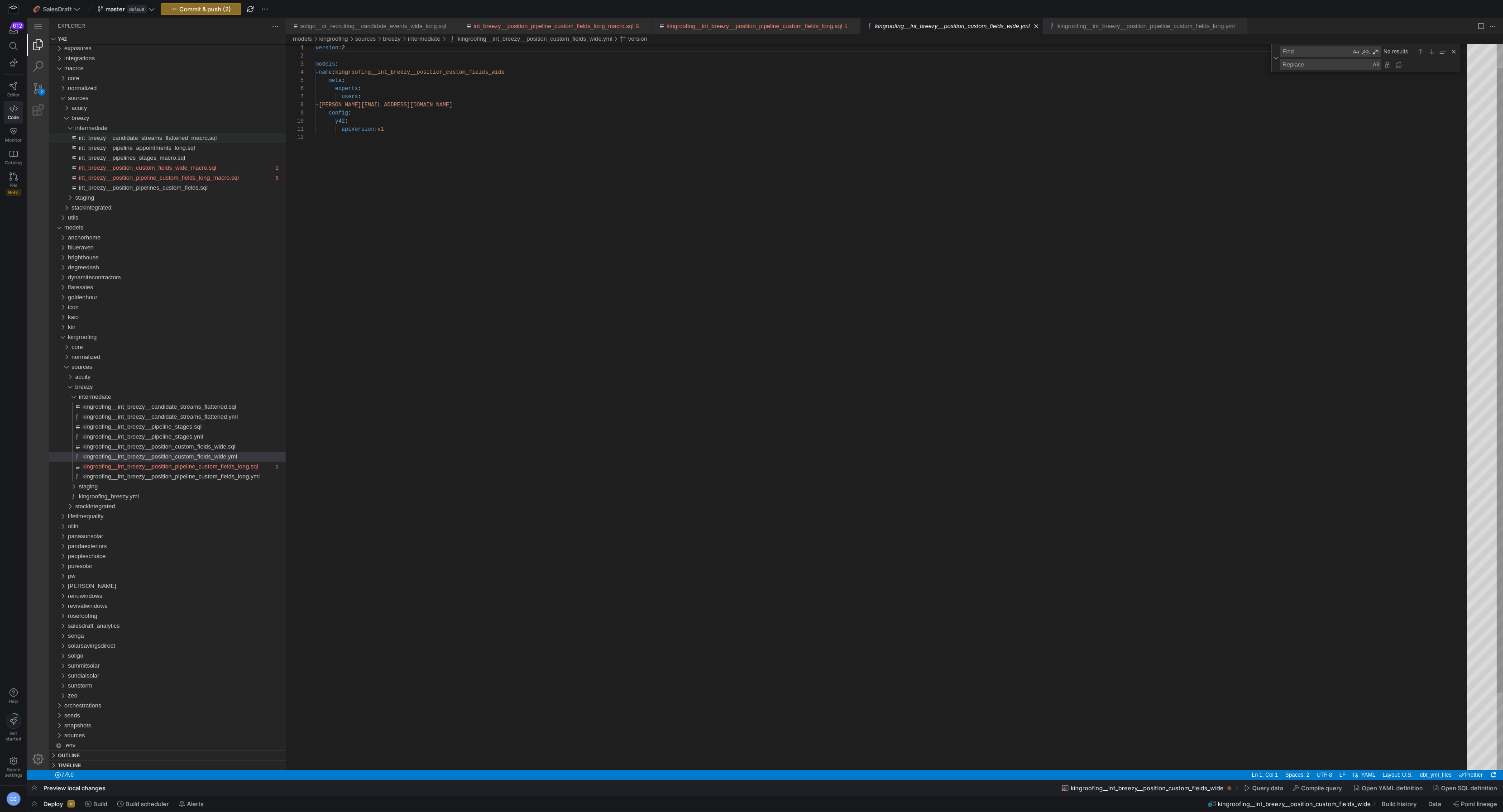
click at [586, 296] on div "version : 2 models : - name : kingroofing__int_breezy__position_custom_fields_w…" at bounding box center [894, 438] width 1158 height 844
type textarea "version: 2 models: - name: kingroofing__int_breezy__position_custom_fields_wide…"
click at [231, 475] on span "kingroofing__int_breezy__position_pipeline_custom_fields_long.yml" at bounding box center [171, 477] width 177 height 7
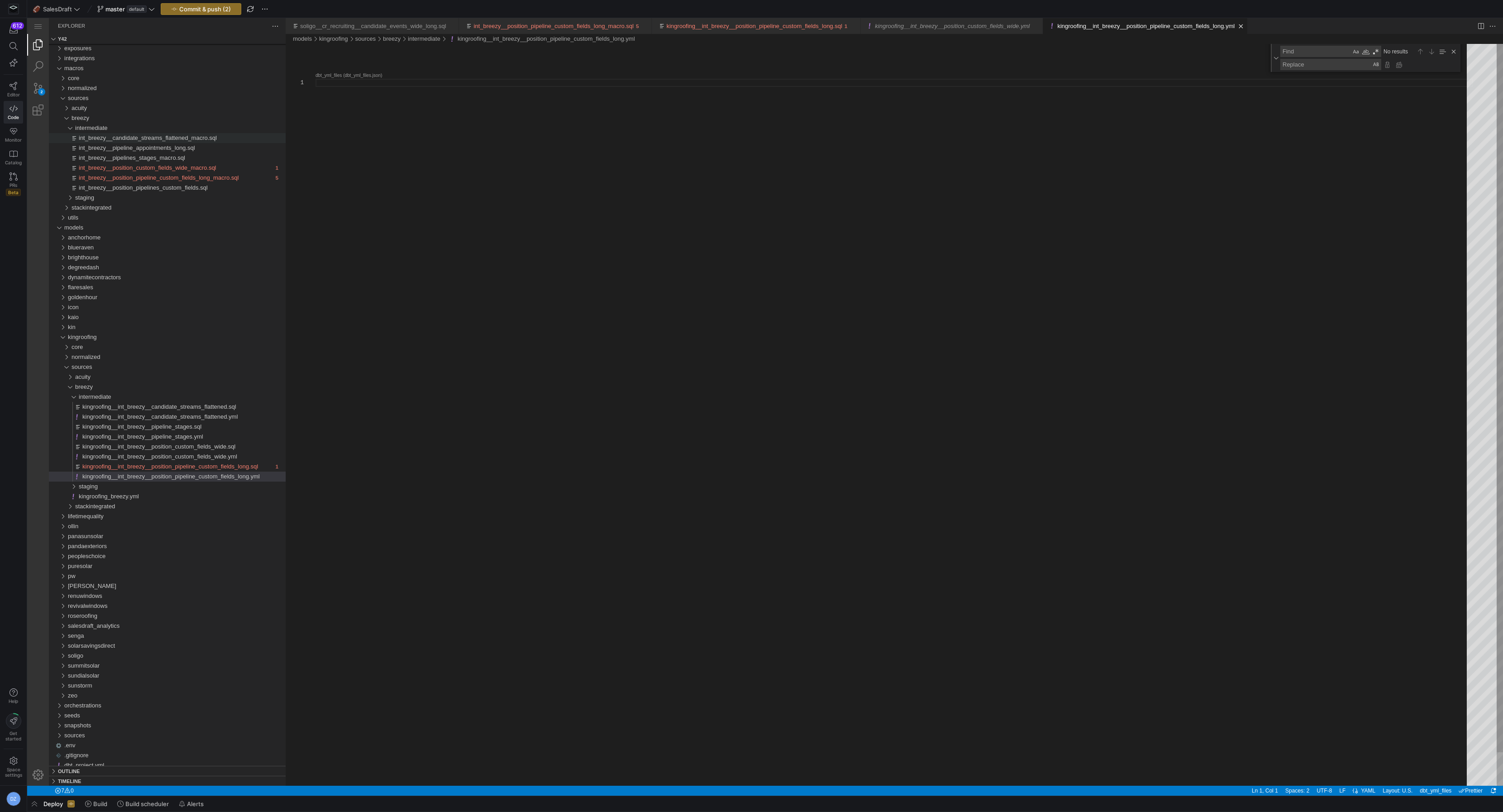
click at [466, 318] on div "kingroofing__int_breezy__position_pipeline_custom_fields_long.yml" at bounding box center [894, 432] width 1158 height 776
paste textarea "apiVersion: v1"
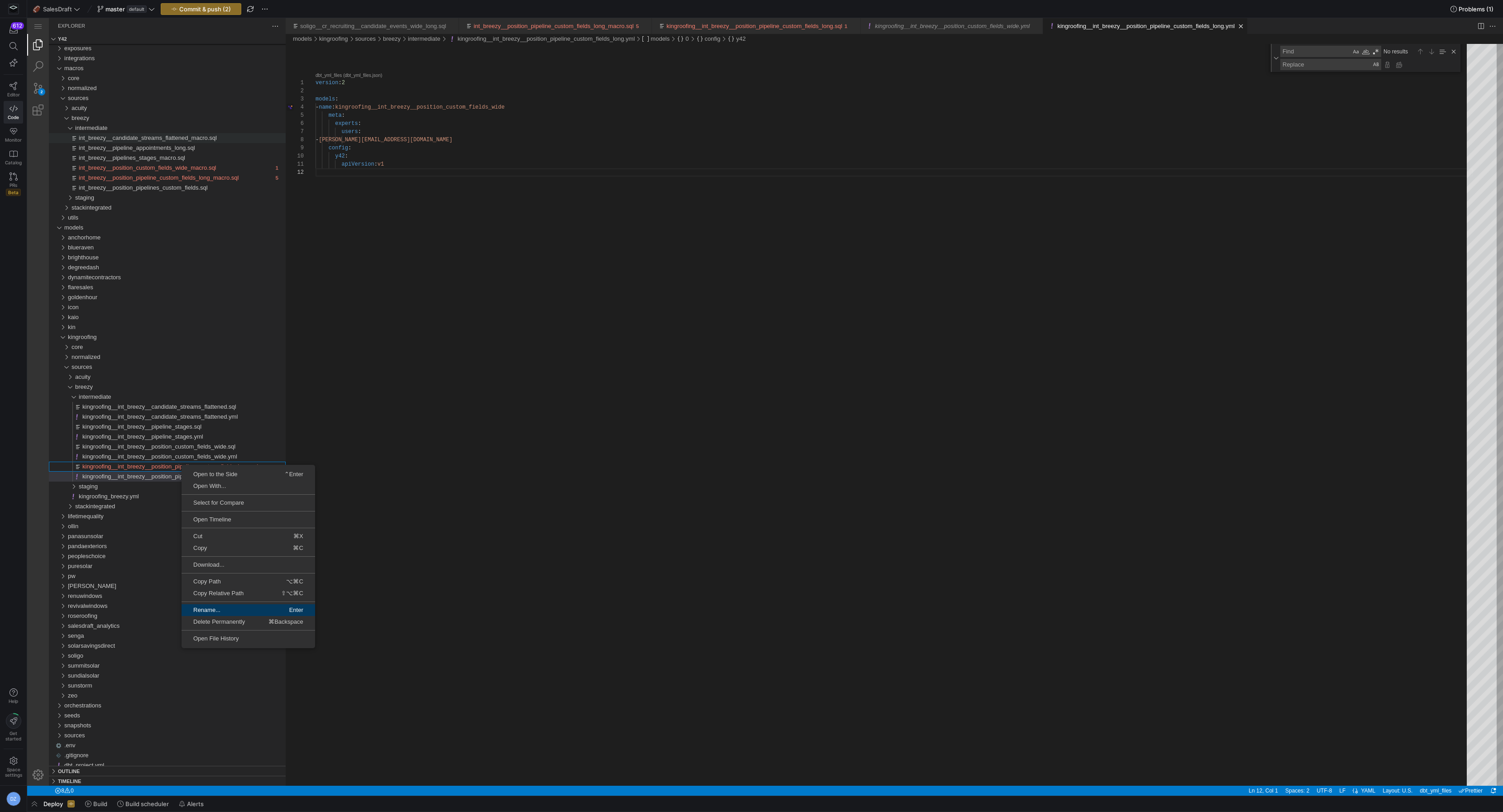
click at [219, 611] on span "Rename..." at bounding box center [214, 610] width 66 height 6
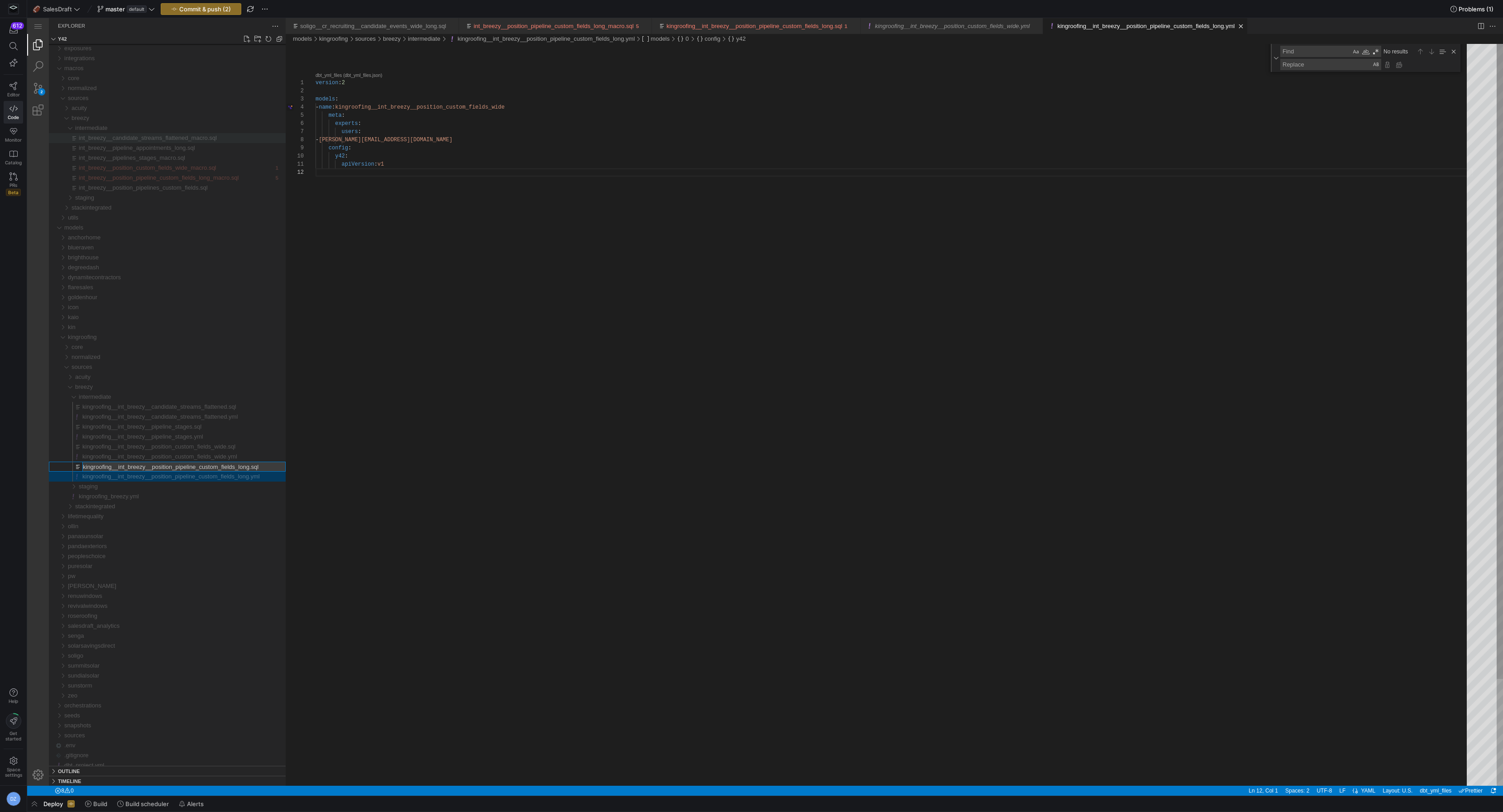
click at [442, 145] on div "version : 2 models : - name : kingroofing__int_breezy__position_custom_fields_w…" at bounding box center [894, 477] width 1158 height 866
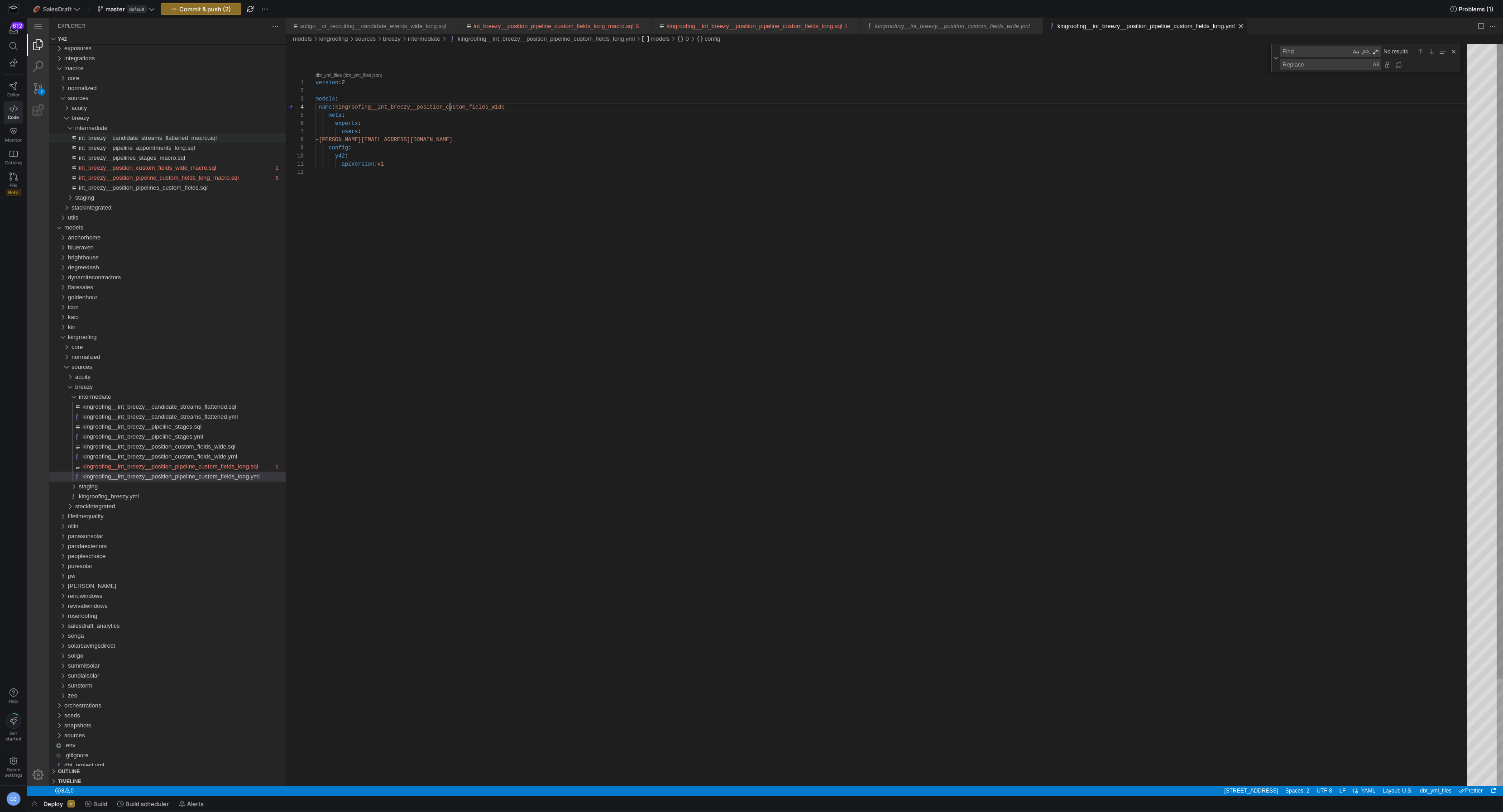
click at [450, 106] on div "version : 2 models : - name : kingroofing__int_breezy__position_custom_fields_w…" at bounding box center [894, 477] width 1158 height 866
paste textarea "pipeline_custom_fields_long"
type textarea "version: 2 models: - name: kingroofing__int_breezy__position_pipeline_custom_fi…"
click at [443, 156] on div "version : 2 models : - name : kingroofing__int_breezy__position_pipeline_custom…" at bounding box center [894, 477] width 1158 height 866
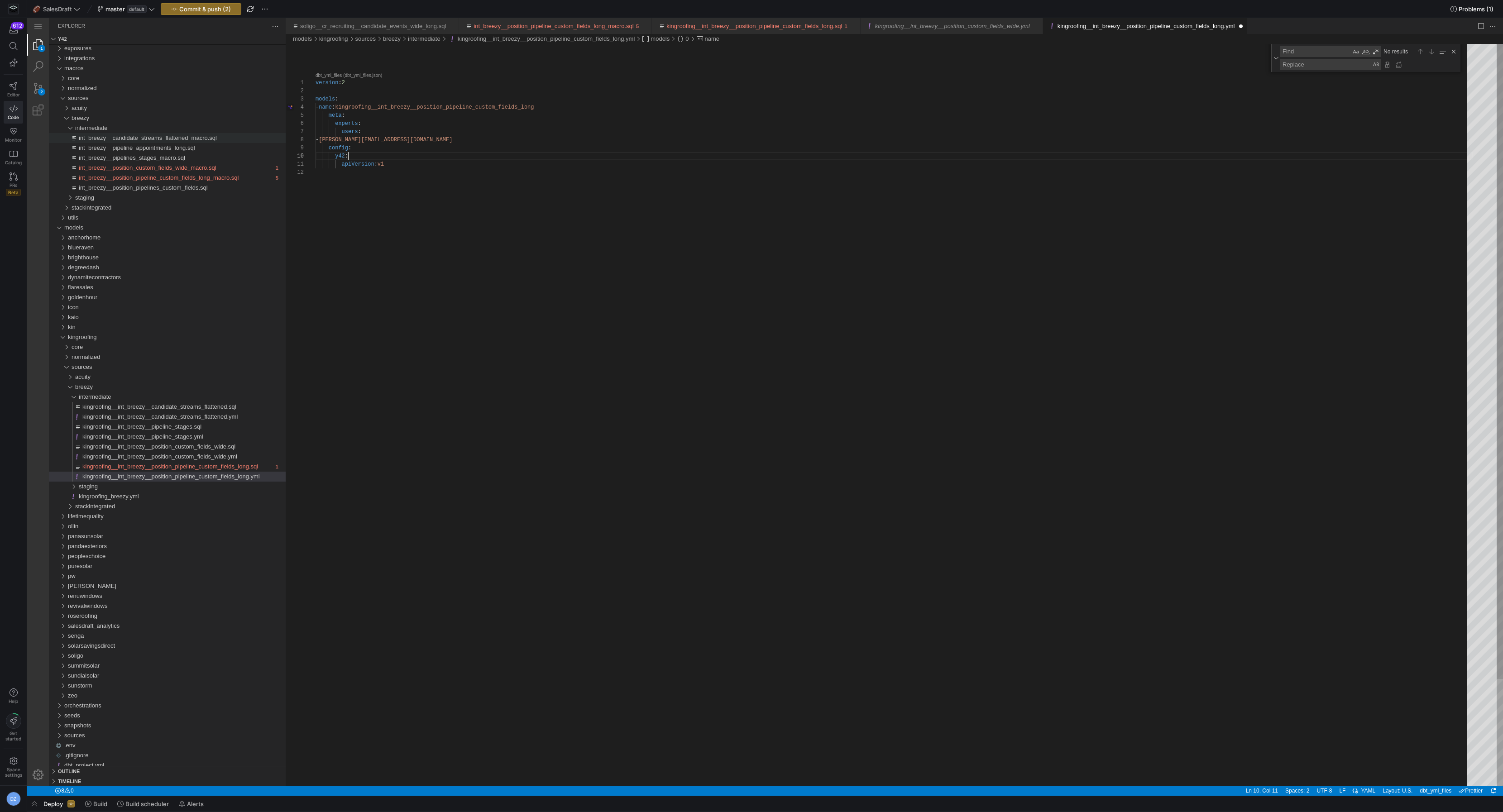
scroll to position [74, 33]
click at [235, 468] on span "kingroofing__int_breezy__position_pipeline_custom_fields_long.sql" at bounding box center [170, 467] width 176 height 7
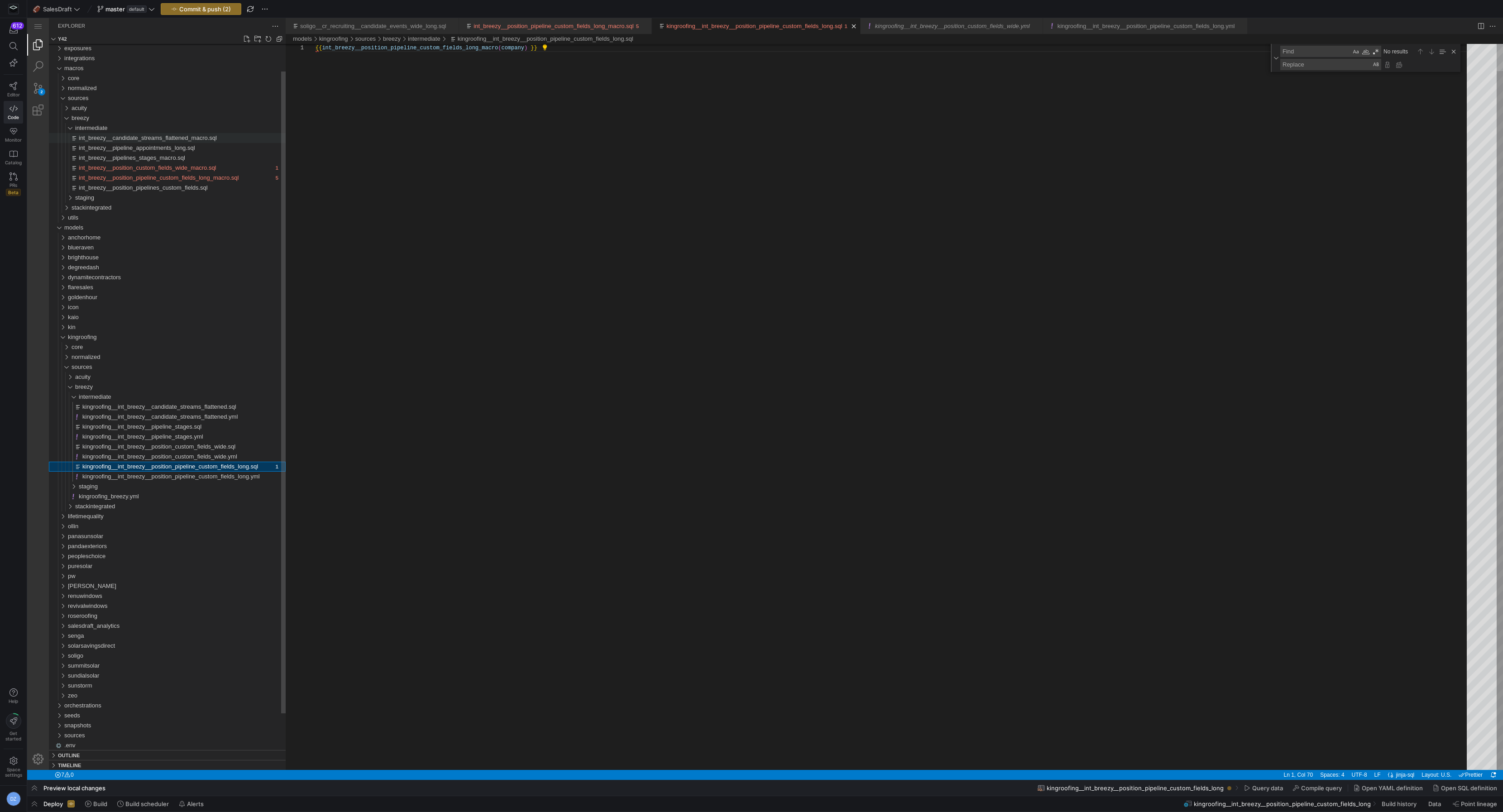
scroll to position [0, 225]
click at [231, 475] on span "kingroofing__int_breezy__position_pipeline_custom_fields_long.yml" at bounding box center [171, 477] width 177 height 7
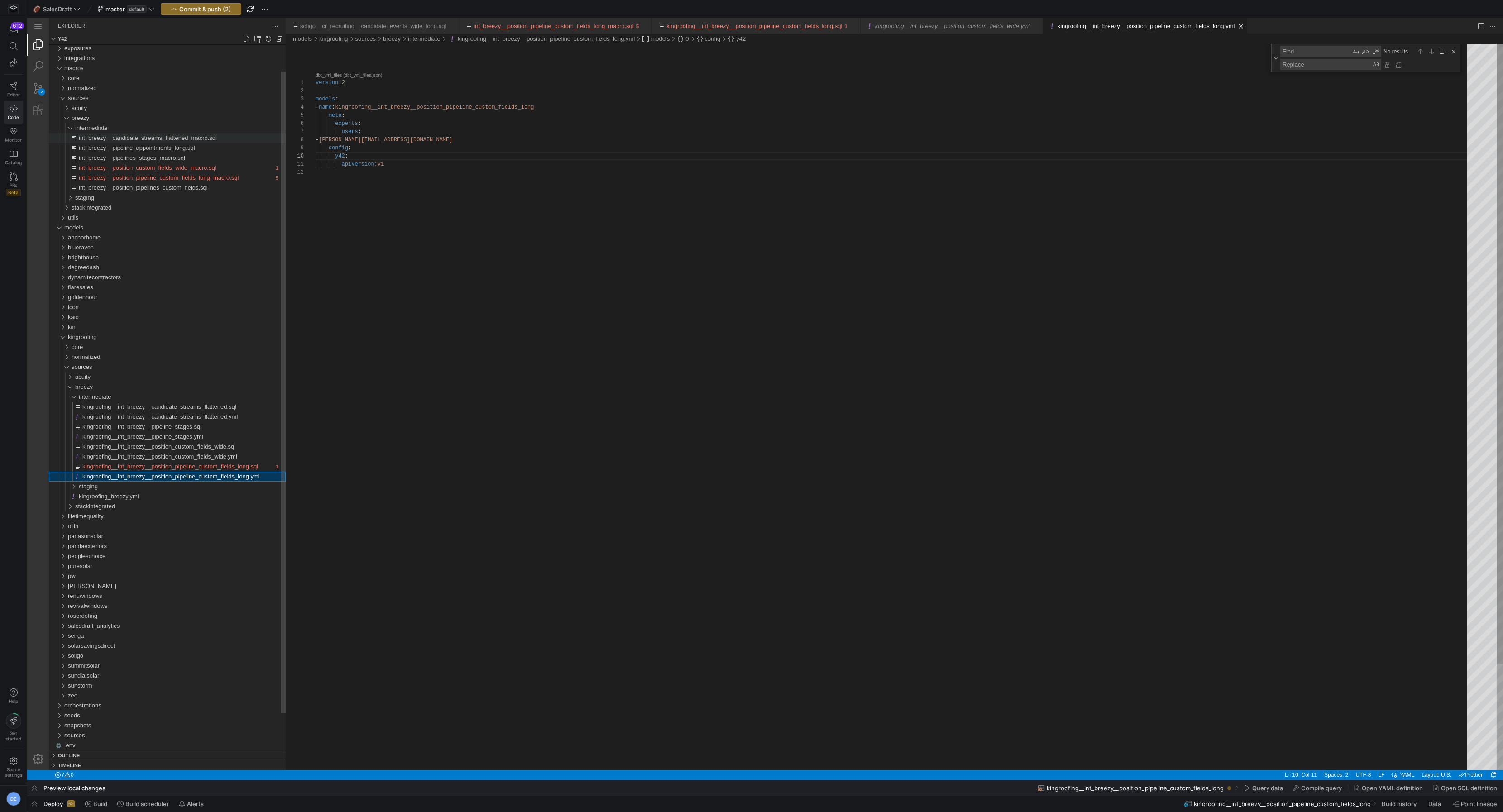
scroll to position [82, 33]
click at [233, 464] on span "kingroofing__int_breezy__position_pipeline_custom_fields_long.sql" at bounding box center [170, 467] width 176 height 7
click at [571, 260] on div "{{ int_breezy__position_pipeline_custom_fields_long_ macro ( company ) }}" at bounding box center [894, 407] width 1158 height 726
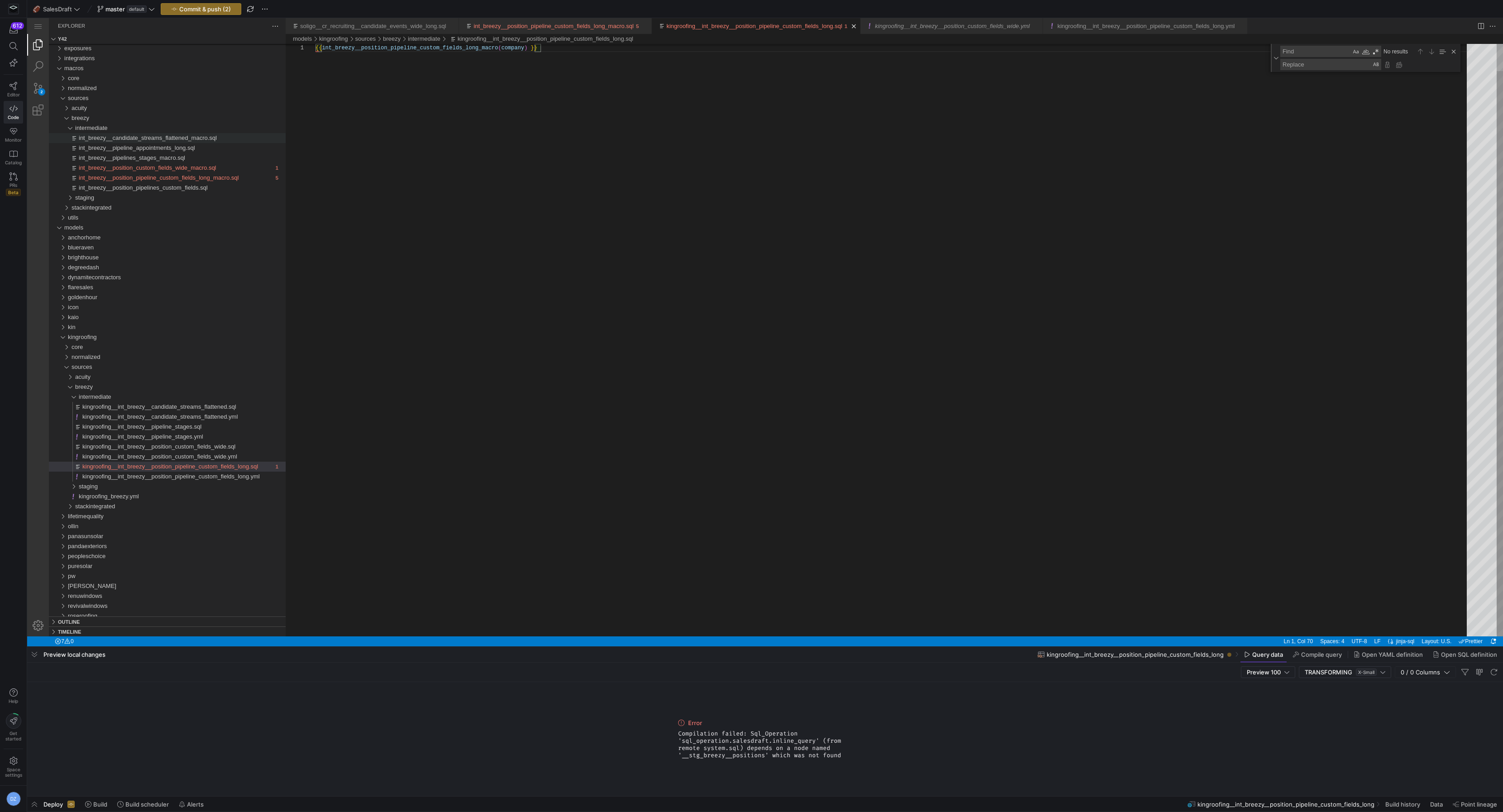
click at [571, 260] on div "{{ int_breezy__position_pipeline_custom_fields_long_ macro ( company ) }}" at bounding box center [894, 326] width 1158 height 621
click at [571, 259] on div "{{ int_breezy__position_pipeline_custom_fields_long_ macro ( company ) }}" at bounding box center [894, 326] width 1158 height 621
click at [515, 45] on div "kingroofing__int_breezy__position_pipeline_custom_fields_long.sql" at bounding box center [892, 45] width 1211 height 3
click at [514, 47] on div "{{ int_breezy__position_pipeline_custom_fields_long_ macro ( company ) }}" at bounding box center [894, 326] width 1158 height 621
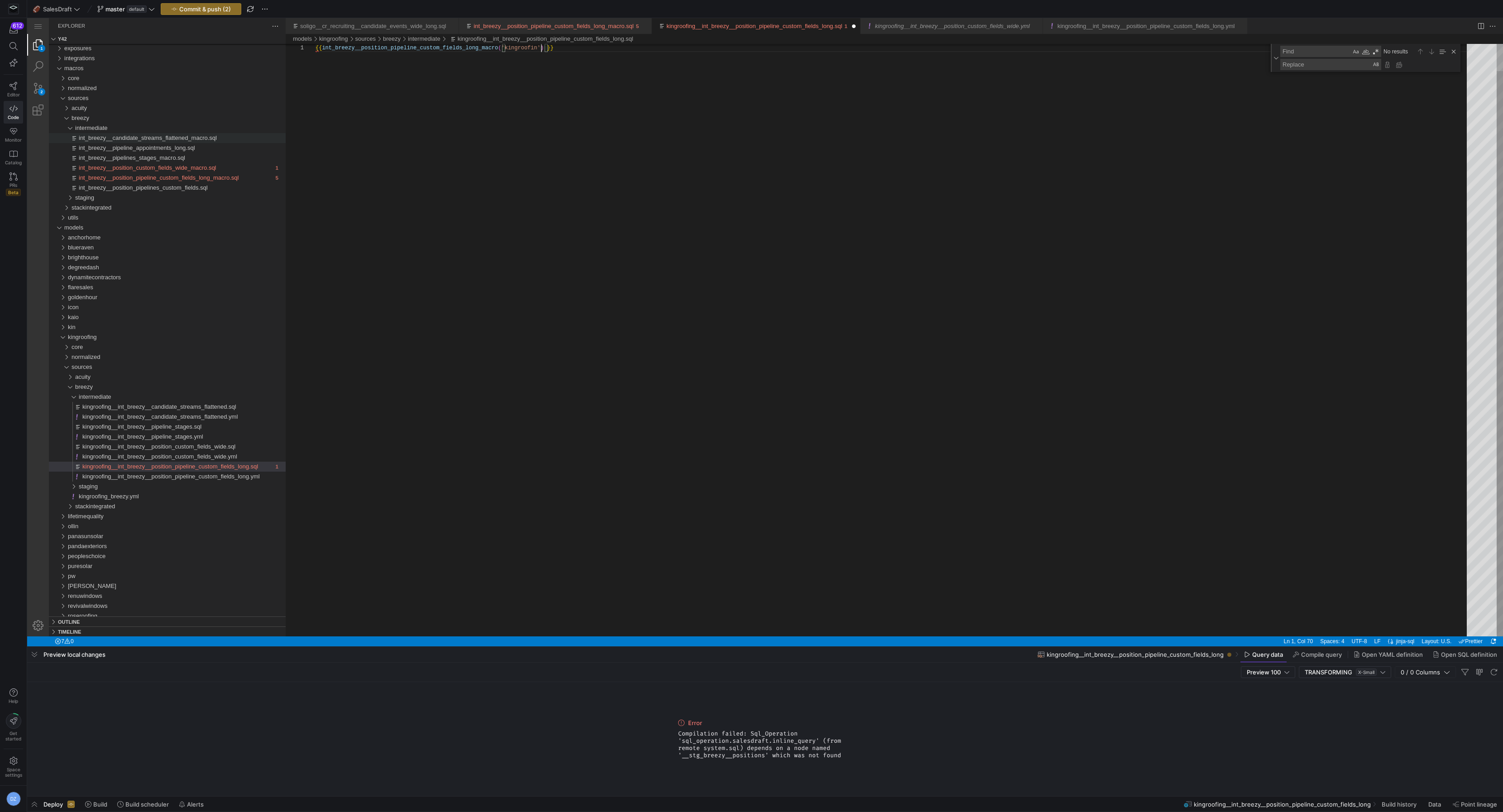
scroll to position [0, 229]
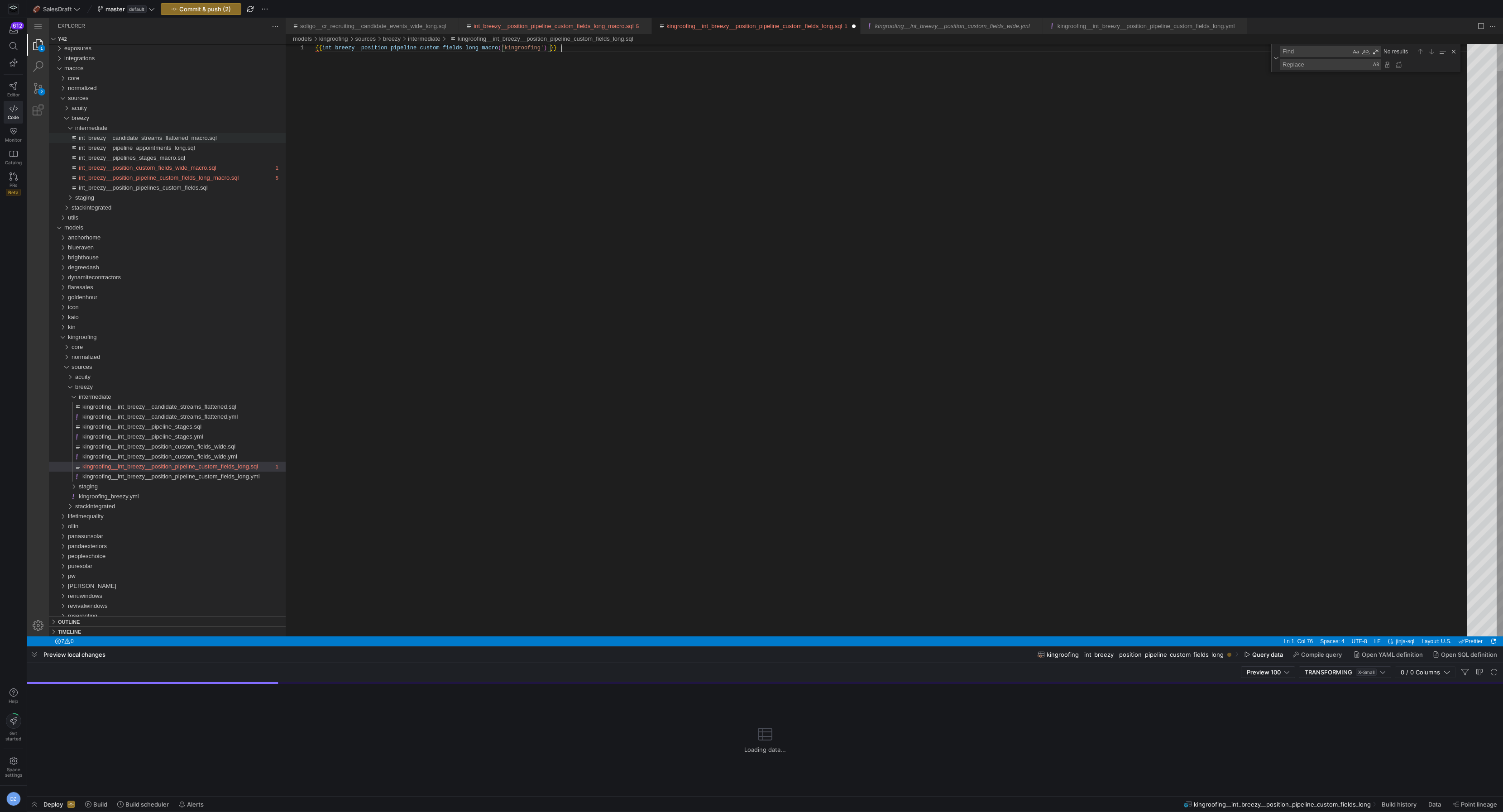
click at [495, 155] on div "{{ int_breezy__position_pipeline_custom_fields_long_ macro ( 'kingroofing' ) }}" at bounding box center [894, 326] width 1158 height 621
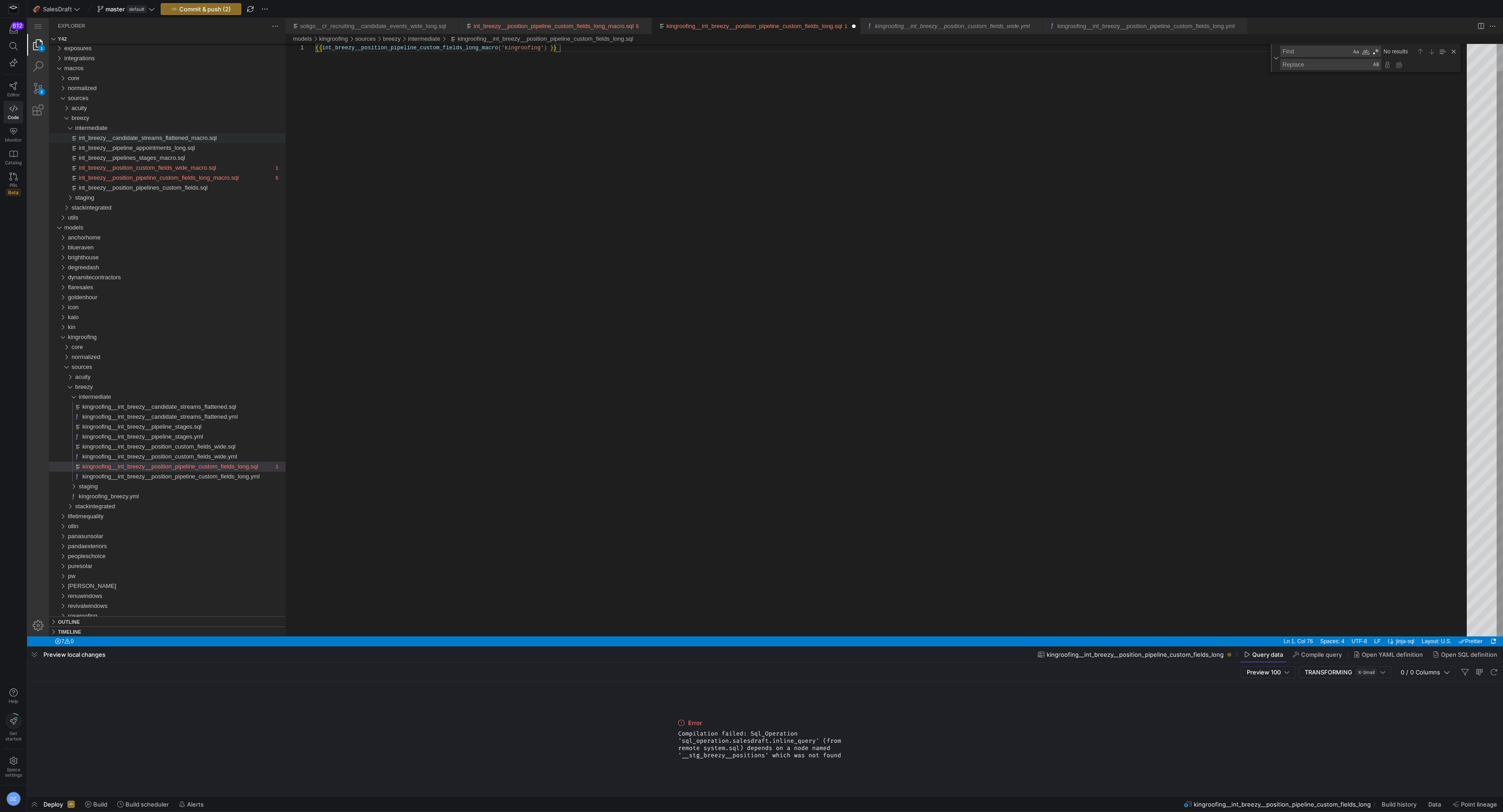
click at [495, 155] on div "{{ int_breezy__position_pipeline_custom_fields_long_ macro ( 'kingroofing' ) }}" at bounding box center [894, 326] width 1158 height 621
click at [572, 150] on div "{{ int_breezy__position_pipeline_custom_fields_long_ macro ( 'kingroofing' ) }}" at bounding box center [894, 326] width 1158 height 621
type textarea "{{ int_breezy__position_pipeline_custom_fields_long_macro('kingroofing') }}"
click at [226, 9] on span "Commit & push (2)" at bounding box center [205, 9] width 51 height 7
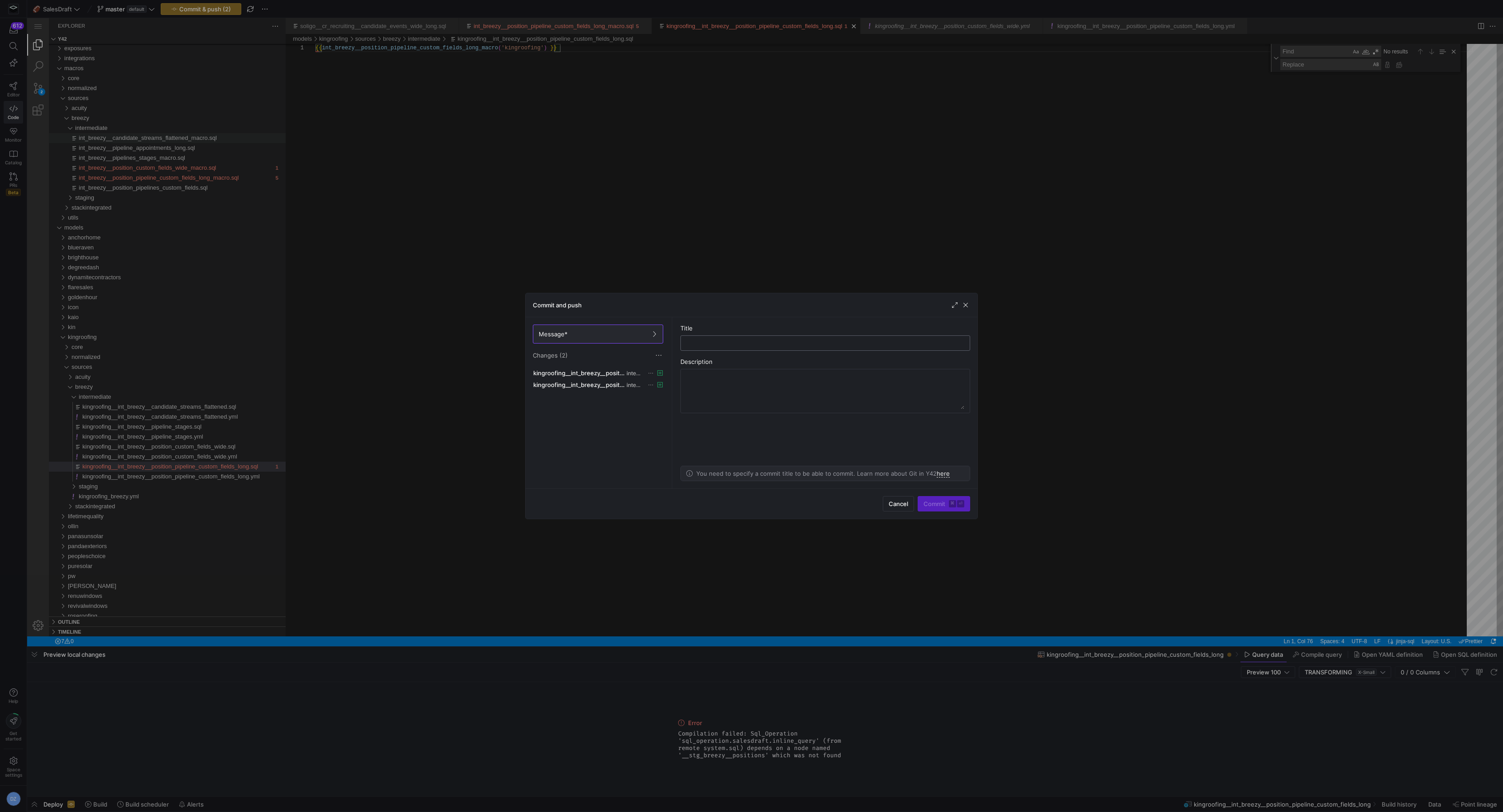
click at [790, 345] on input "text" at bounding box center [825, 343] width 274 height 7
type input "checkpoint"
click at [952, 507] on kbd "⌘" at bounding box center [952, 503] width 7 height 7
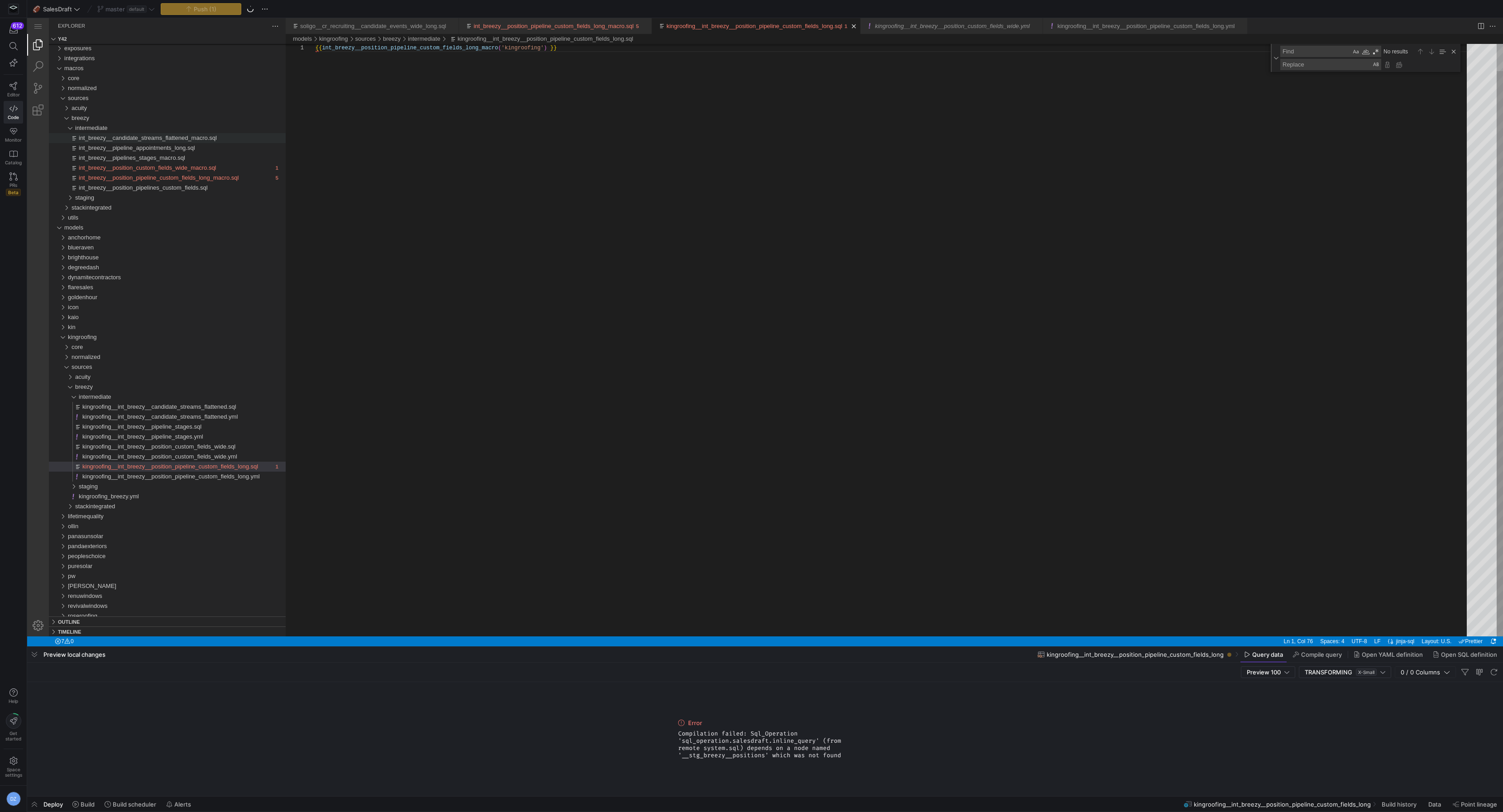
click at [799, 488] on div "{{ int_breezy__position_pipeline_custom_fields_long_ macro ( 'kingroofing' ) }}" at bounding box center [894, 326] width 1158 height 621
click at [649, 27] on link "Close (⌘W)" at bounding box center [645, 26] width 9 height 9
click at [457, 26] on link "Close (⌘W)" at bounding box center [452, 26] width 9 height 9
click at [674, 26] on link "Close (⌘W)" at bounding box center [670, 26] width 9 height 9
click at [697, 25] on link "Close (⌘W)" at bounding box center [693, 26] width 9 height 9
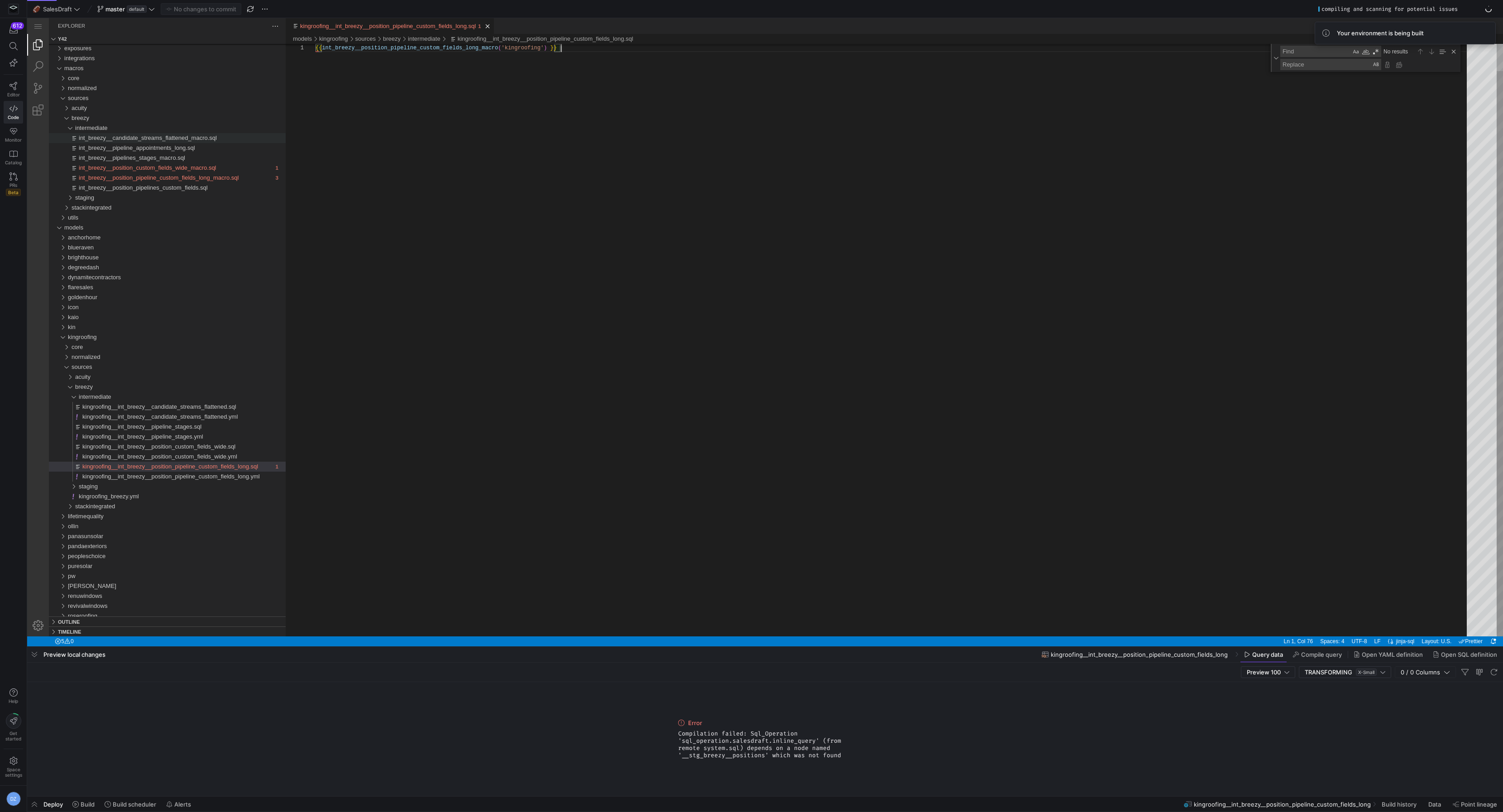
click at [695, 82] on div "{{ int_breezy__position_pipeline_custom_fields_long_ macro ( 'kingroofing' ) }}" at bounding box center [894, 326] width 1158 height 621
click at [1453, 52] on div "Close (Escape)" at bounding box center [1453, 51] width 10 height 10
click at [1036, 184] on div "{{ int_breezy__position_pipeline_custom_fields_long_ macro ( 'kingroofing' ) }}" at bounding box center [894, 340] width 1158 height 593
click at [812, 194] on div "{{ int_breezy__position_pipeline_custom_fields_long_ macro ( 'kingroofing' ) }}" at bounding box center [894, 340] width 1158 height 593
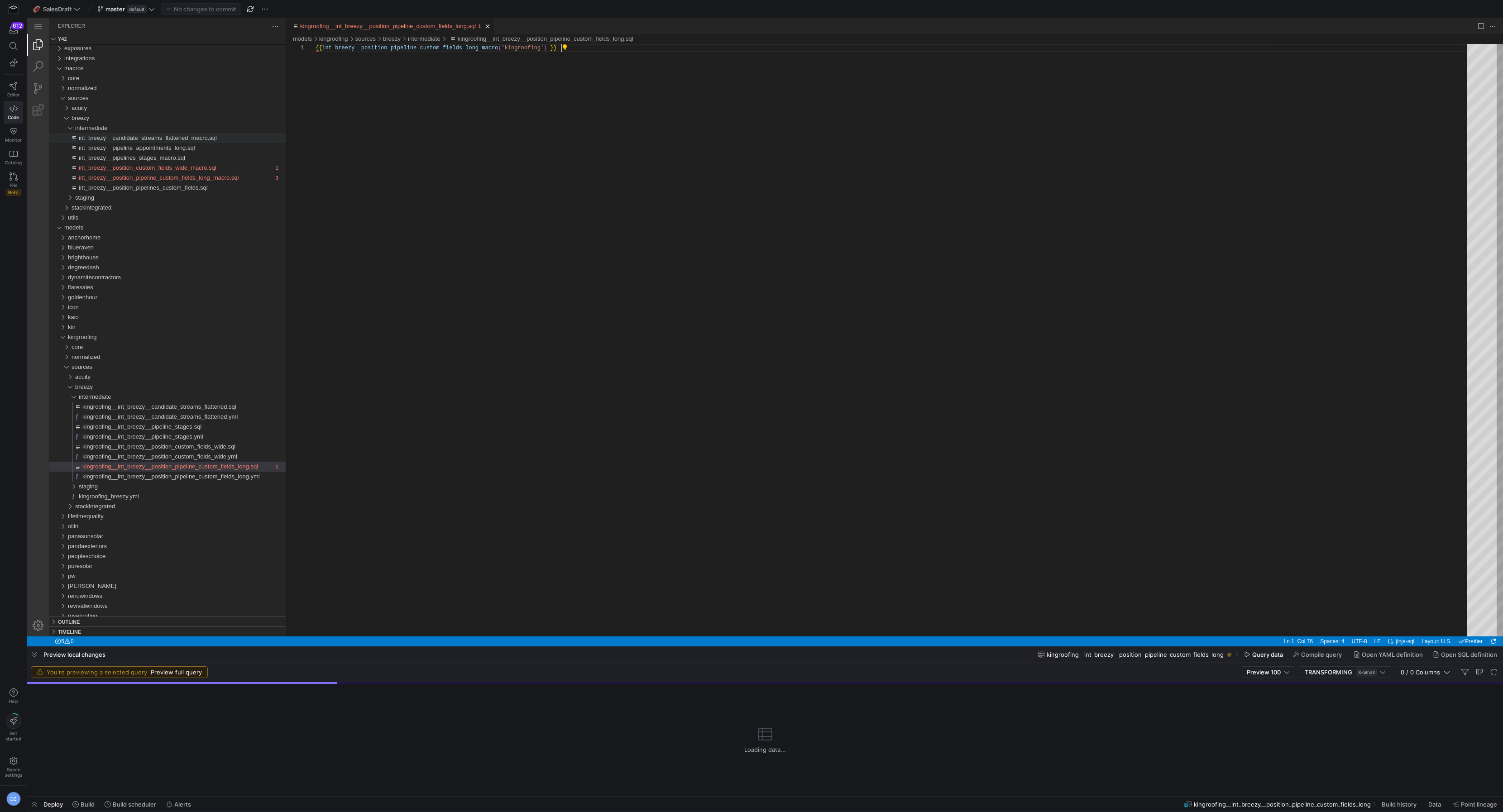
click at [812, 194] on div "{{ int_breezy__position_pipeline_custom_fields_long_ macro ( 'kingroofing' ) }}" at bounding box center [894, 340] width 1158 height 593
click at [213, 178] on span "int_breezy__position_pipeline_custom_fields_long_macro.sql" at bounding box center [159, 178] width 160 height 7
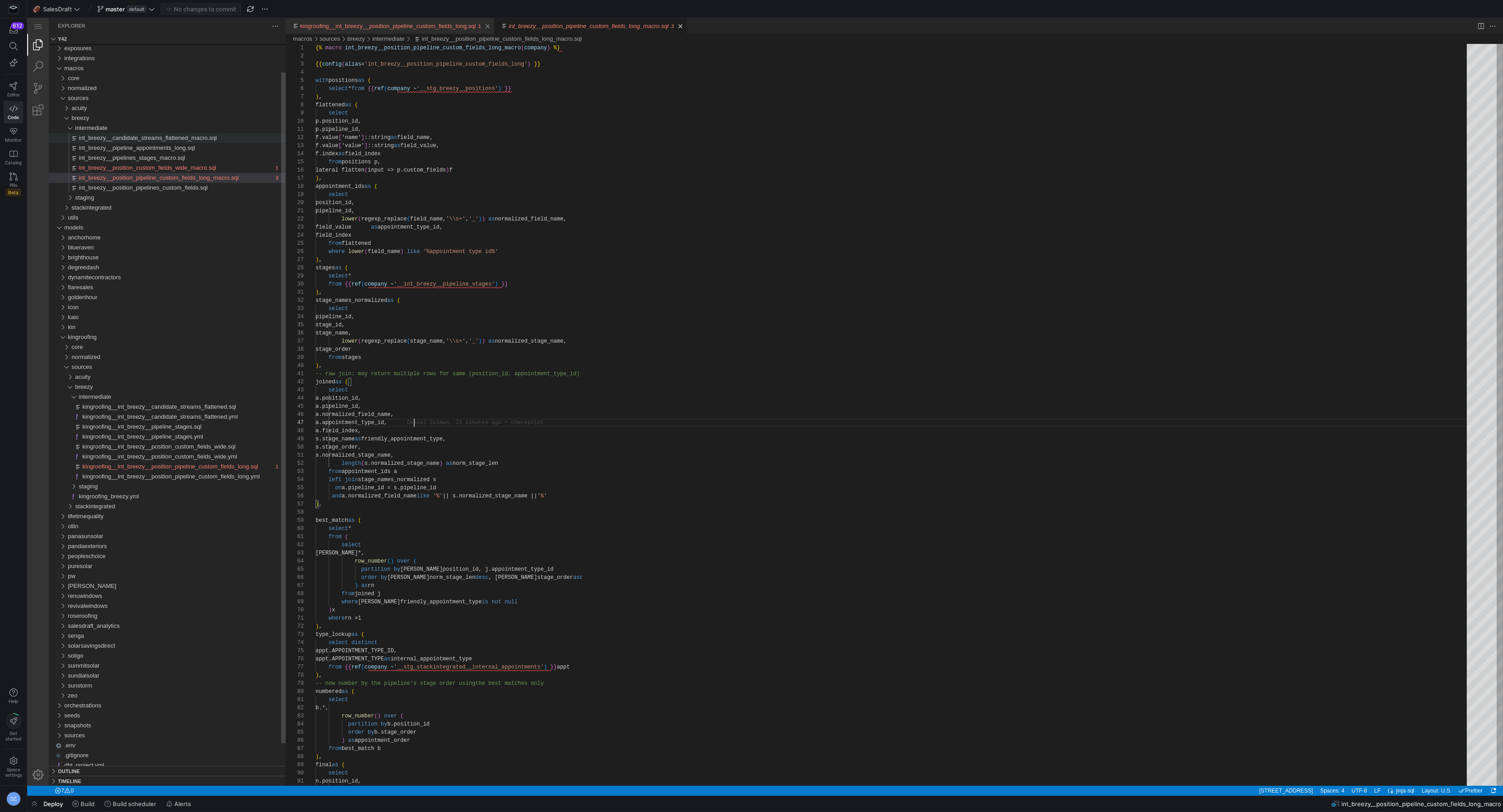
scroll to position [48, 98]
type textarea "{% macro int_breezy__position_pipeline_custom_fields_long_macro(company) %} {{ …"
click at [241, 466] on span "kingroofing__int_breezy__position_pipeline_custom_fields_long.sql" at bounding box center [170, 467] width 176 height 7
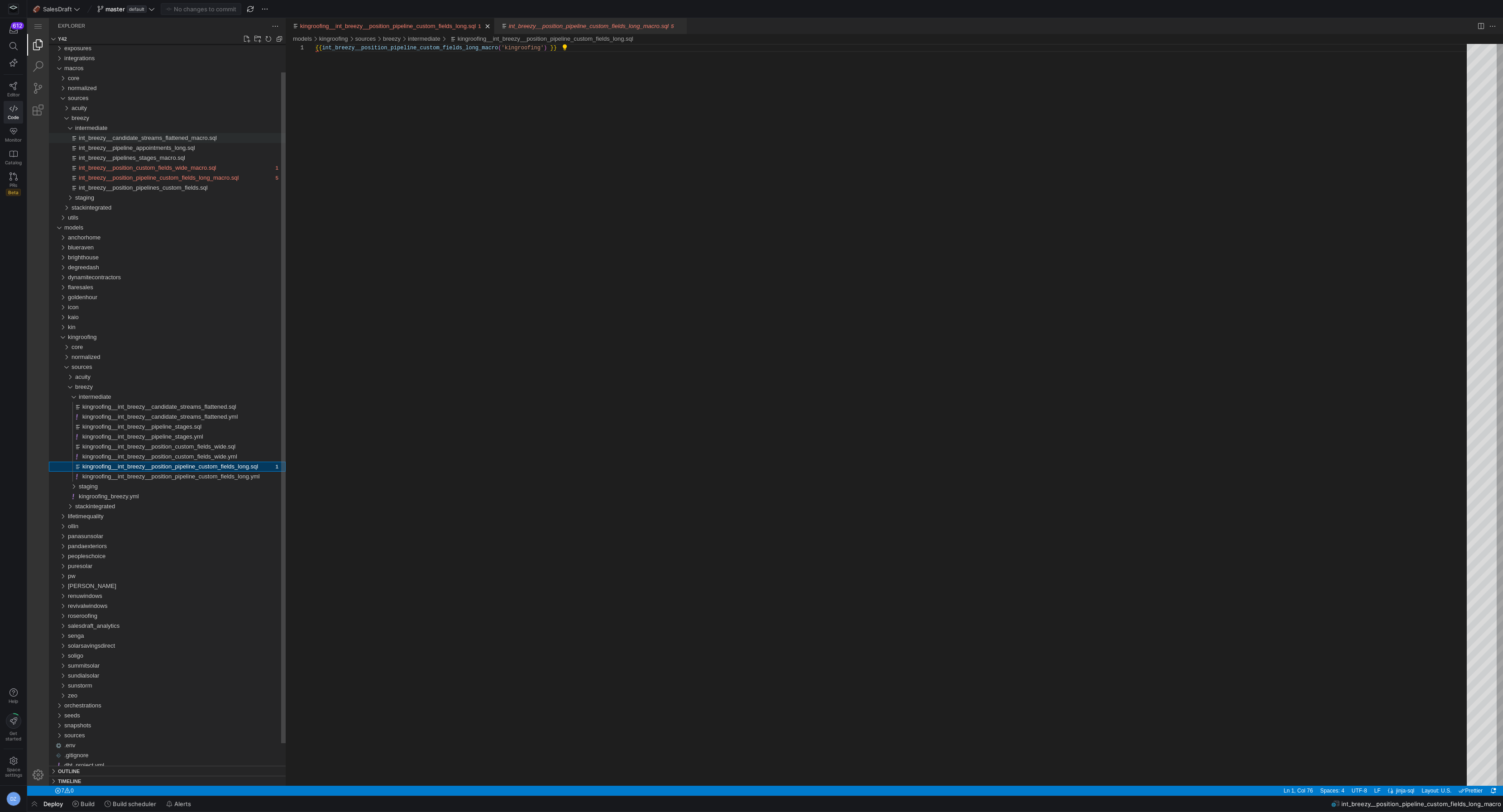
scroll to position [0, 244]
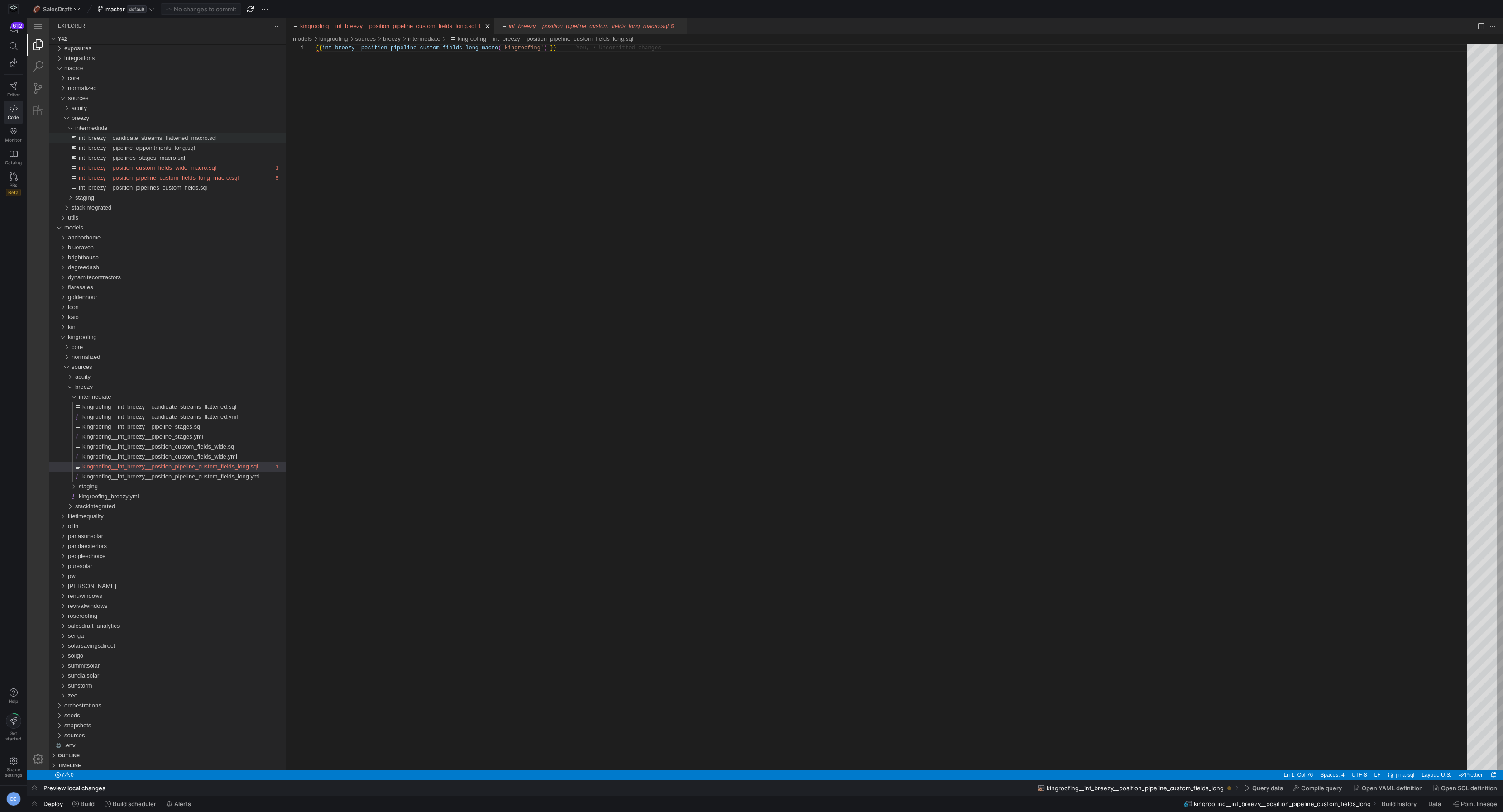
click at [484, 46] on div "{{ int_breezy__position_pipeline_custom_fields_long_ macro ( 'kingroofing' ) }}" at bounding box center [894, 407] width 1158 height 726
click at [405, 46] on div "{{ int_breezy__position_pipeline_custom_fields_long_ macro ( 'kingroofing' ) }}" at bounding box center [894, 407] width 1158 height 726
click at [634, 52] on div "{{ int_breezy__position_pipeline_custom_fields_long_ macro ( 'kingroofing' ) }}" at bounding box center [894, 407] width 1158 height 726
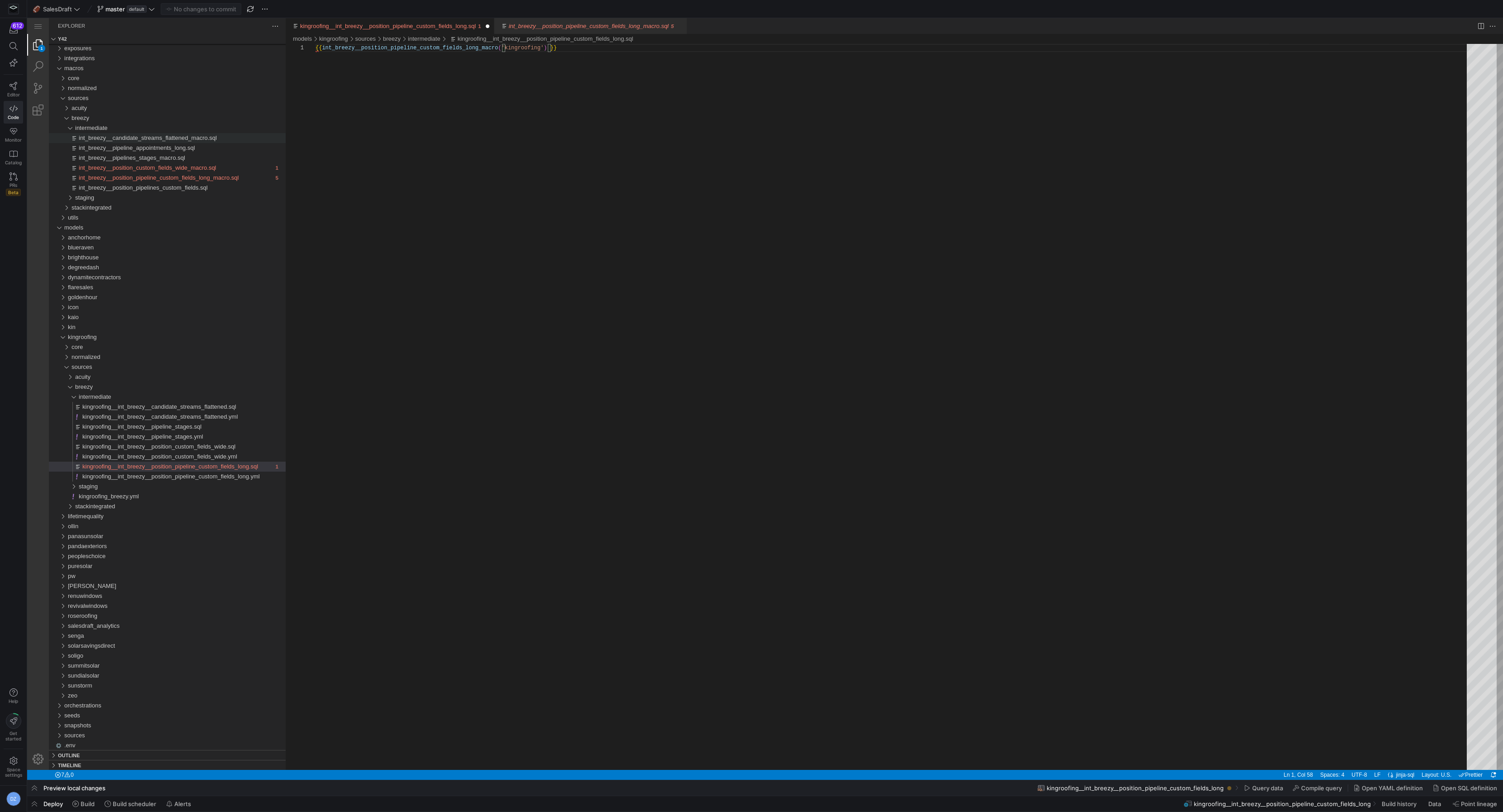
scroll to position [0, 244]
click at [573, 26] on link "int_breezy__position_pipeline_custom_fields_long_macro.sql" at bounding box center [589, 26] width 160 height 7
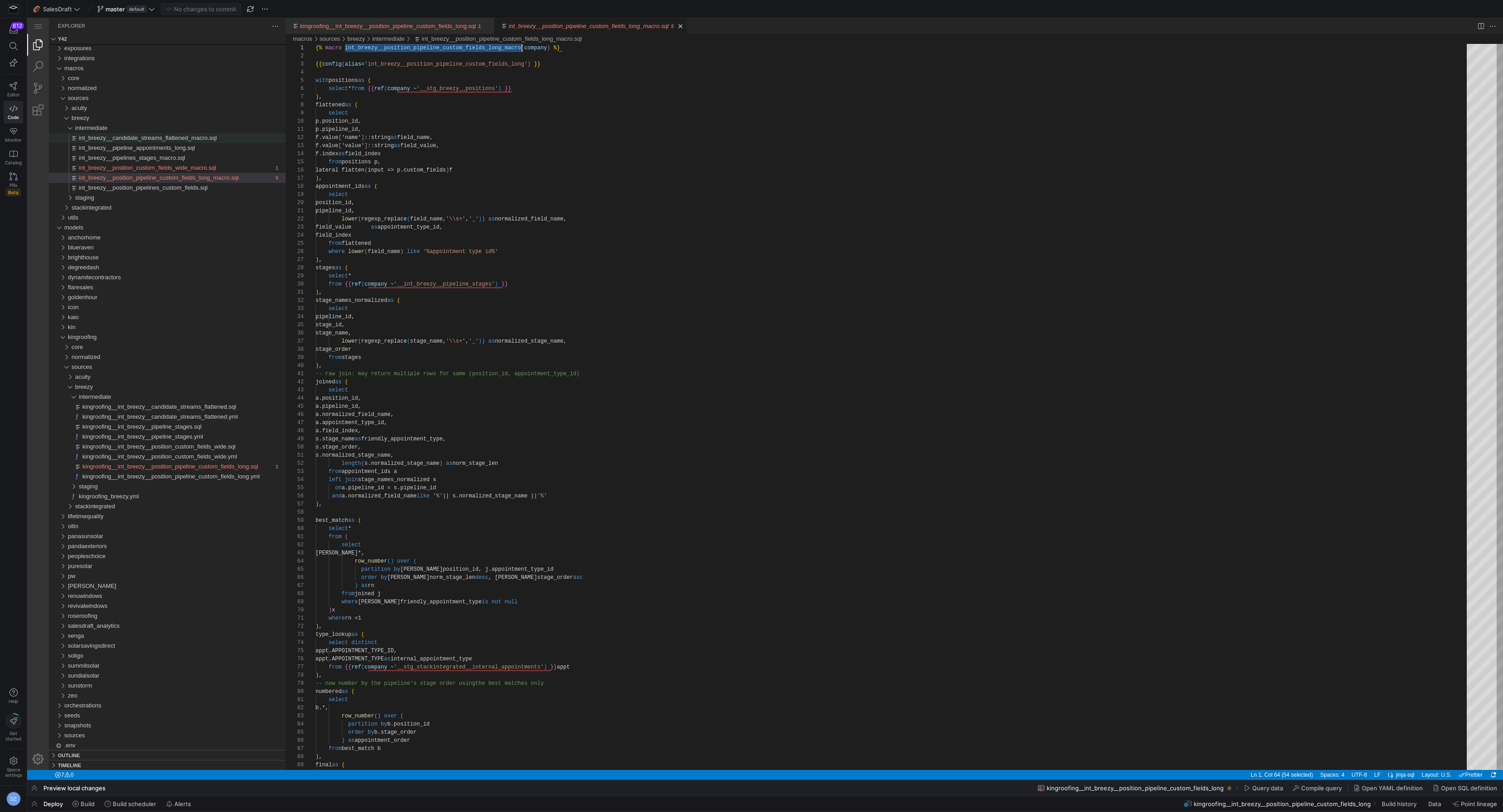
scroll to position [0, 206]
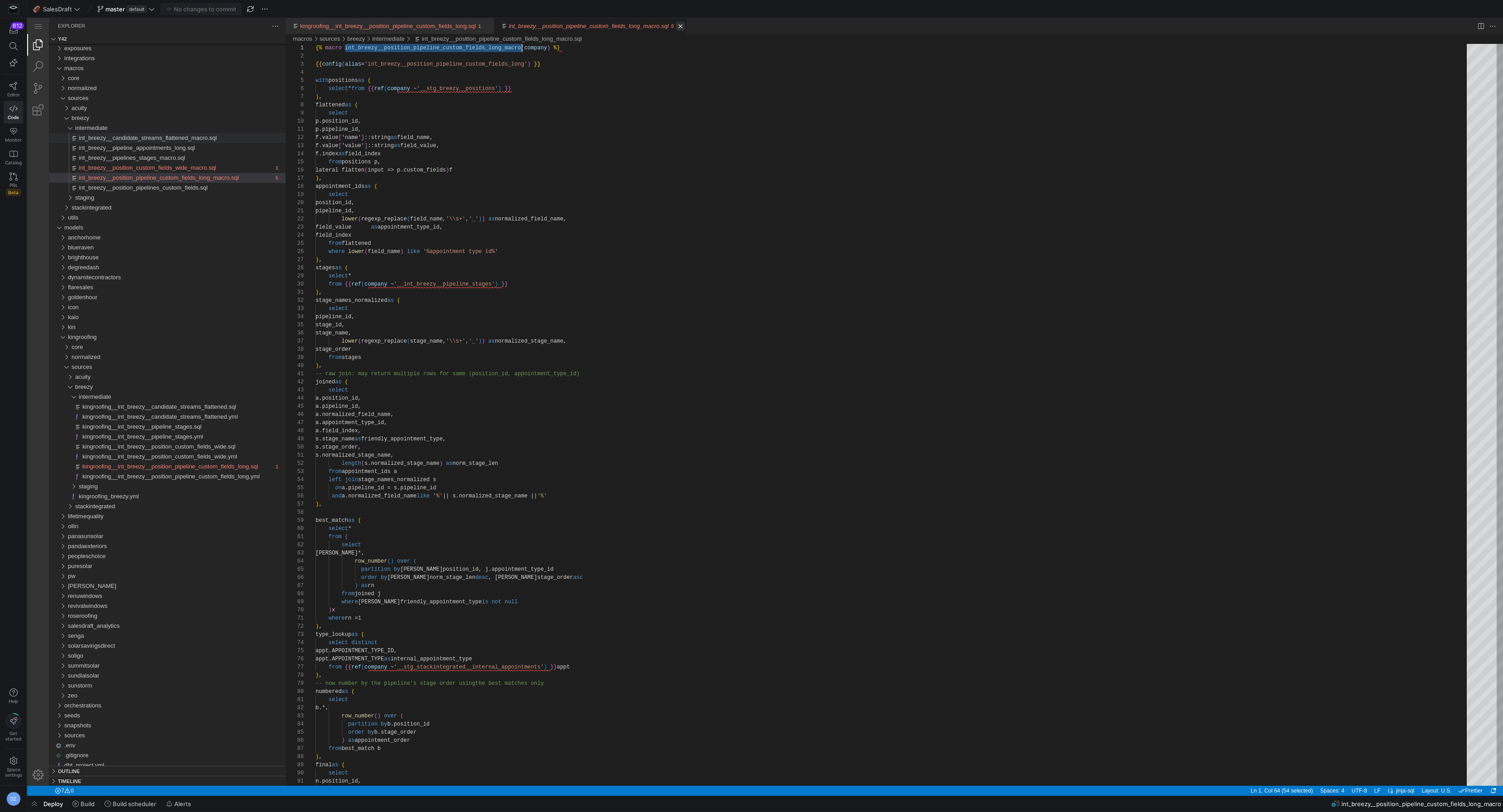
click at [685, 24] on link "Close (⌘W)" at bounding box center [680, 26] width 9 height 9
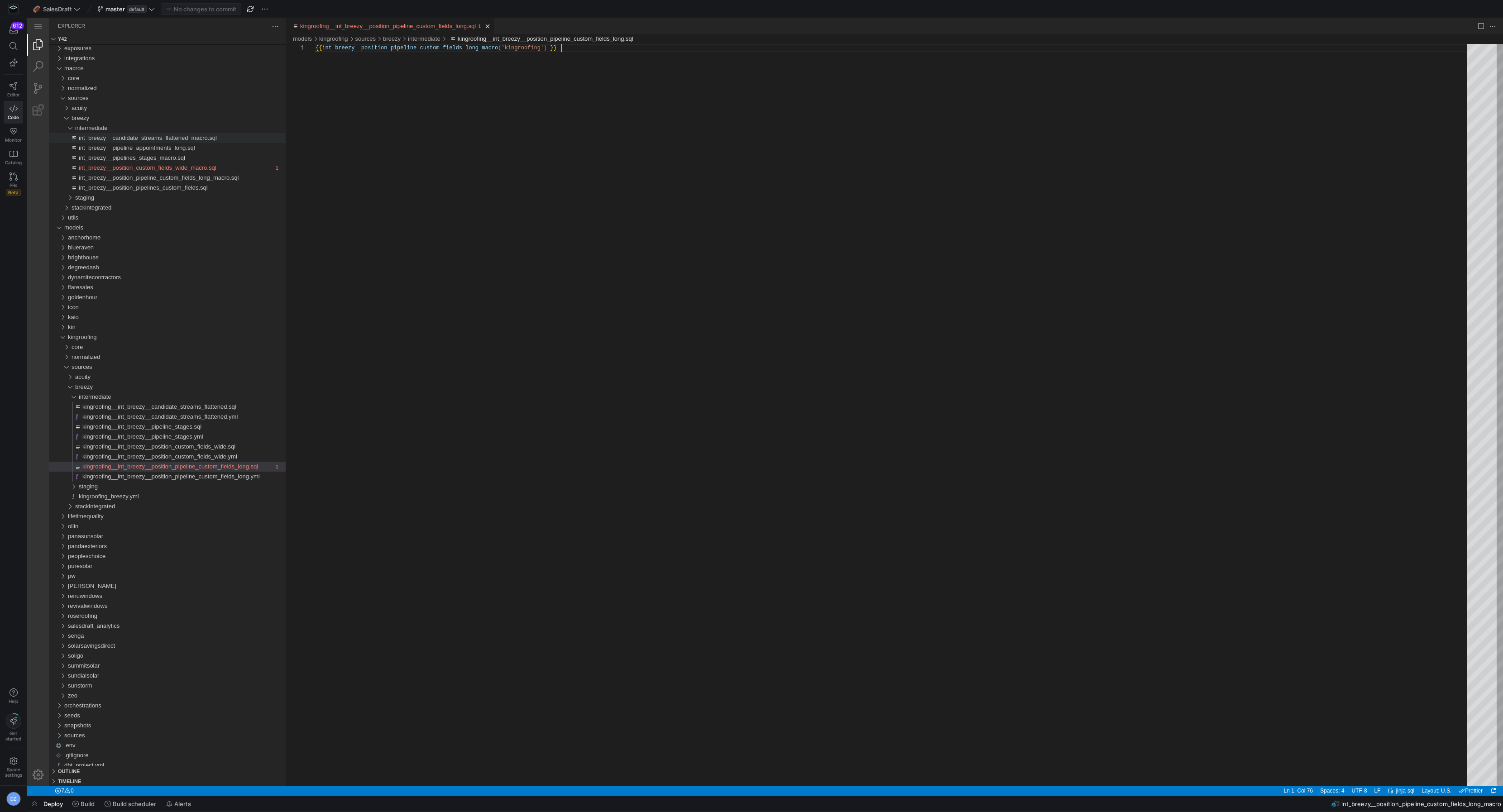
scroll to position [0, 244]
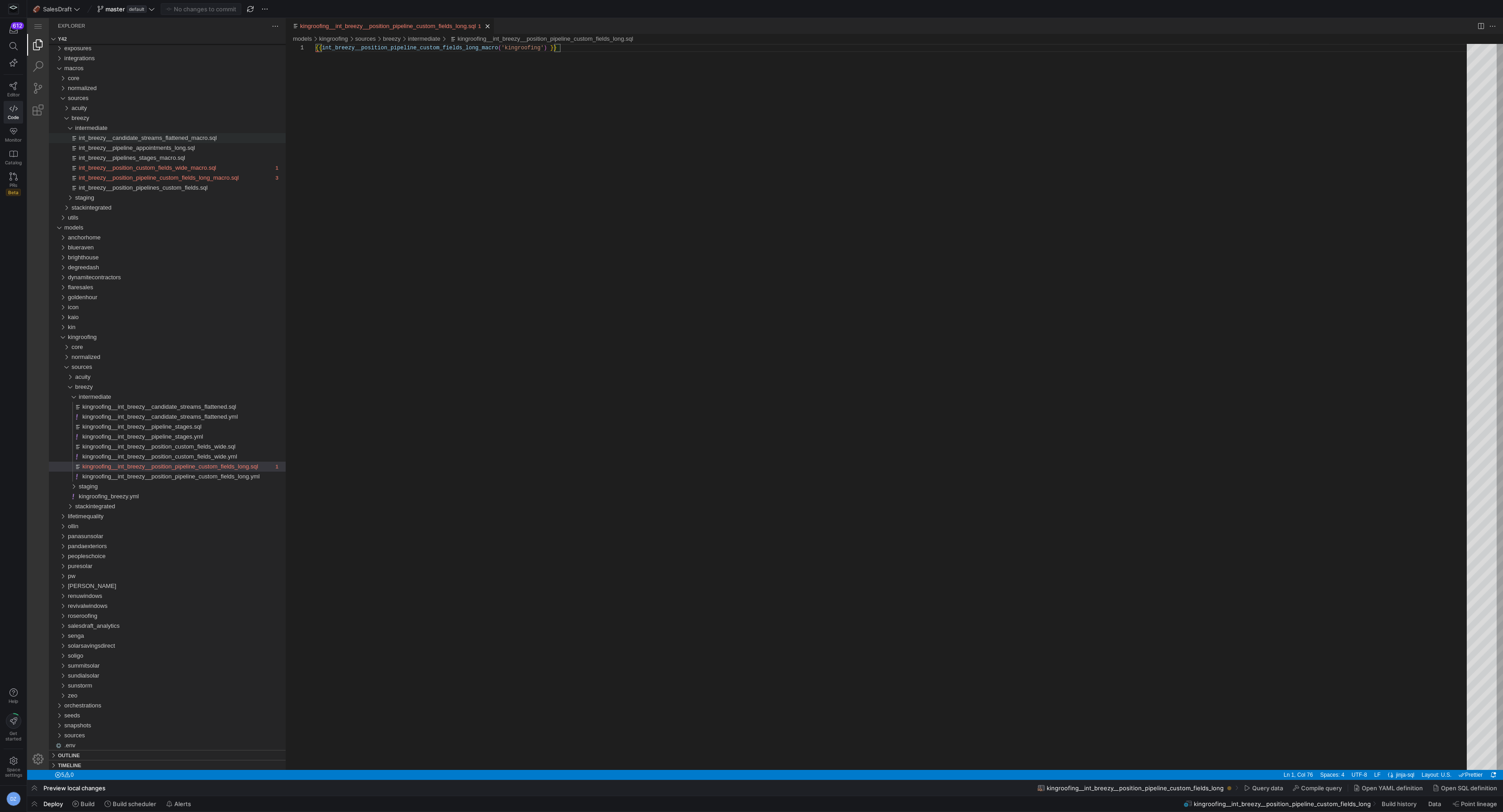
click at [379, 431] on div "{{ int_breezy__position_pipeline_custom_fields_long_ macro ( 'kingroofing' ) }}" at bounding box center [894, 407] width 1158 height 726
click at [477, 417] on div "{{ int_breezy__position_pipeline_custom_fields_long_ macro ( 'kingroofing' ) ·‌…" at bounding box center [894, 407] width 1158 height 726
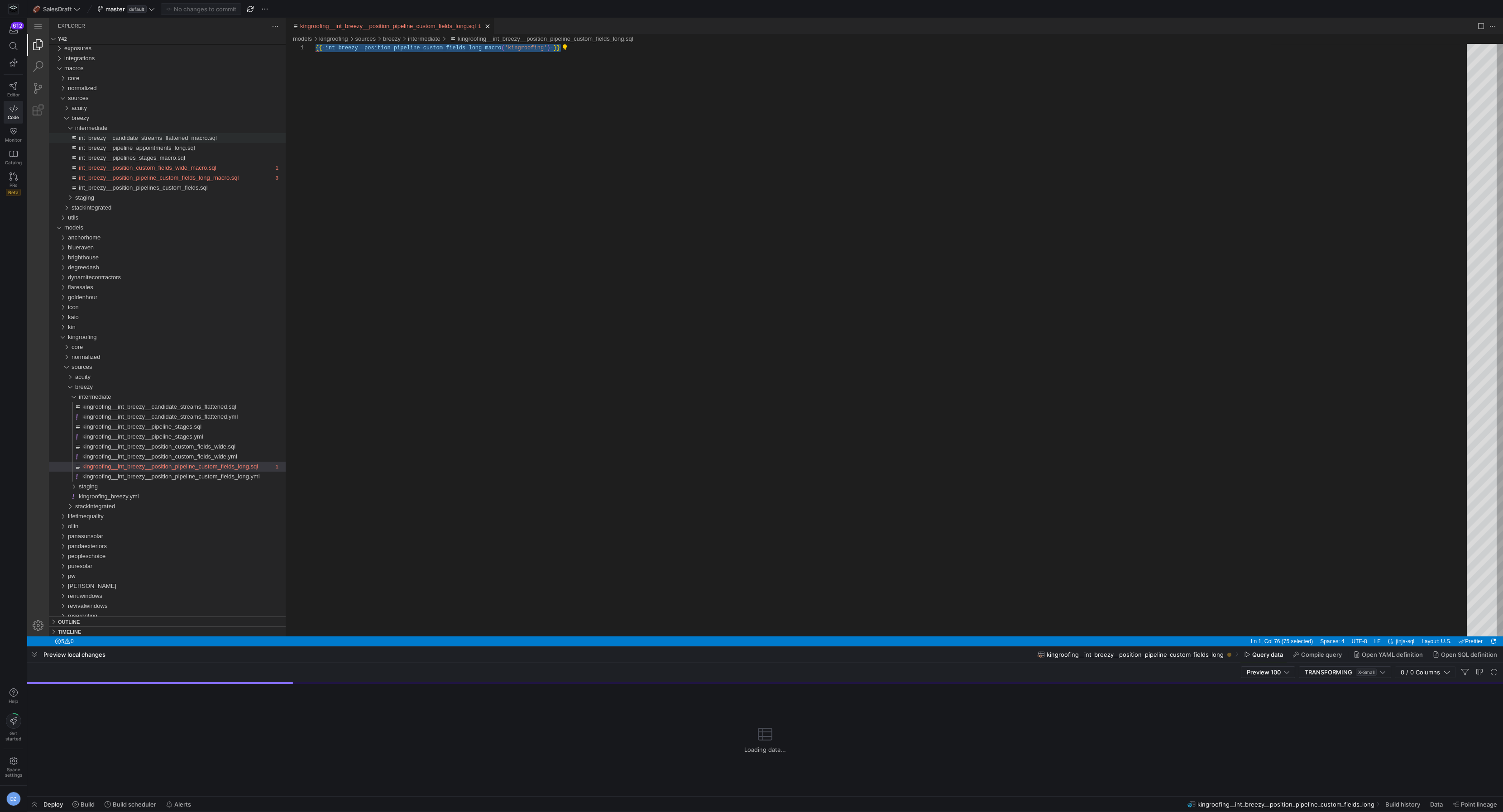
click at [477, 417] on div "{{ ·‌ int_breezy__position_pipeline_custom_fields_long_m acro ( 'kingroofing' )…" at bounding box center [894, 340] width 1158 height 593
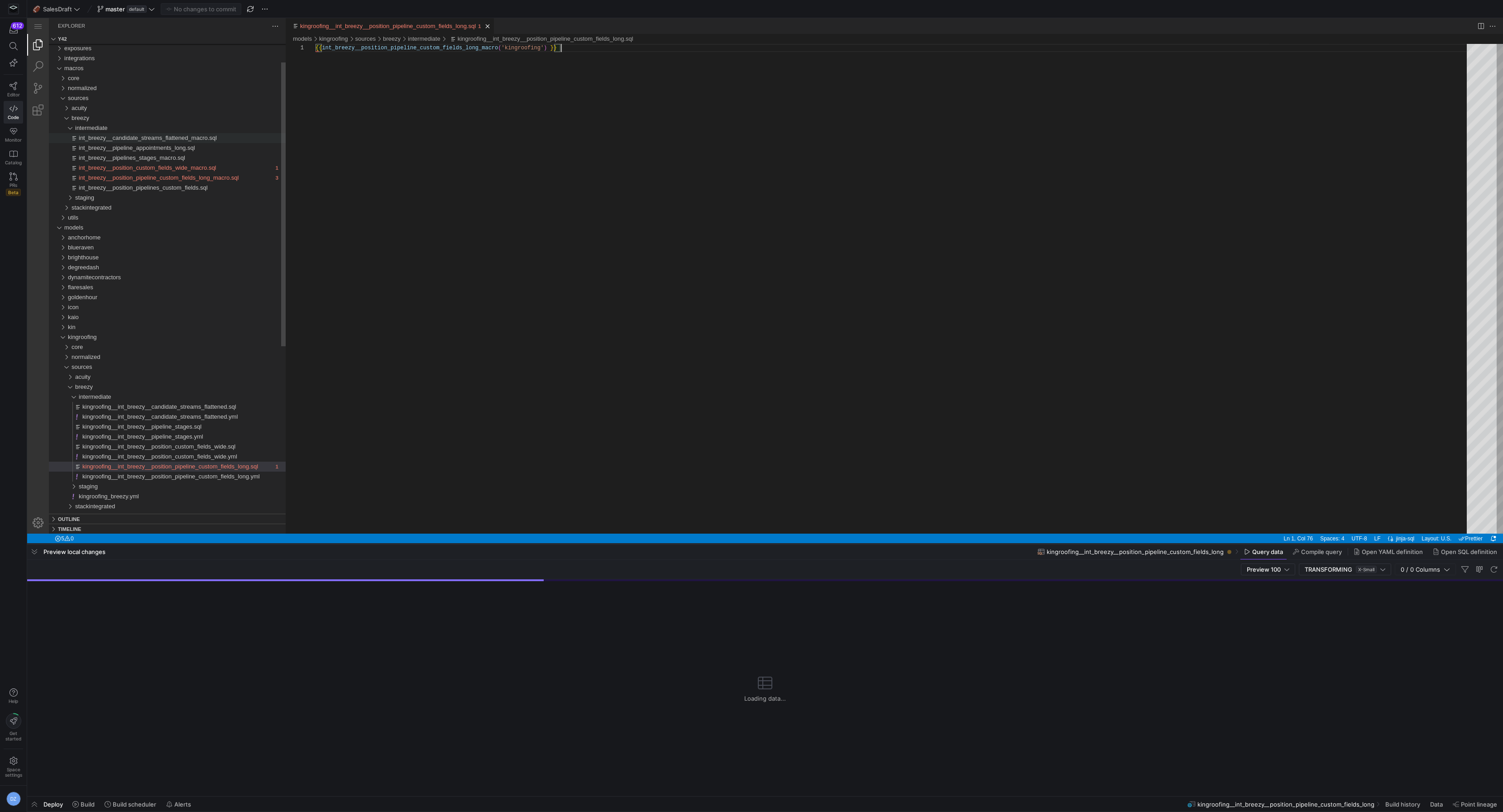
drag, startPoint x: 530, startPoint y: 647, endPoint x: 539, endPoint y: 544, distance: 103.4
click at [539, 544] on div at bounding box center [765, 544] width 1476 height 4
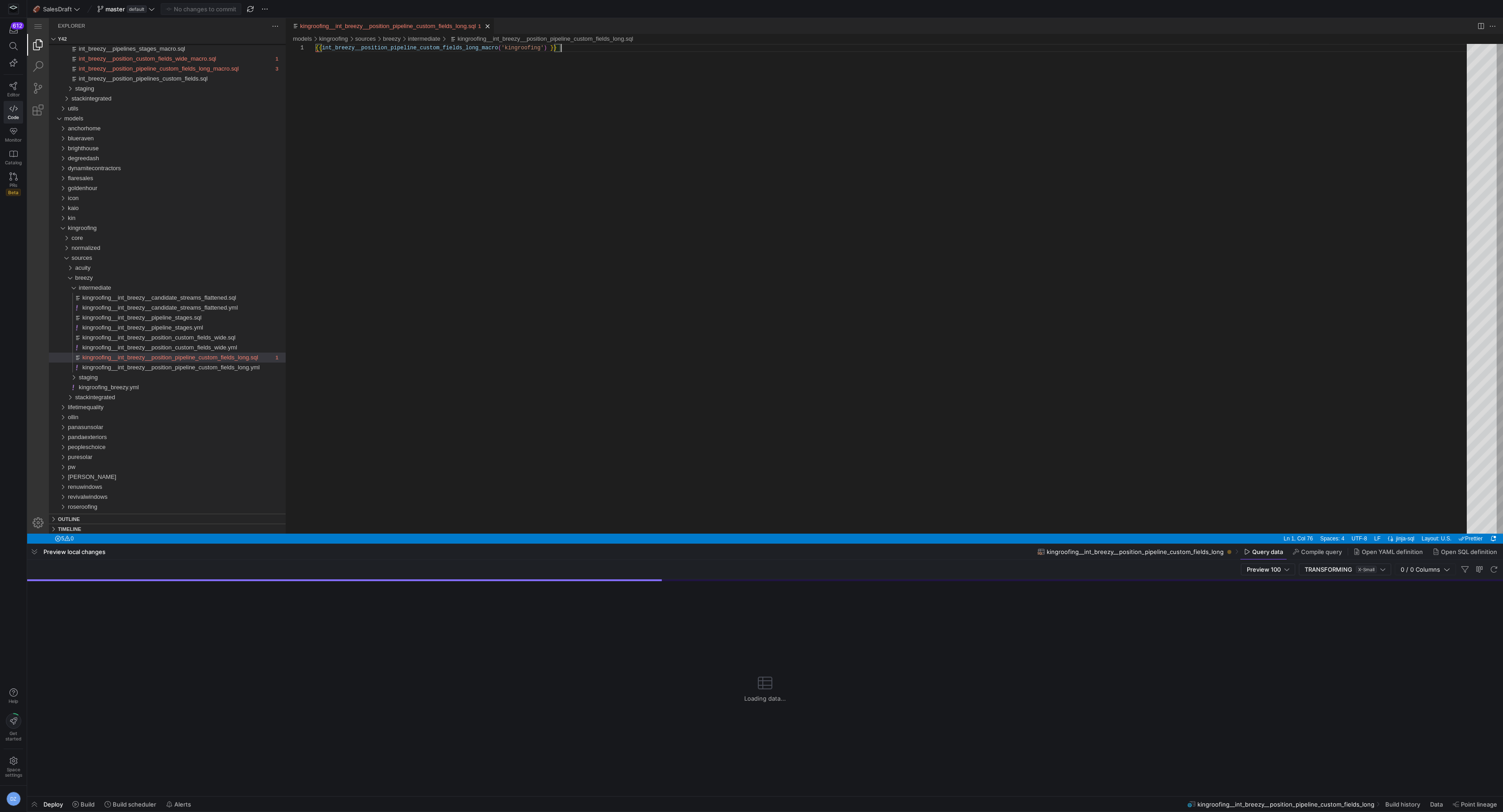
click at [383, 334] on div "{{ int_breezy__position_pipeline_custom_fields_long_ macro ( 'kingroofing' ) }}" at bounding box center [894, 289] width 1158 height 490
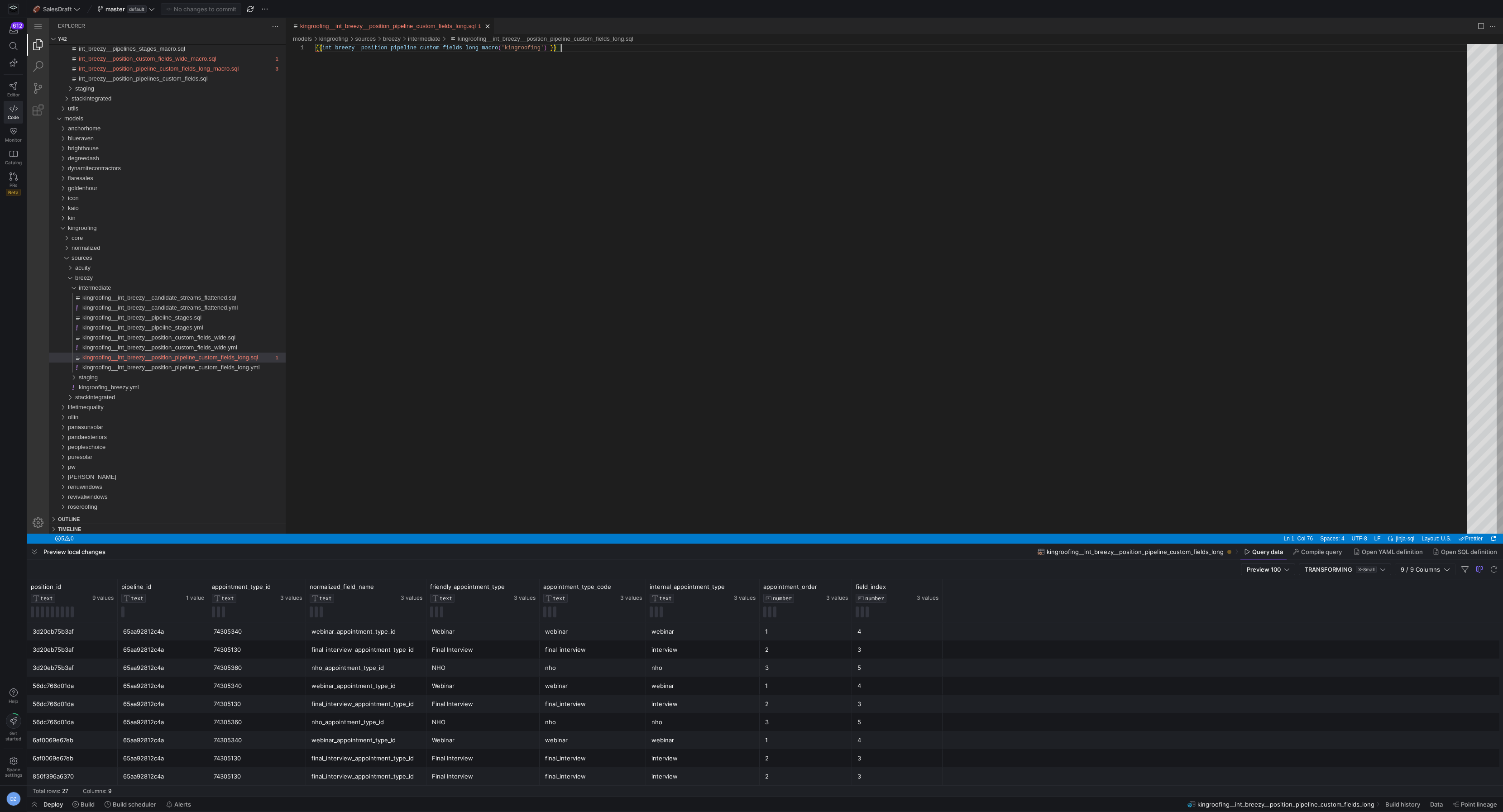
click at [381, 345] on div "{{ int_breezy__position_pipeline_custom_fields_long_ macro ( 'kingroofing' ) }}" at bounding box center [894, 289] width 1158 height 490
click at [520, 587] on icon at bounding box center [519, 587] width 3 height 6
drag, startPoint x: 485, startPoint y: 629, endPoint x: 485, endPoint y: 663, distance: 34.0
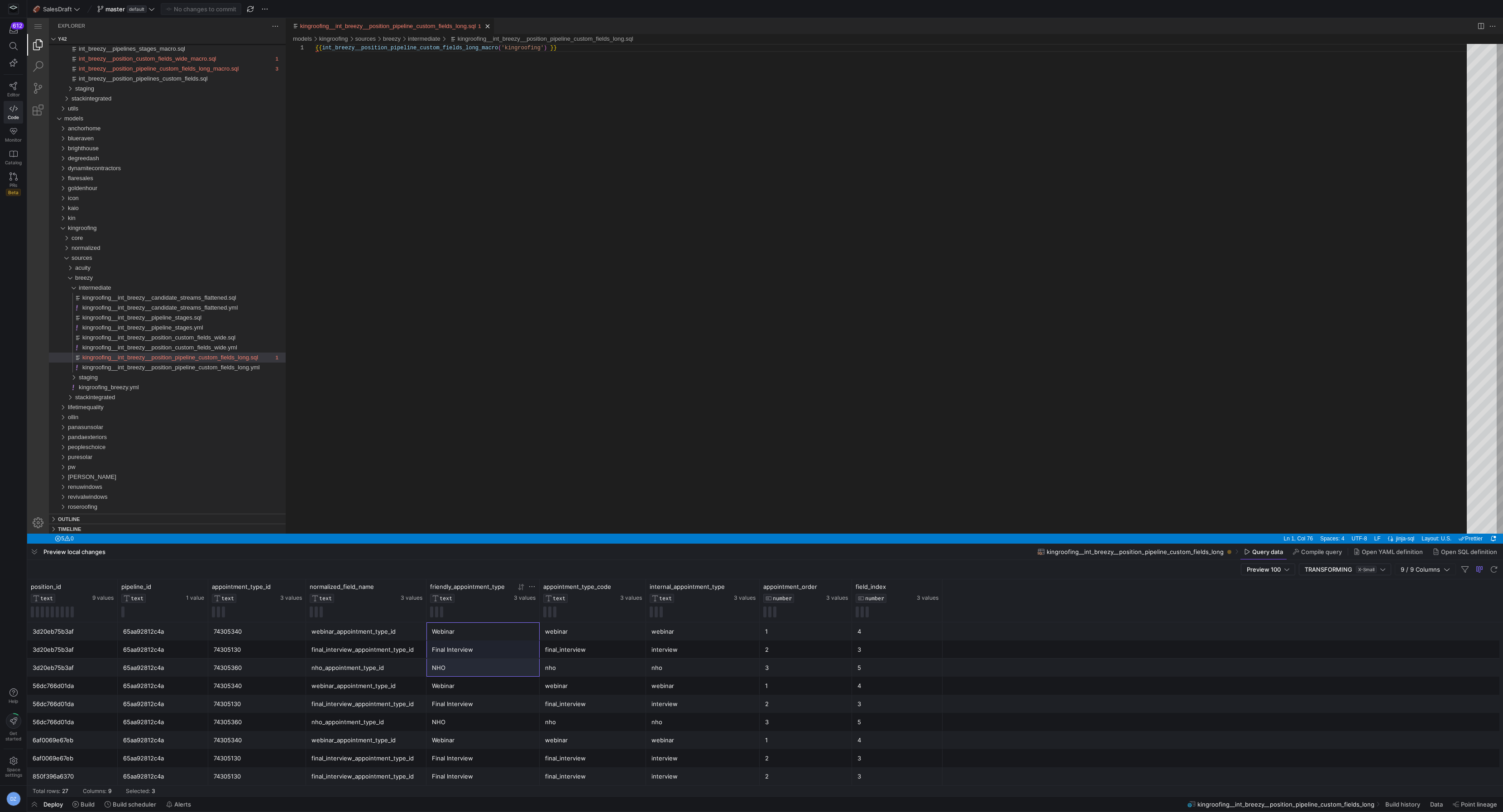
click at [485, 663] on div "NHO" at bounding box center [483, 668] width 102 height 18
drag, startPoint x: 489, startPoint y: 633, endPoint x: 488, endPoint y: 666, distance: 33.0
click at [488, 666] on div "NHO" at bounding box center [483, 668] width 102 height 18
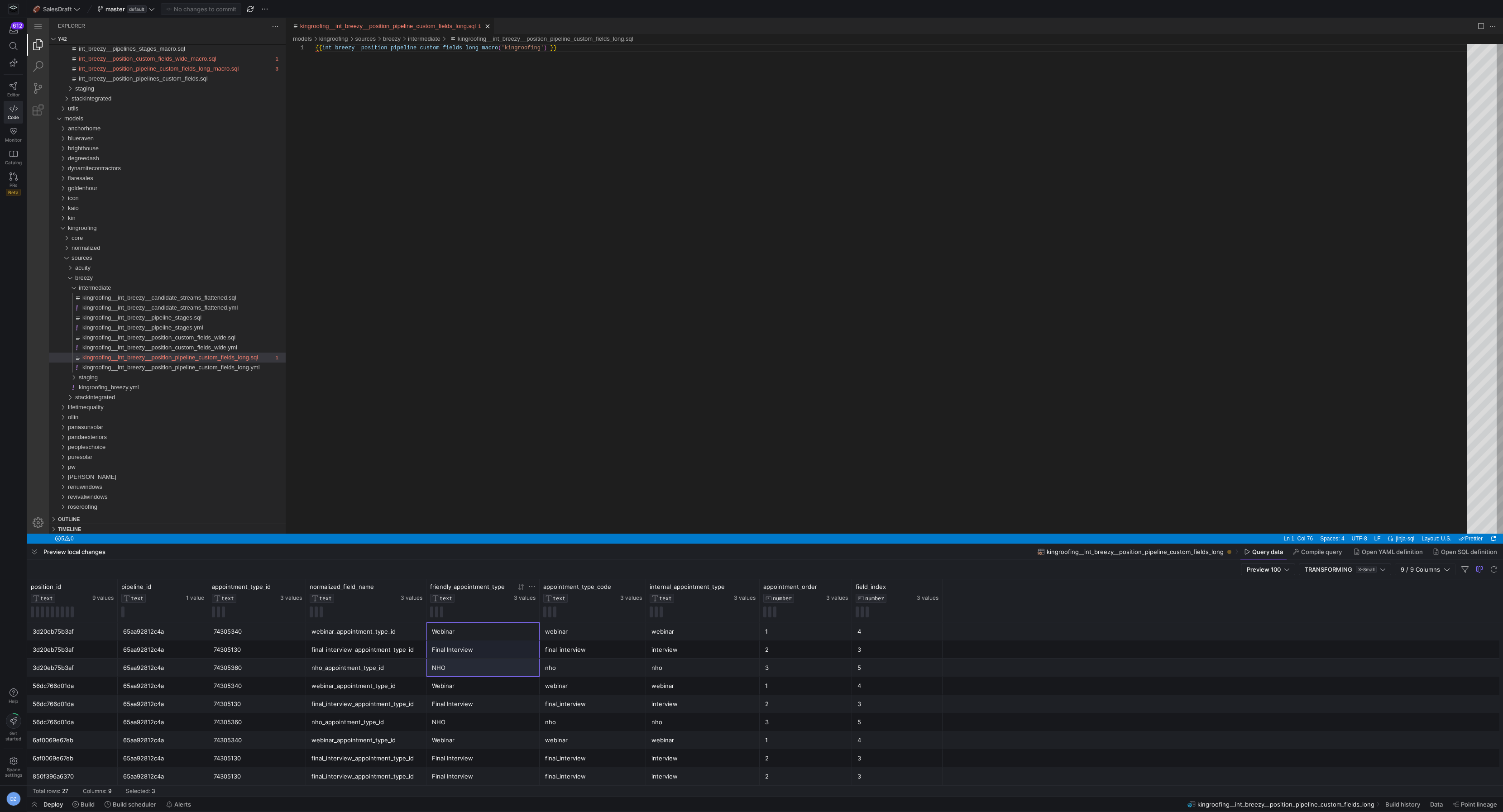
drag, startPoint x: 492, startPoint y: 635, endPoint x: 492, endPoint y: 668, distance: 33.0
click at [492, 668] on div "NHO" at bounding box center [483, 668] width 102 height 18
drag, startPoint x: 497, startPoint y: 636, endPoint x: 494, endPoint y: 674, distance: 38.1
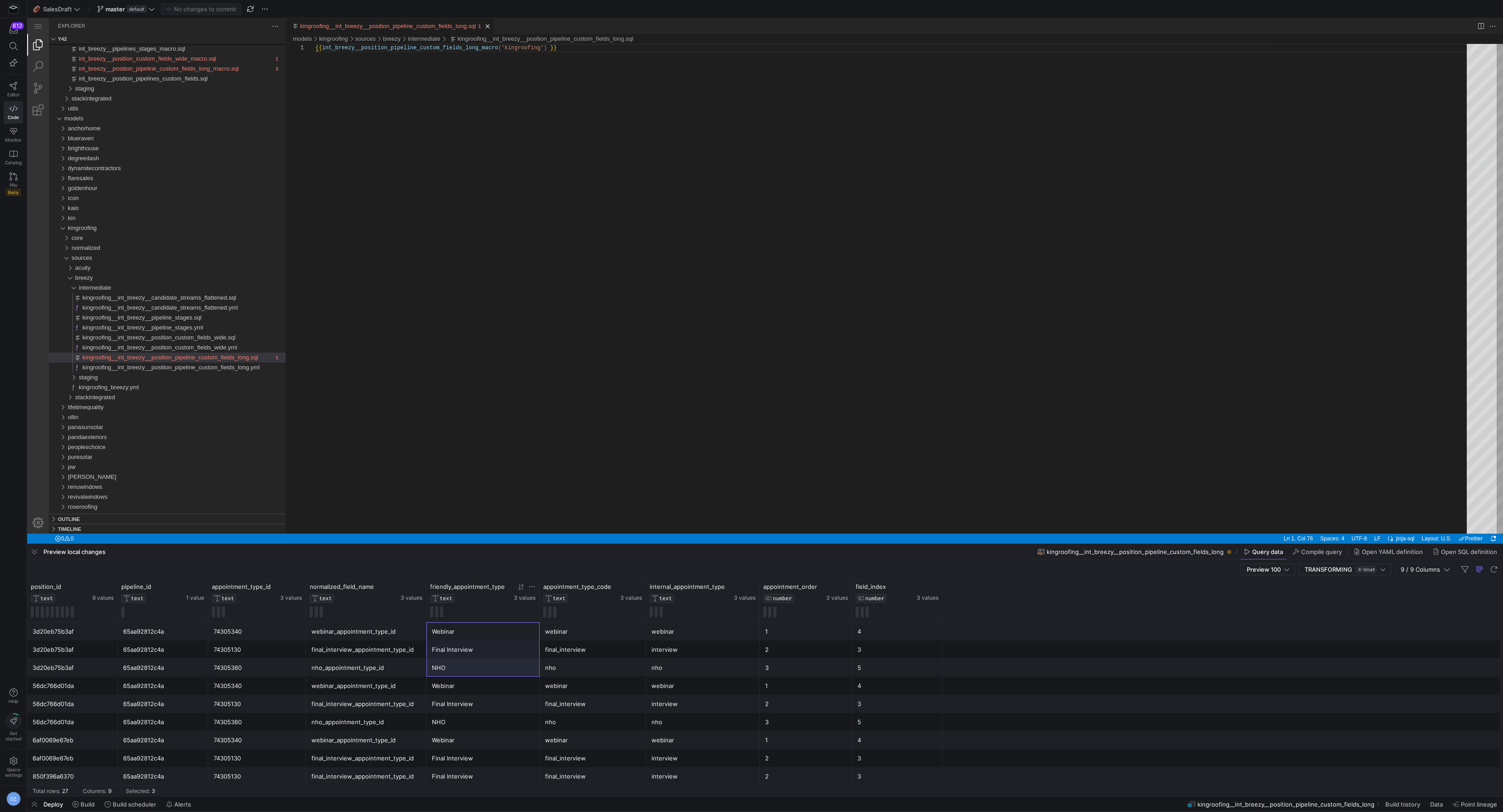
click at [494, 674] on div "NHO" at bounding box center [483, 668] width 102 height 18
drag, startPoint x: 492, startPoint y: 640, endPoint x: 492, endPoint y: 656, distance: 16.0
click at [492, 656] on div "Final Interview" at bounding box center [483, 650] width 102 height 18
click at [488, 663] on div "NHO" at bounding box center [483, 668] width 102 height 18
drag, startPoint x: 494, startPoint y: 633, endPoint x: 494, endPoint y: 667, distance: 34.0
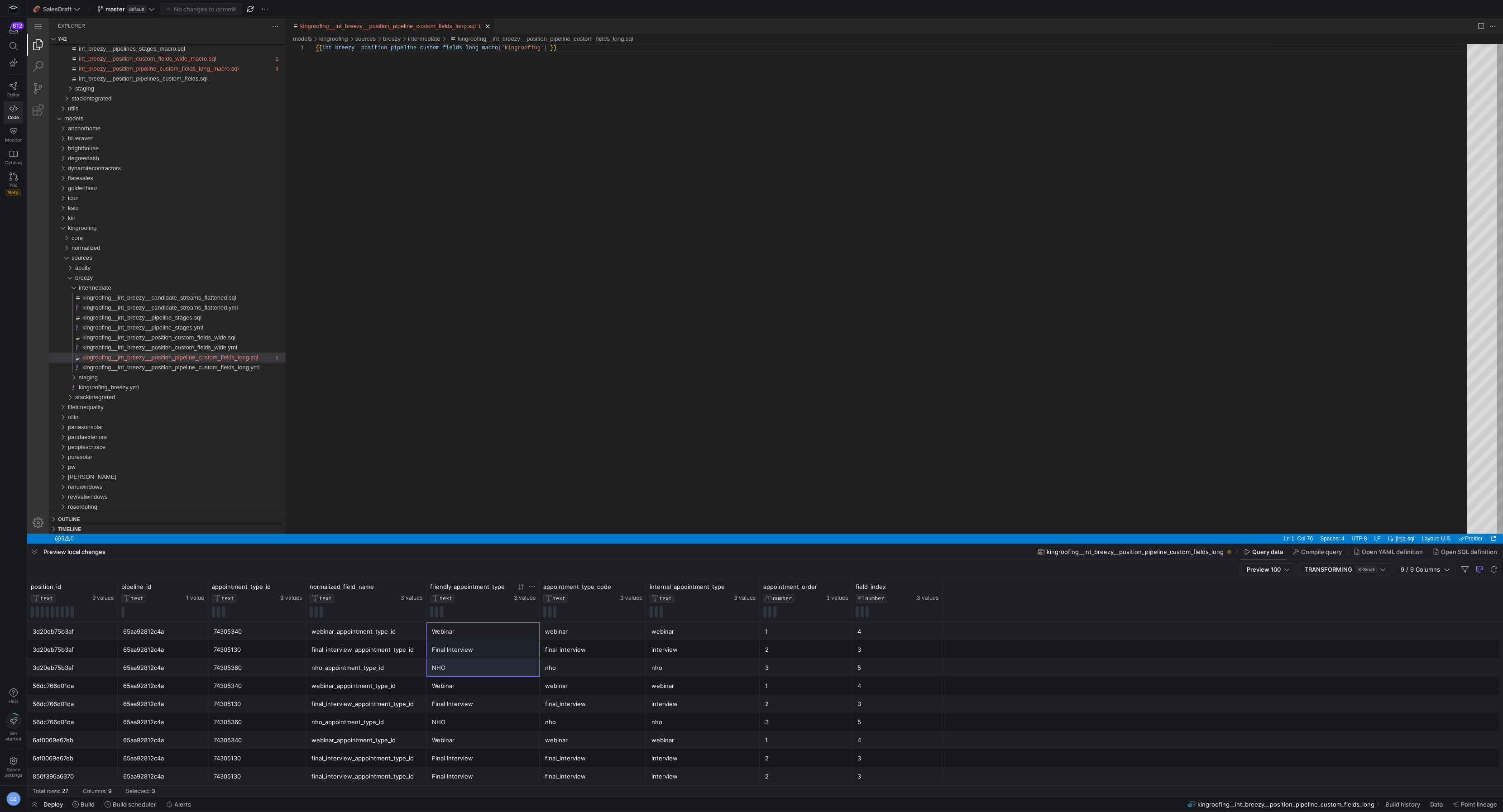
click at [494, 667] on div "NHO" at bounding box center [483, 668] width 102 height 18
drag, startPoint x: 815, startPoint y: 631, endPoint x: 812, endPoint y: 671, distance: 40.1
click at [812, 671] on div "3" at bounding box center [806, 668] width 82 height 18
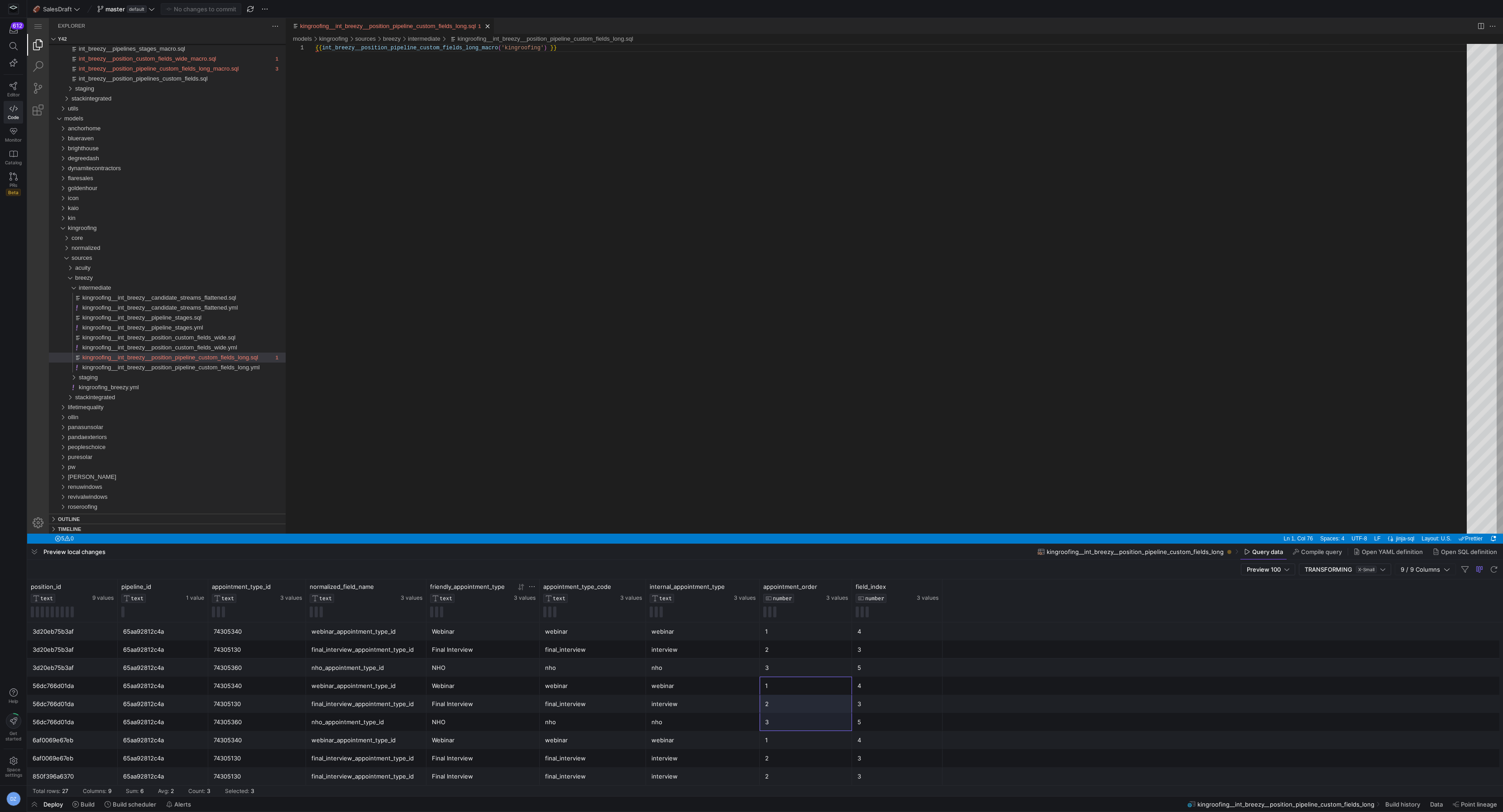
drag, startPoint x: 815, startPoint y: 687, endPoint x: 808, endPoint y: 724, distance: 37.7
click at [808, 724] on div "3" at bounding box center [806, 722] width 82 height 18
drag, startPoint x: 809, startPoint y: 690, endPoint x: 809, endPoint y: 719, distance: 29.0
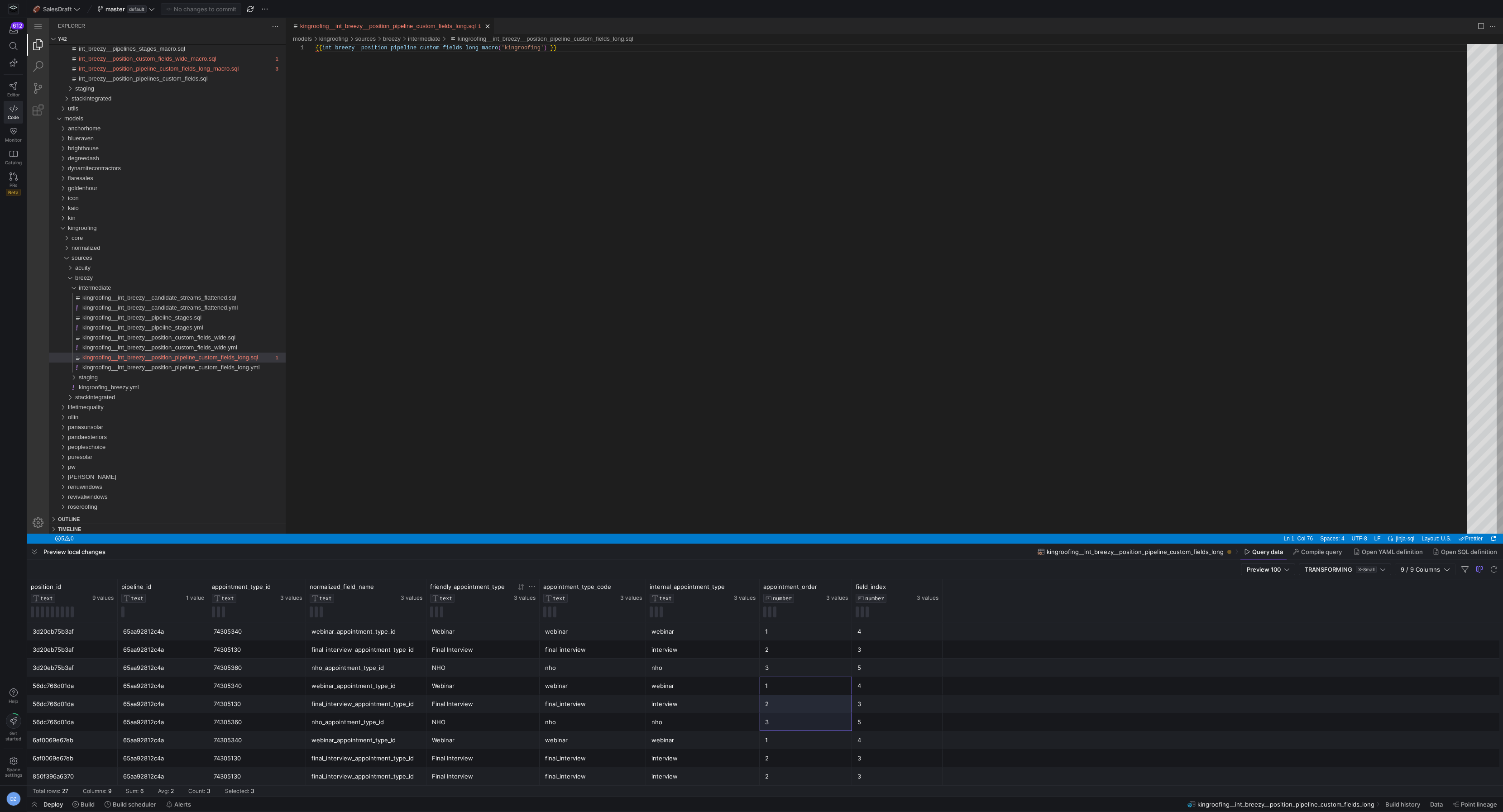
click at [809, 719] on div "3" at bounding box center [806, 722] width 82 height 18
drag, startPoint x: 805, startPoint y: 691, endPoint x: 803, endPoint y: 715, distance: 24.1
click at [803, 718] on div "3" at bounding box center [806, 722] width 82 height 18
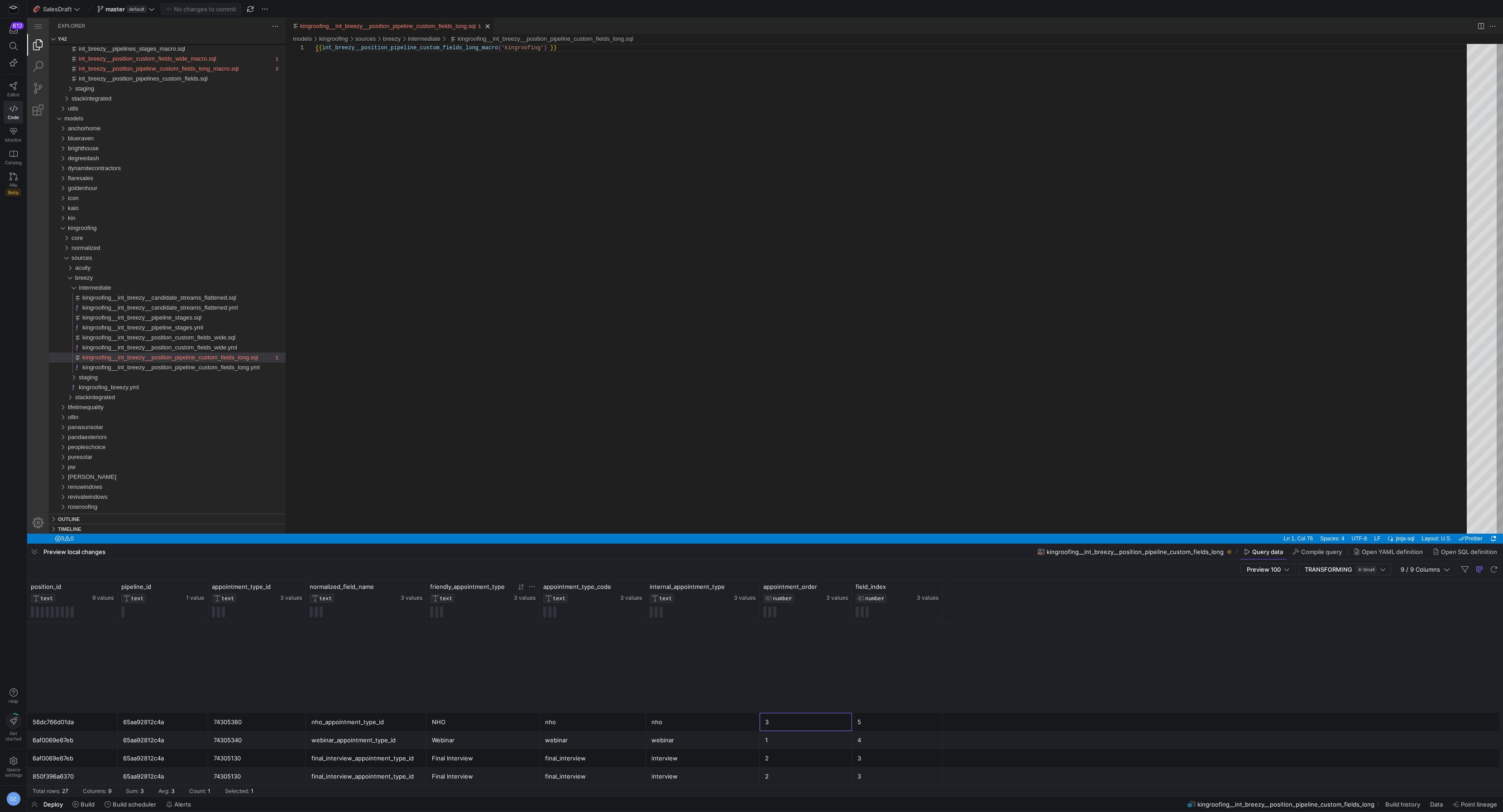
scroll to position [314, 0]
click at [478, 667] on div "NHO" at bounding box center [483, 662] width 102 height 18
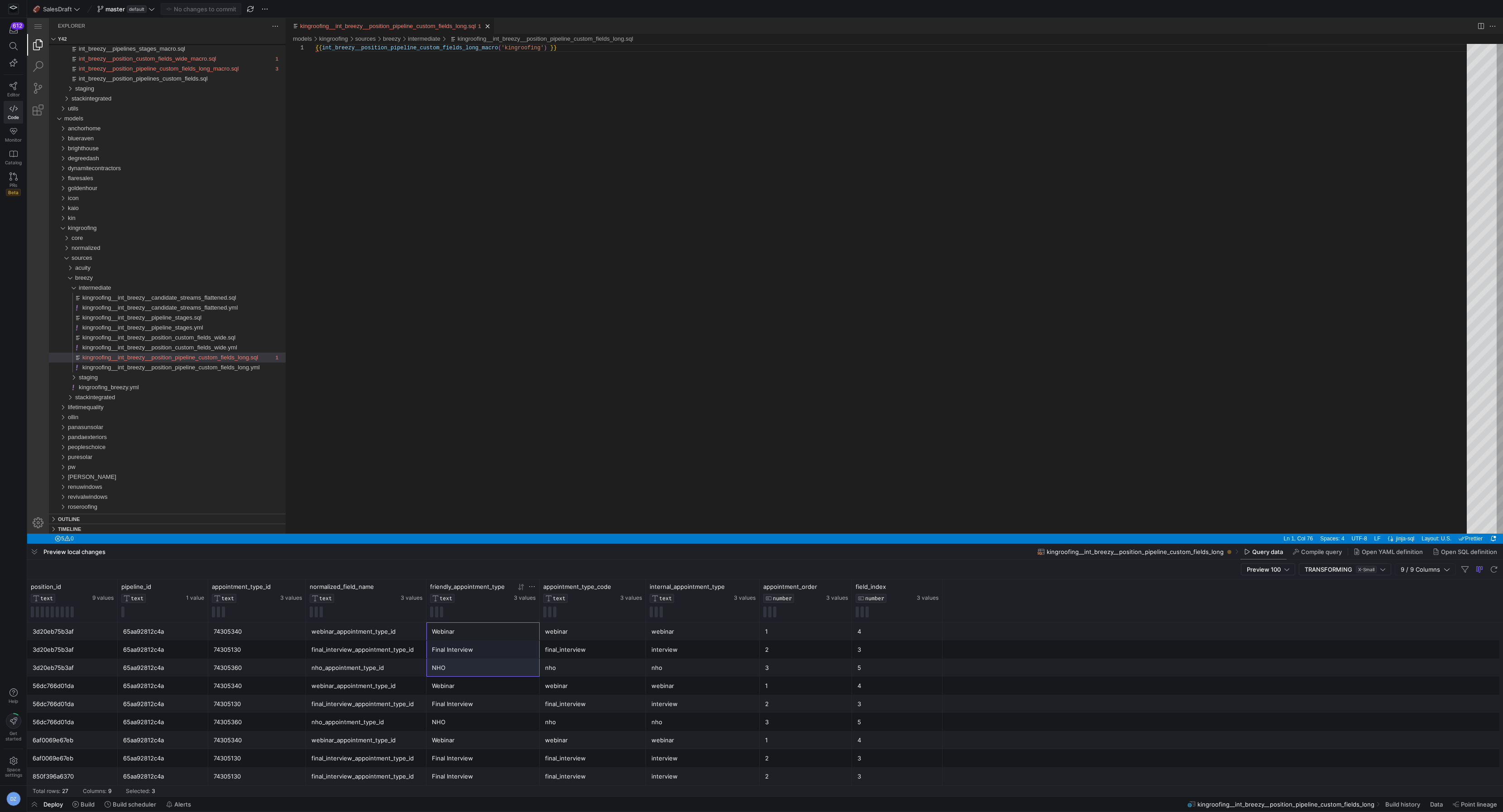
drag, startPoint x: 466, startPoint y: 634, endPoint x: 555, endPoint y: 666, distance: 94.6
click at [555, 666] on div "nho" at bounding box center [593, 668] width 96 height 18
drag, startPoint x: 567, startPoint y: 633, endPoint x: 568, endPoint y: 696, distance: 63.0
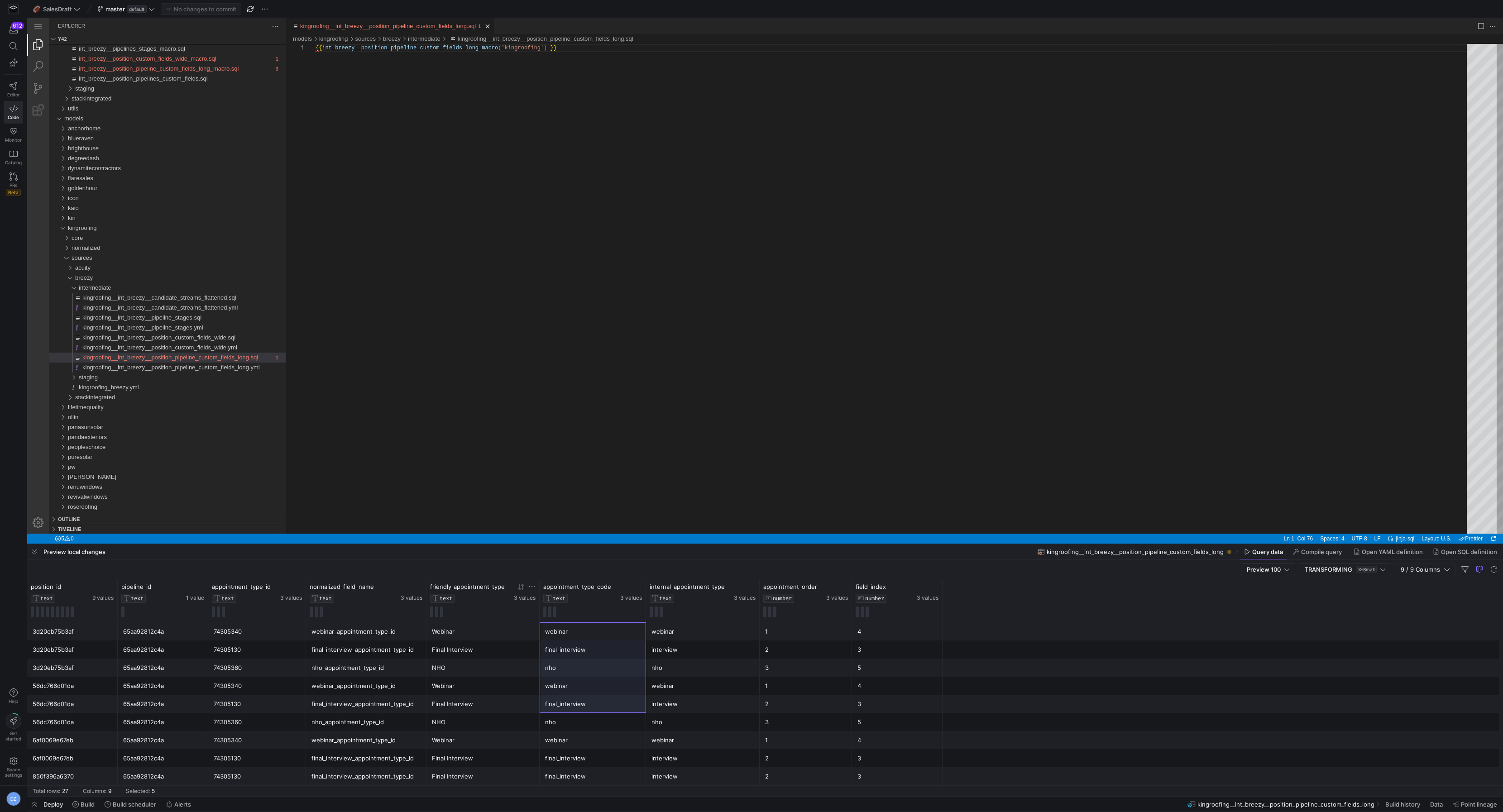
click at [568, 696] on div "final_interview" at bounding box center [593, 704] width 96 height 18
click at [700, 169] on div "{{ int_breezy__position_pipeline_custom_fields_long_ macro ( 'kingroofing' ) }}" at bounding box center [894, 289] width 1158 height 490
